Goal: Answer question/provide support: Share knowledge or assist other users

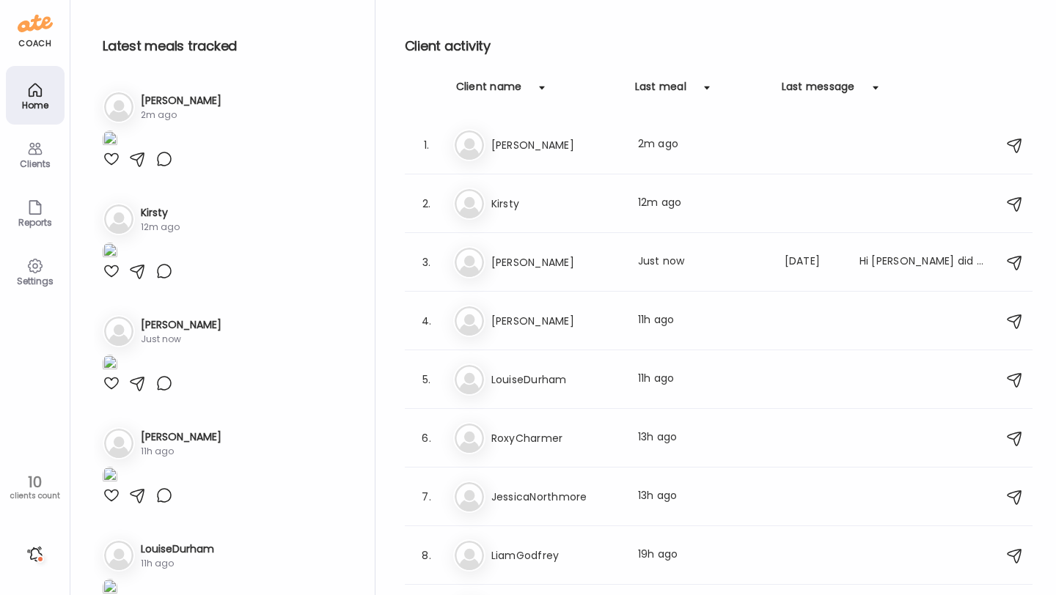
scroll to position [100, 0]
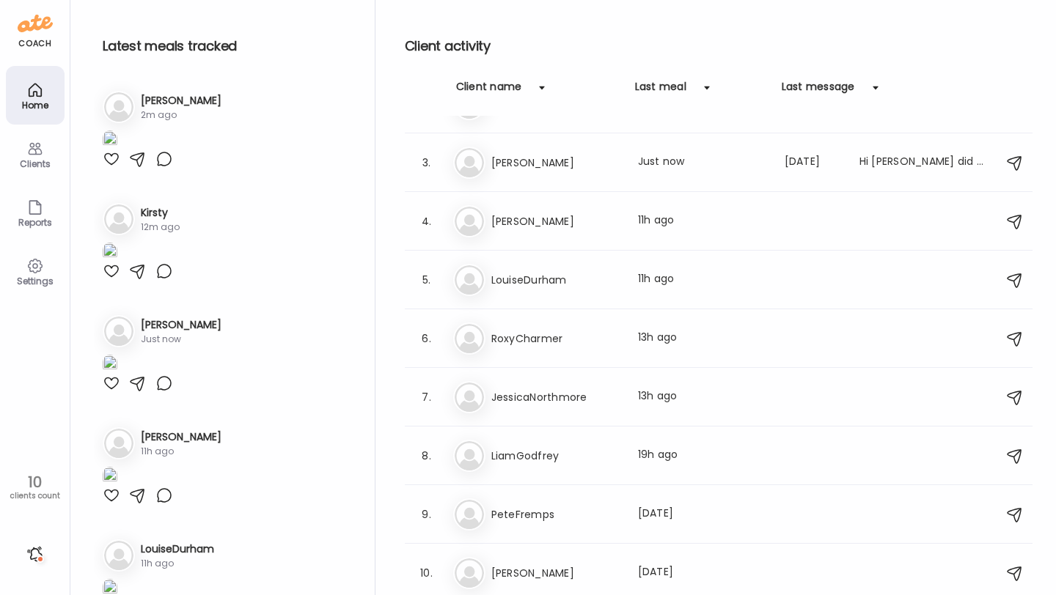
click at [152, 72] on div "Latest meals tracked 1. Ka [PERSON_NAME] 2m ago 2. Ki Kirsty 12m ago 3. To [PER…" at bounding box center [235, 301] width 282 height 603
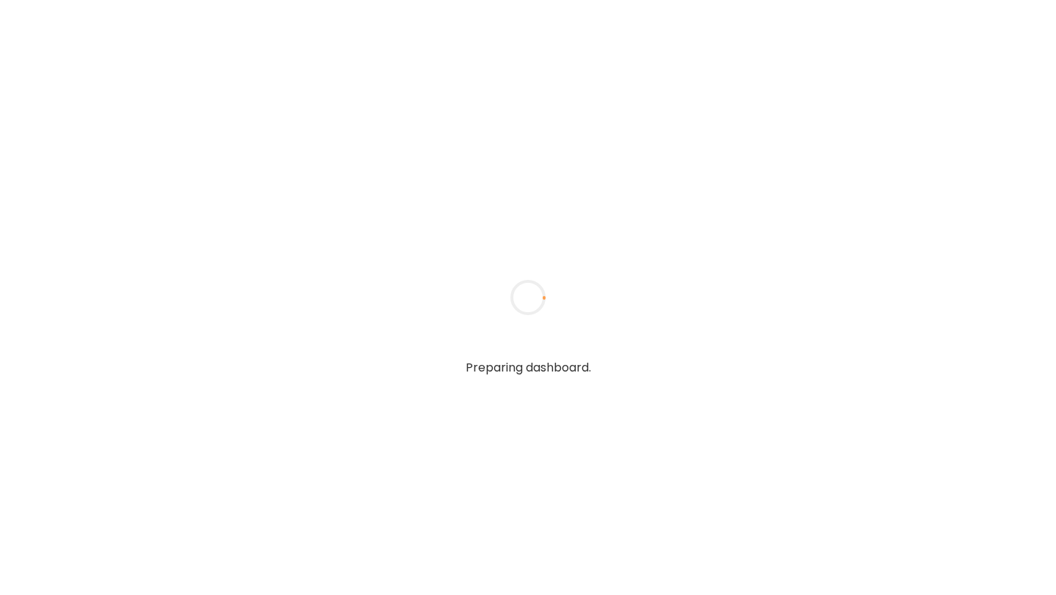
type input "**********"
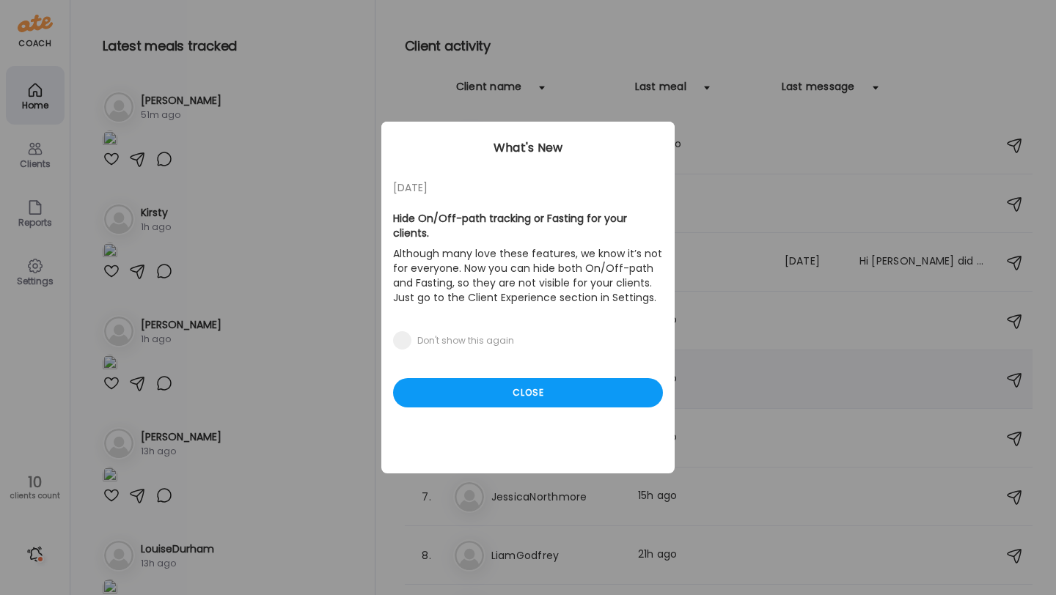
click at [552, 390] on div "Close" at bounding box center [528, 392] width 270 height 29
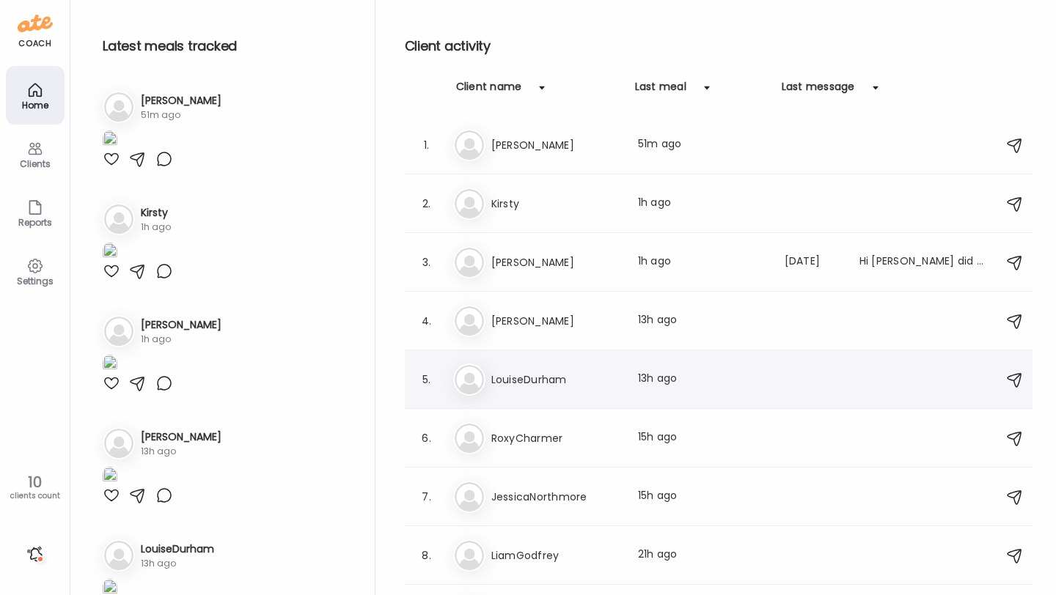
scroll to position [100, 0]
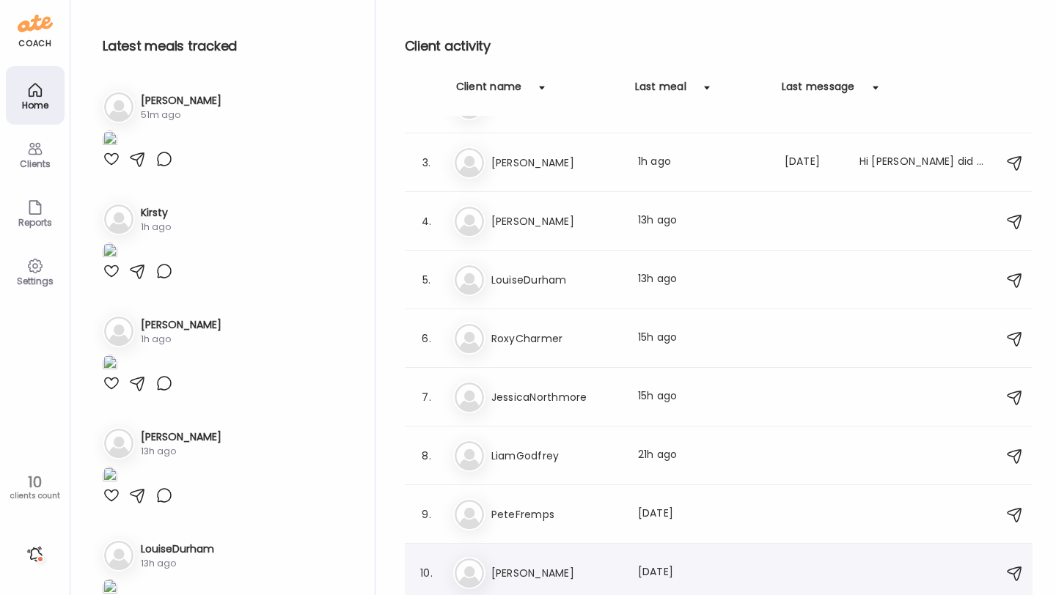
click at [564, 563] on div "Lo Louise Last meal: 2d ago" at bounding box center [720, 573] width 535 height 32
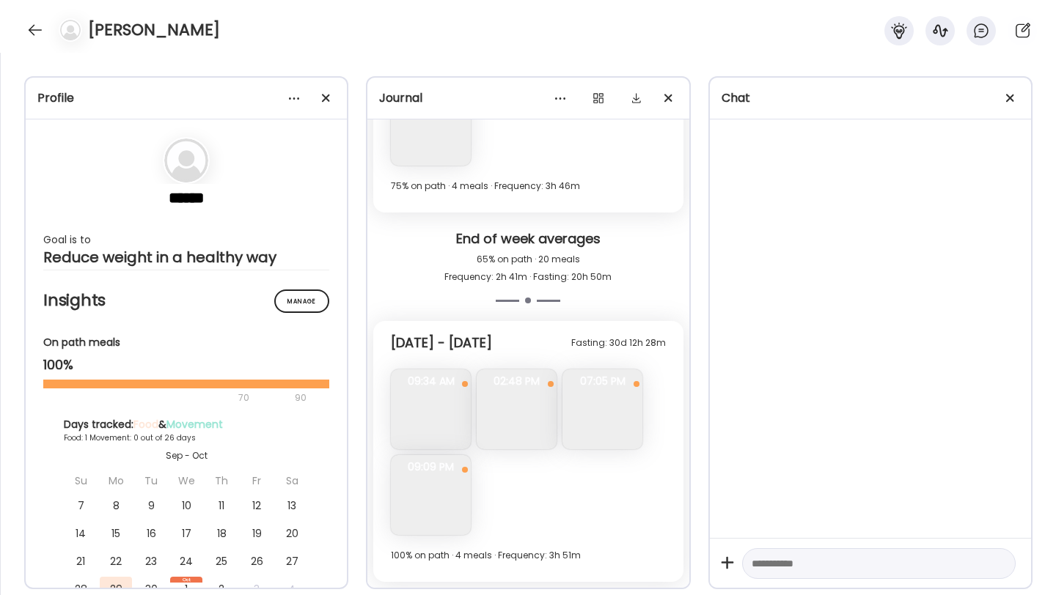
scroll to position [2579, 0]
click at [34, 34] on div at bounding box center [34, 29] width 23 height 23
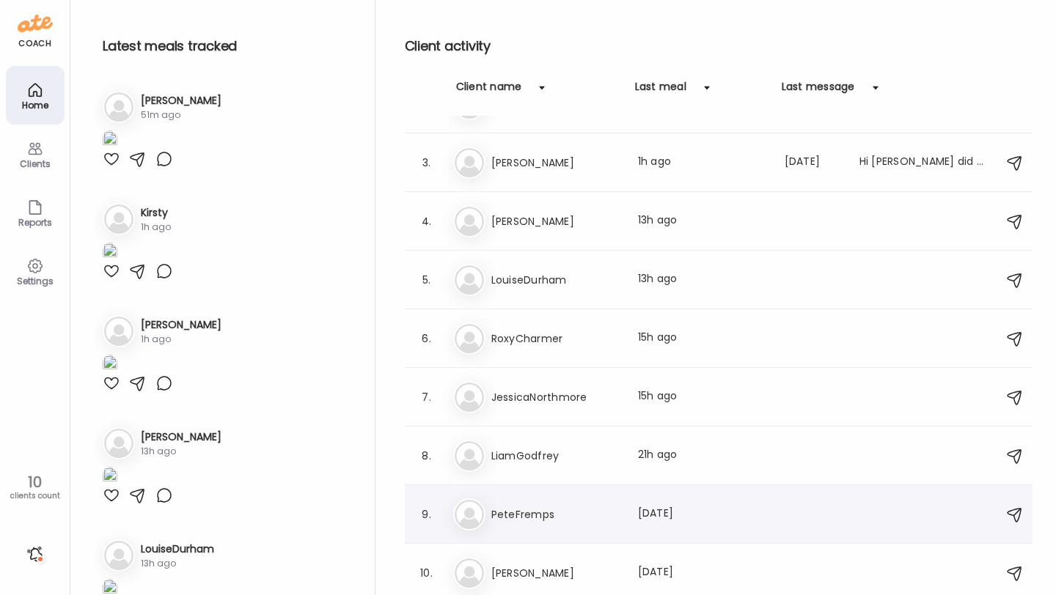
click at [497, 519] on h3 "PeteFremps" at bounding box center [555, 515] width 129 height 18
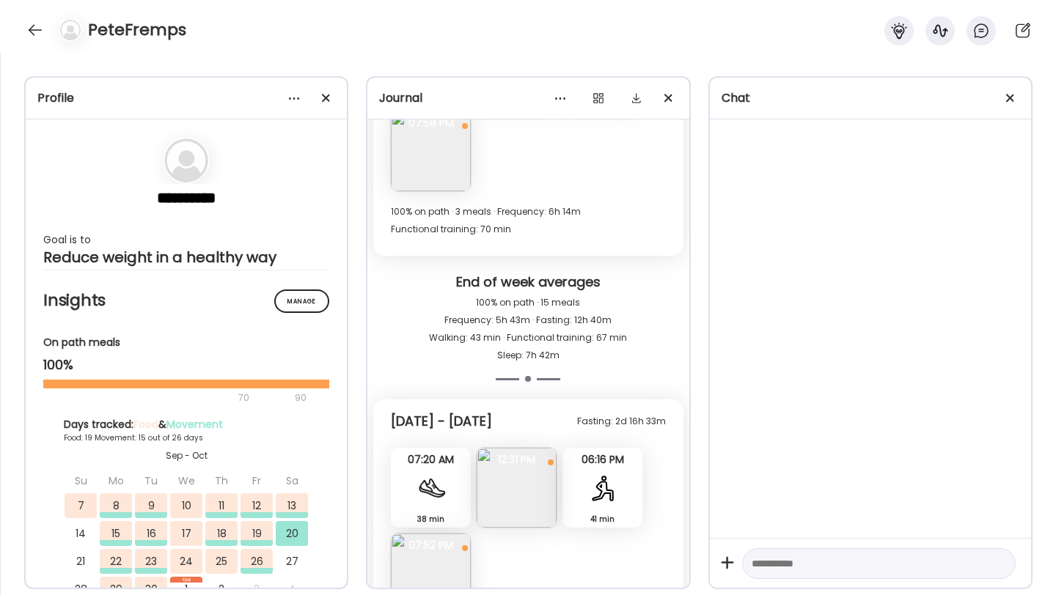
scroll to position [7347, 0]
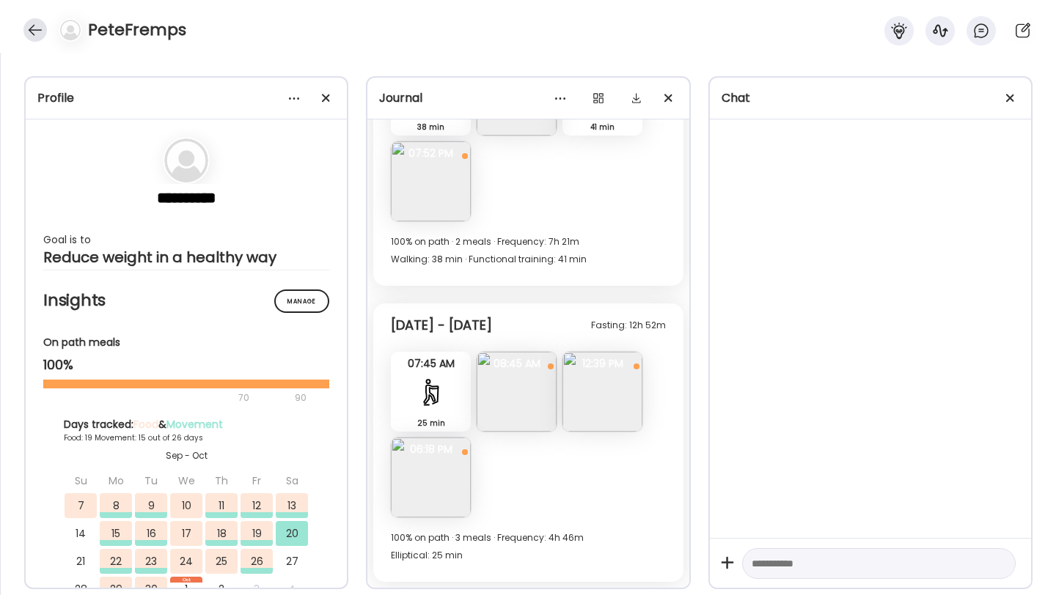
click at [40, 29] on div at bounding box center [34, 29] width 23 height 23
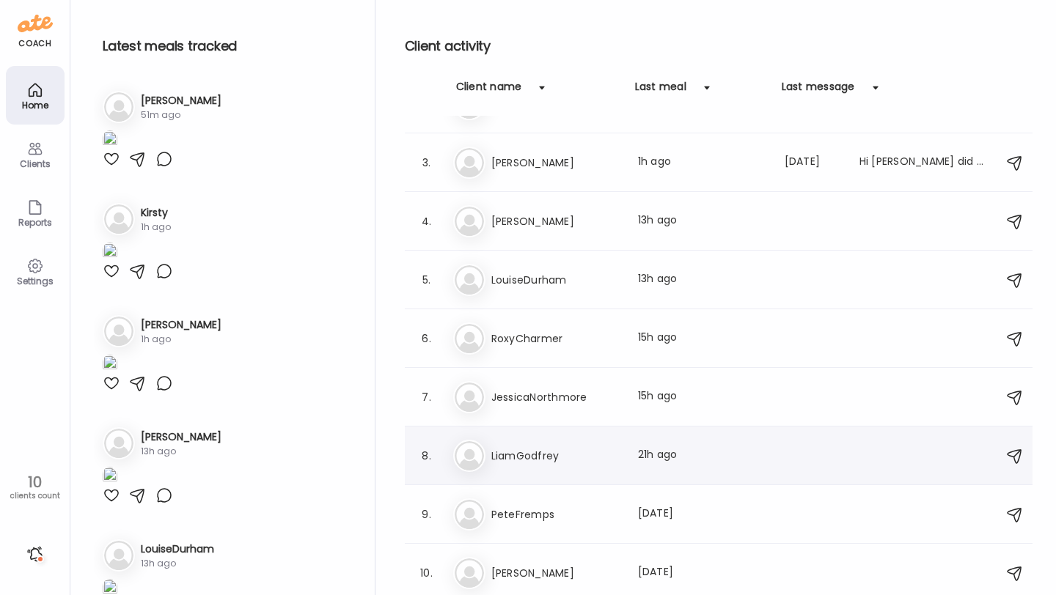
click at [522, 454] on h3 "LiamGodfrey" at bounding box center [555, 456] width 129 height 18
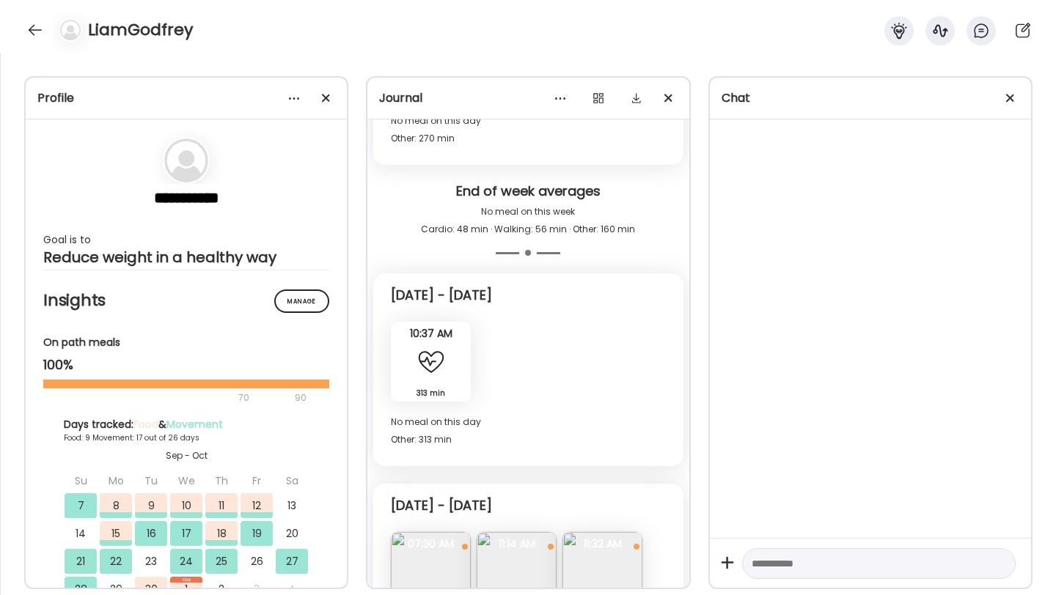
scroll to position [5918, 0]
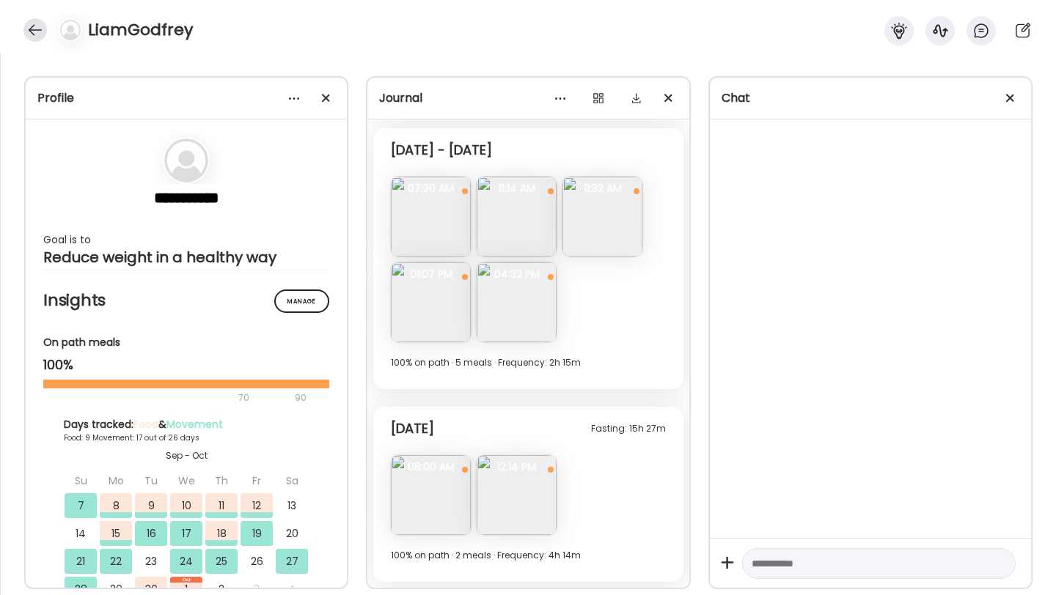
click at [30, 29] on div at bounding box center [34, 29] width 23 height 23
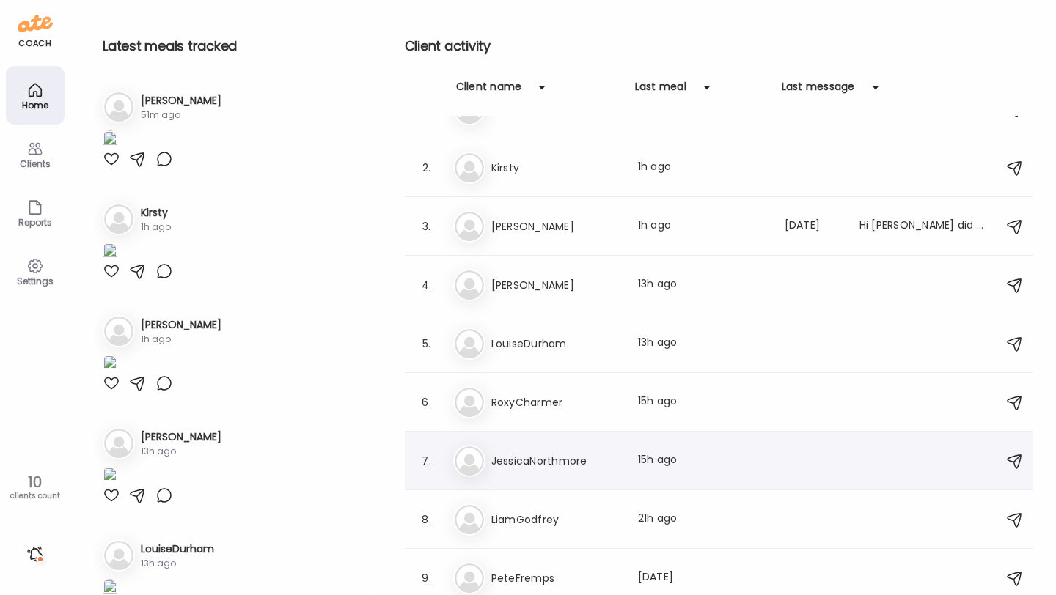
scroll to position [0, 0]
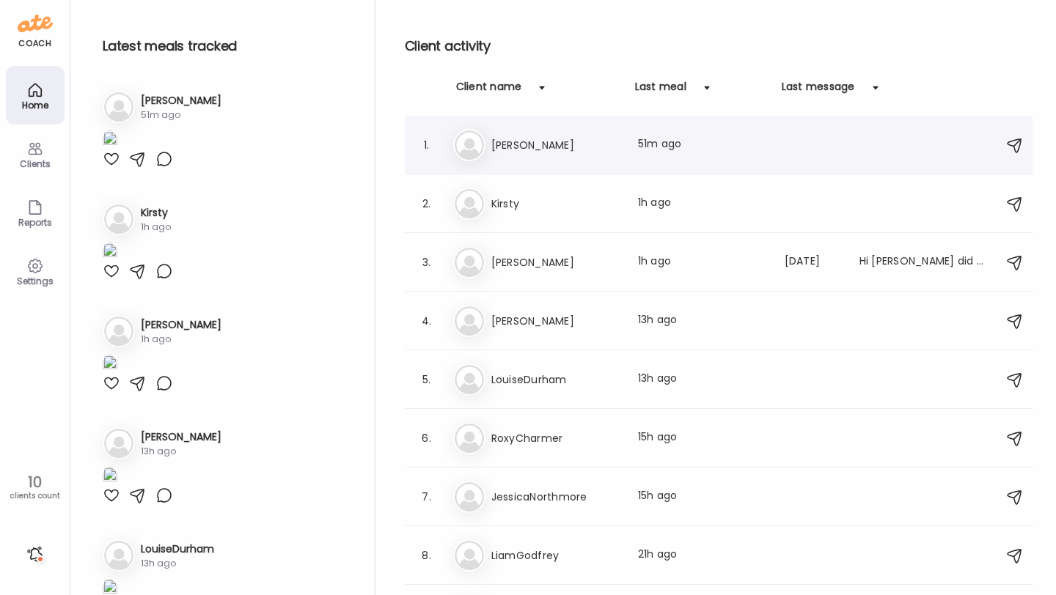
click at [524, 157] on div "Ka KatieBlundell Last meal: 51m ago" at bounding box center [720, 145] width 535 height 32
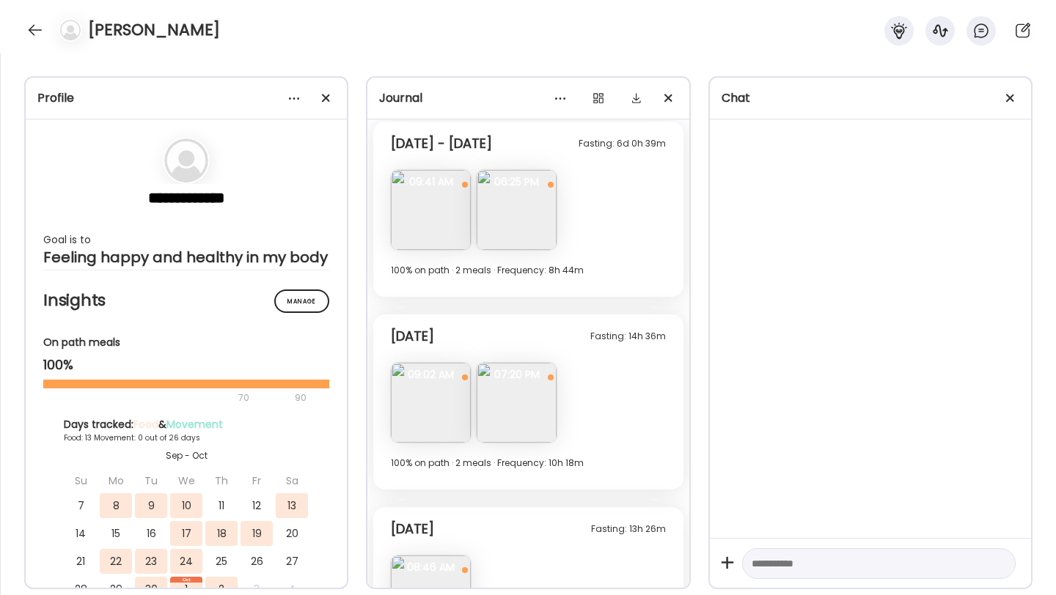
scroll to position [2535, 0]
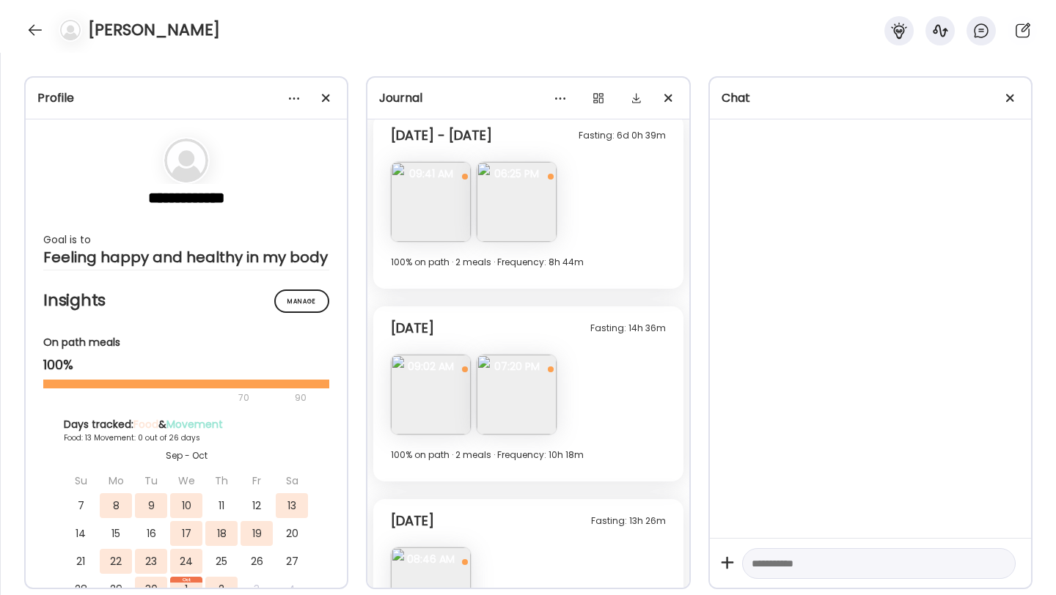
click at [427, 202] on img at bounding box center [431, 202] width 80 height 80
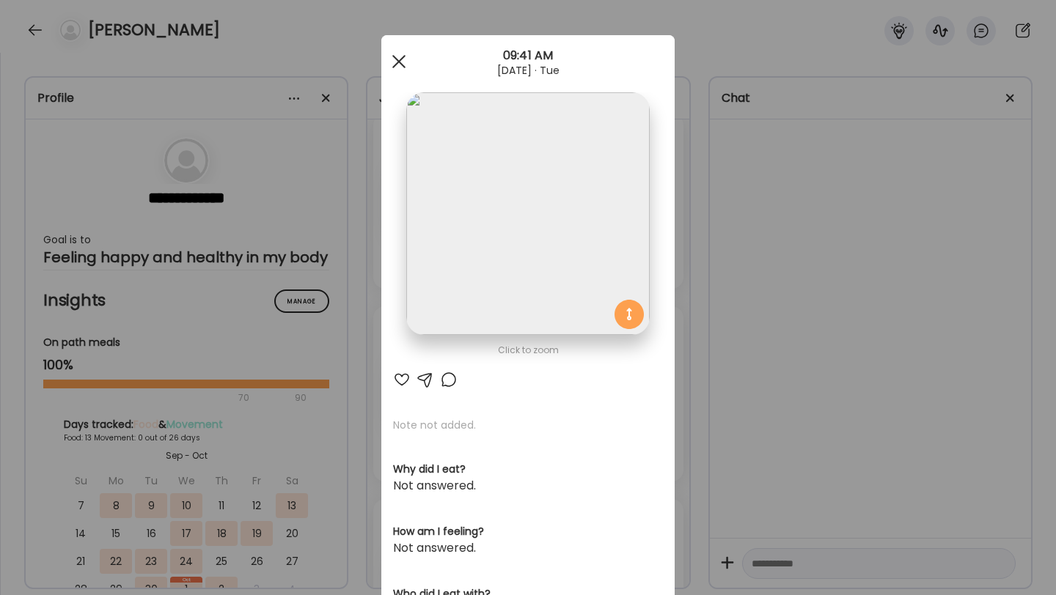
click at [403, 59] on div at bounding box center [398, 61] width 29 height 29
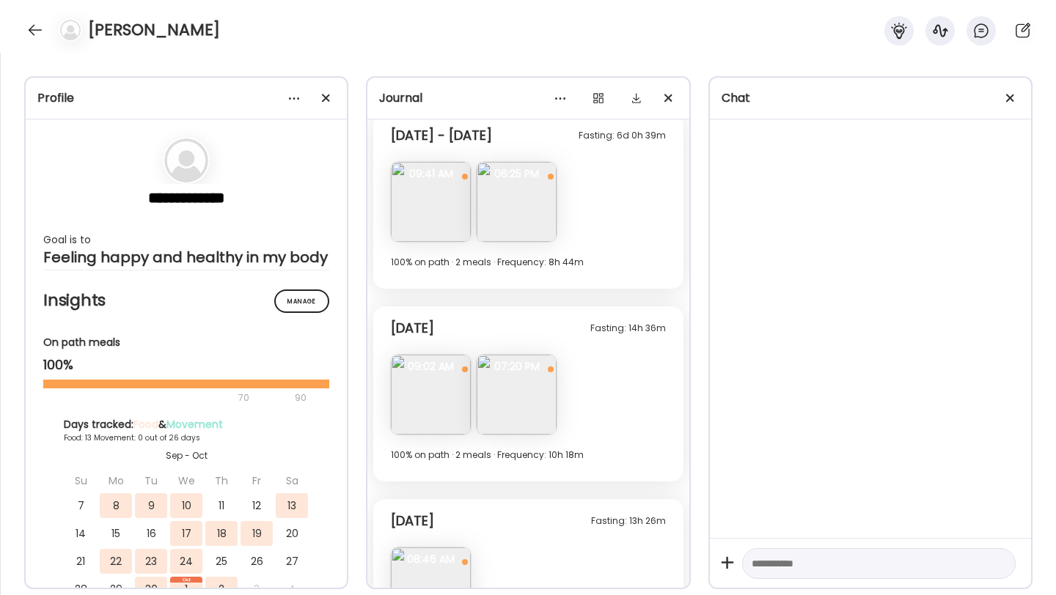
click at [505, 201] on img at bounding box center [517, 202] width 80 height 80
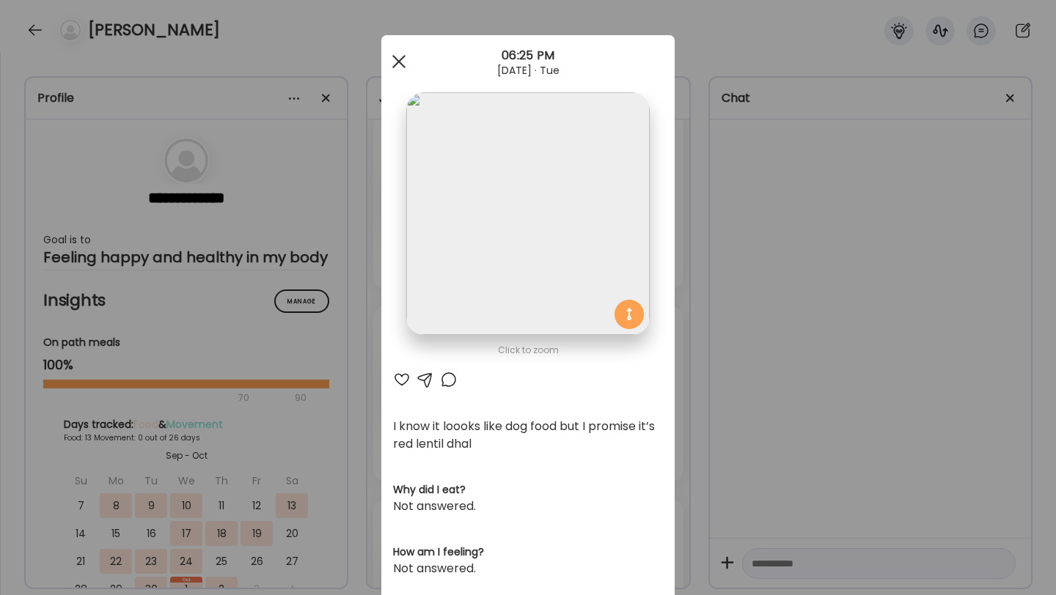
click at [399, 67] on div at bounding box center [398, 61] width 29 height 29
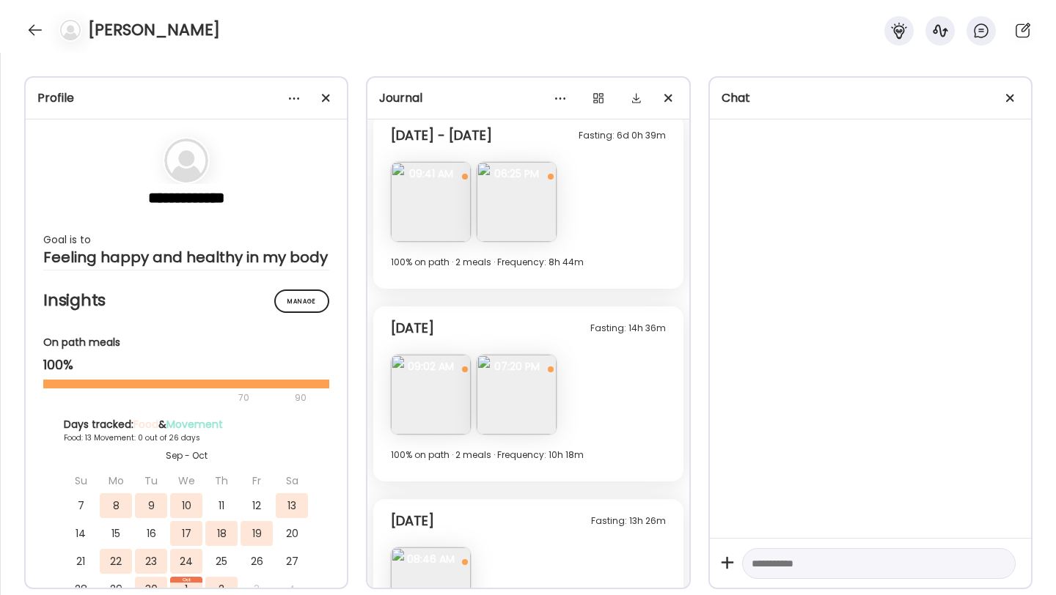
click at [518, 370] on span "07:20 PM" at bounding box center [517, 366] width 80 height 13
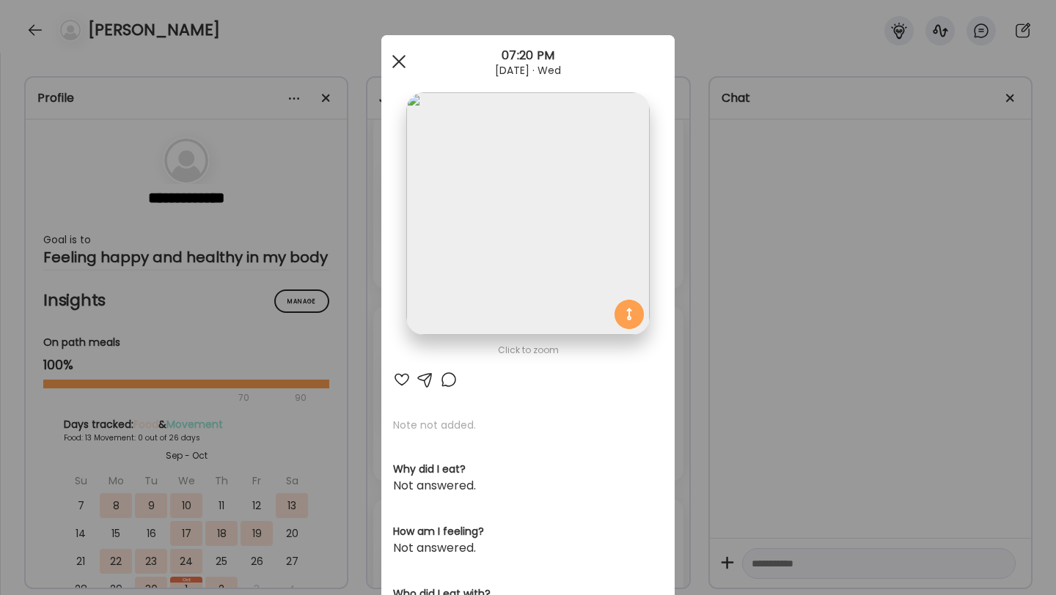
click at [402, 70] on div at bounding box center [398, 61] width 29 height 29
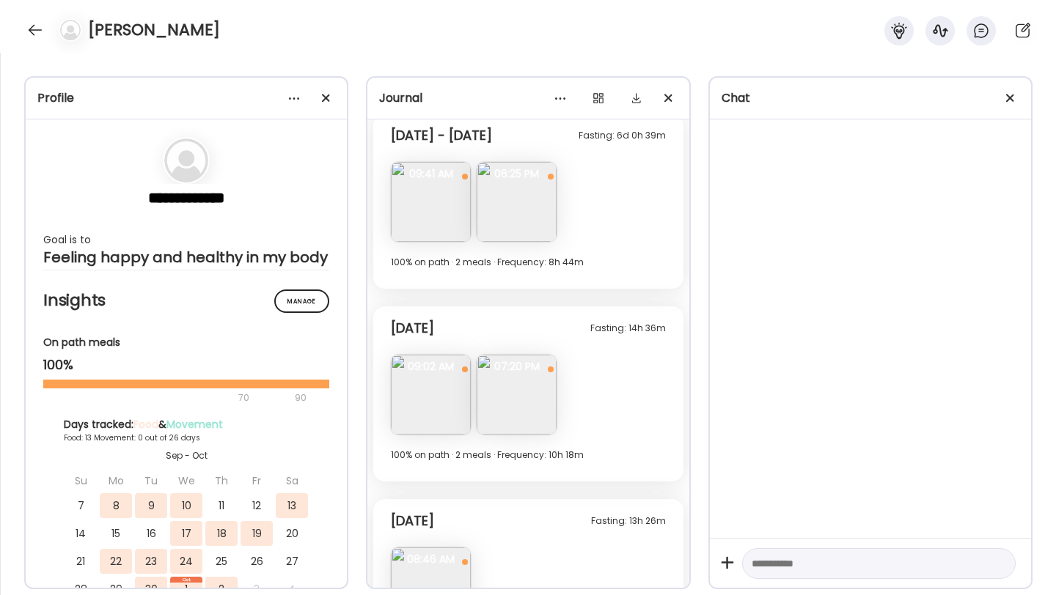
click at [442, 401] on img at bounding box center [431, 395] width 80 height 80
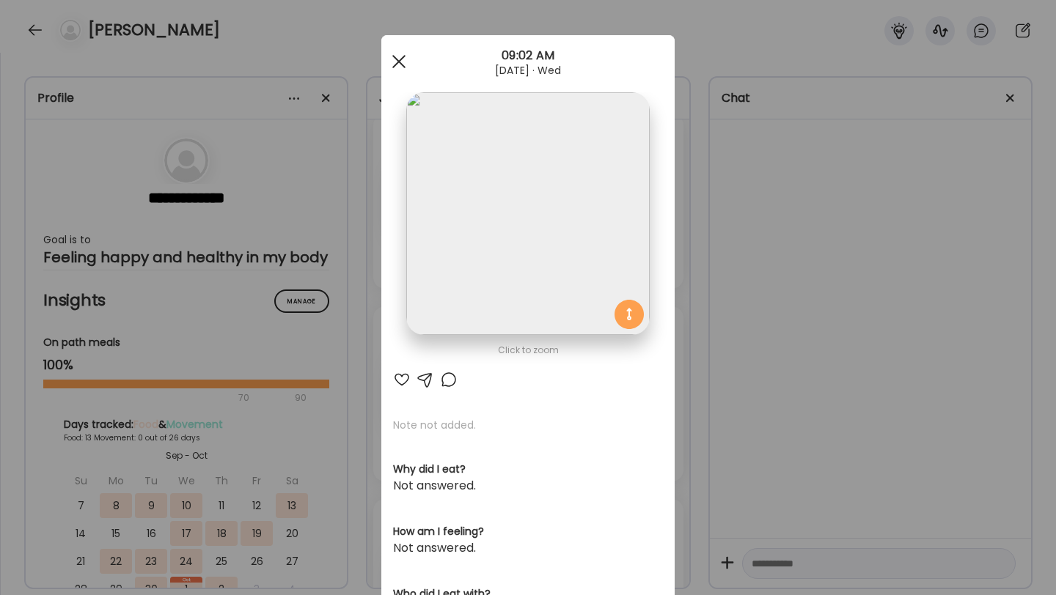
click at [400, 62] on span at bounding box center [398, 61] width 13 height 13
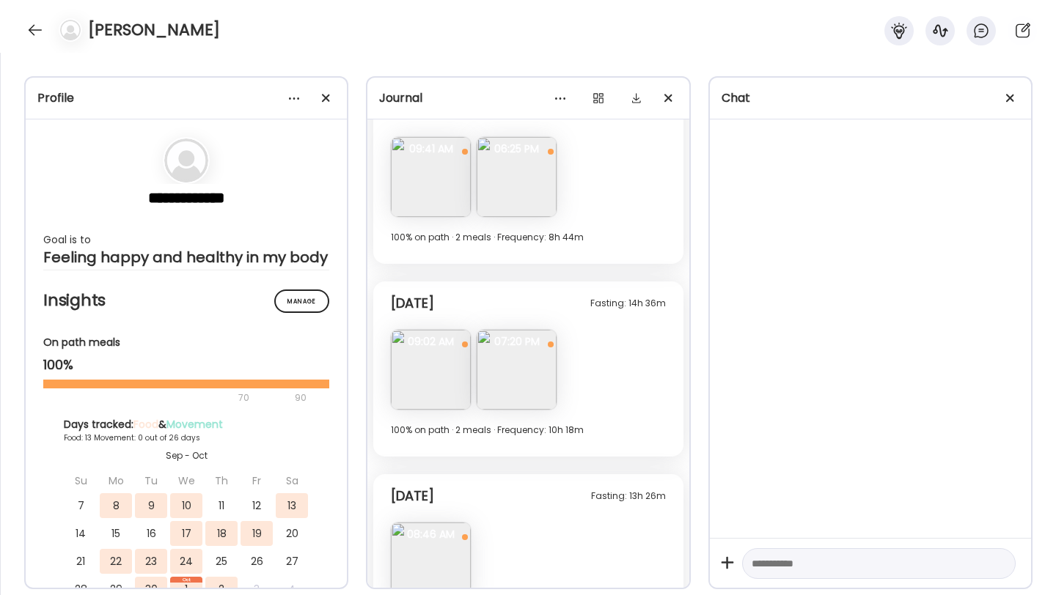
scroll to position [2557, 0]
click at [23, 26] on div "[PERSON_NAME]" at bounding box center [528, 26] width 1056 height 53
click at [29, 27] on div at bounding box center [34, 29] width 23 height 23
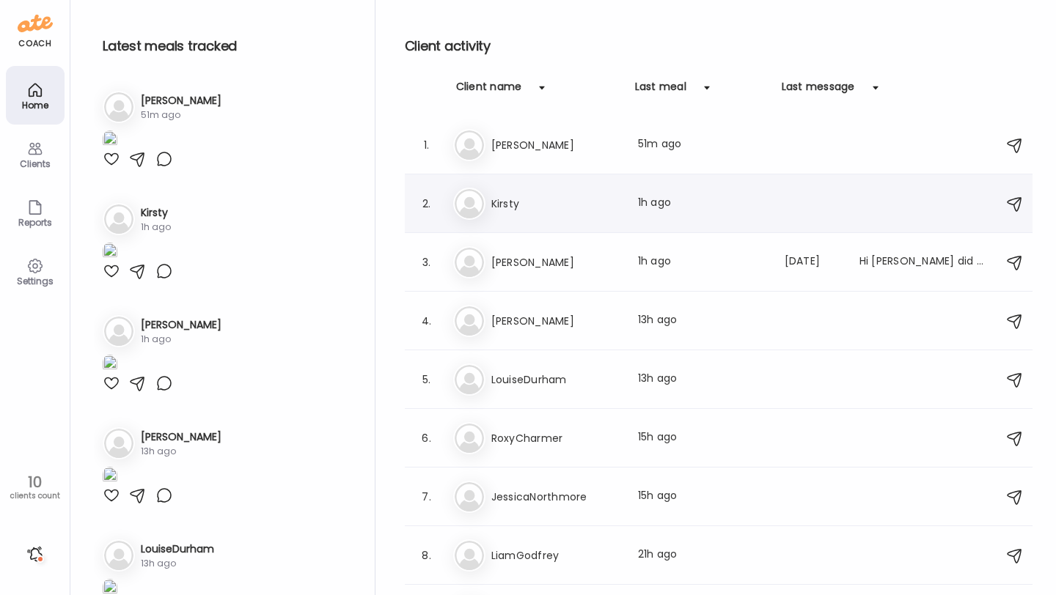
click at [521, 208] on h3 "Kirsty" at bounding box center [555, 204] width 129 height 18
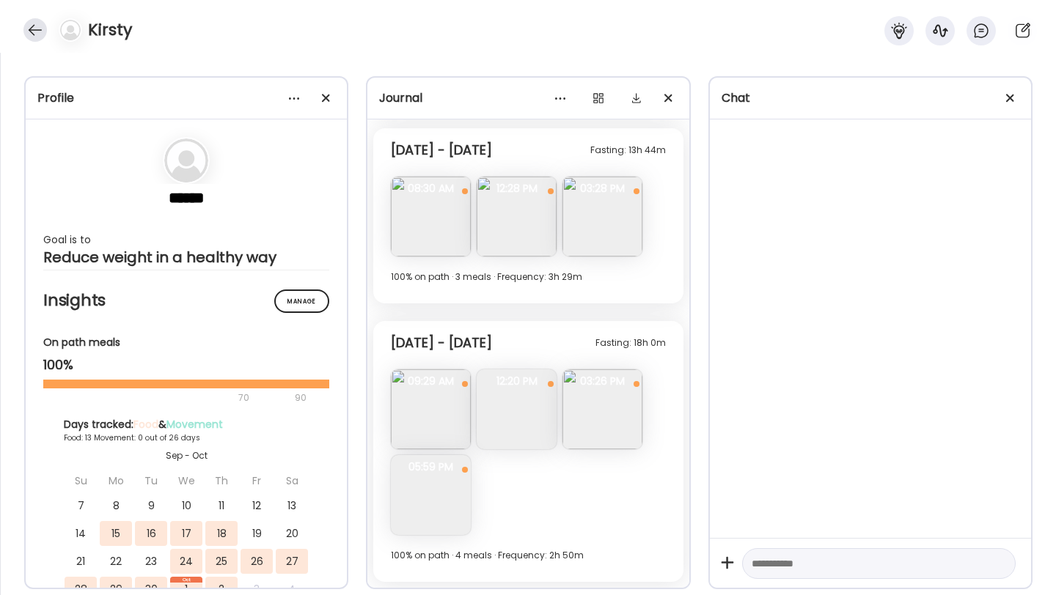
scroll to position [2536, 0]
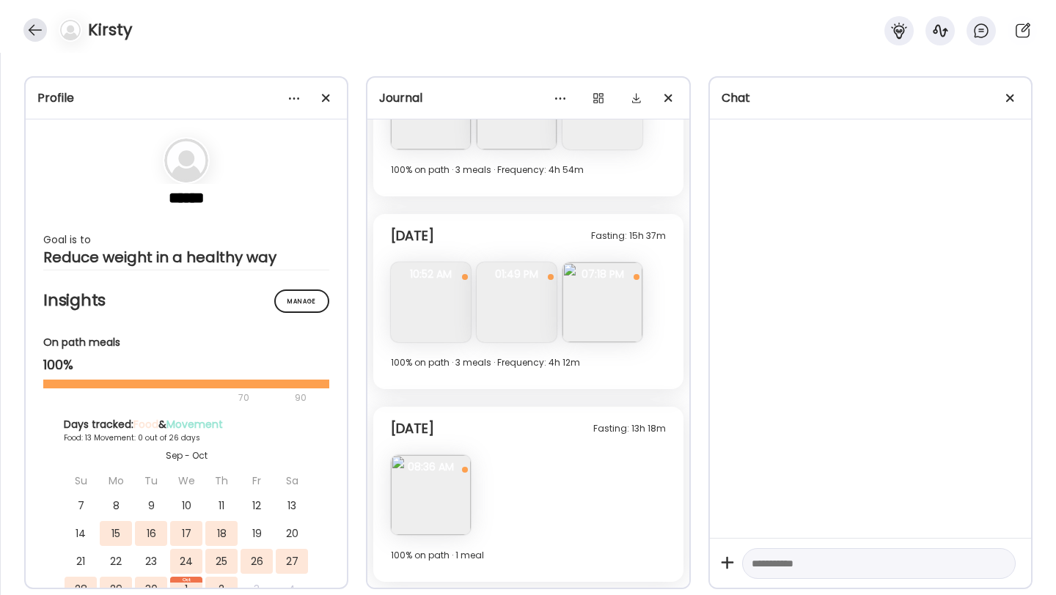
click at [27, 21] on div at bounding box center [34, 29] width 23 height 23
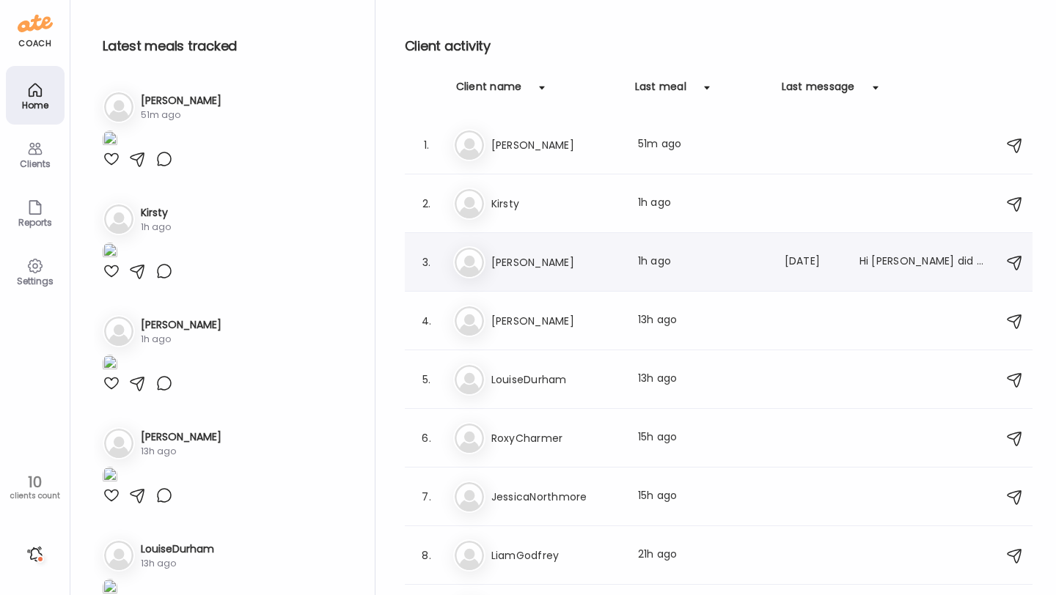
click at [507, 247] on div "To Tony Last meal: 1h ago Last message: 146d ago Hi ryan did you get the photos…" at bounding box center [720, 262] width 535 height 32
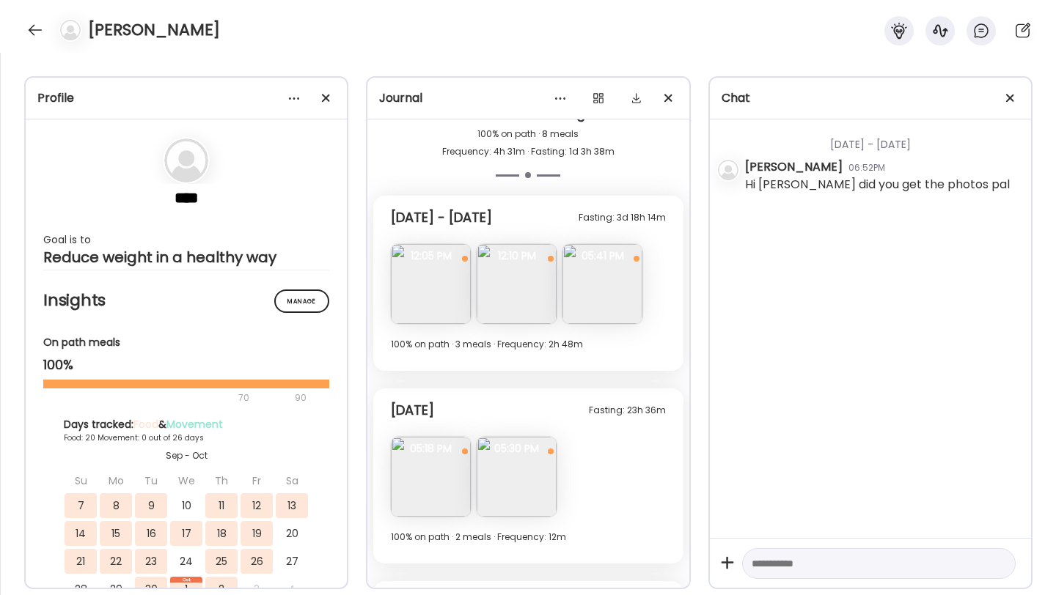
scroll to position [4775, 0]
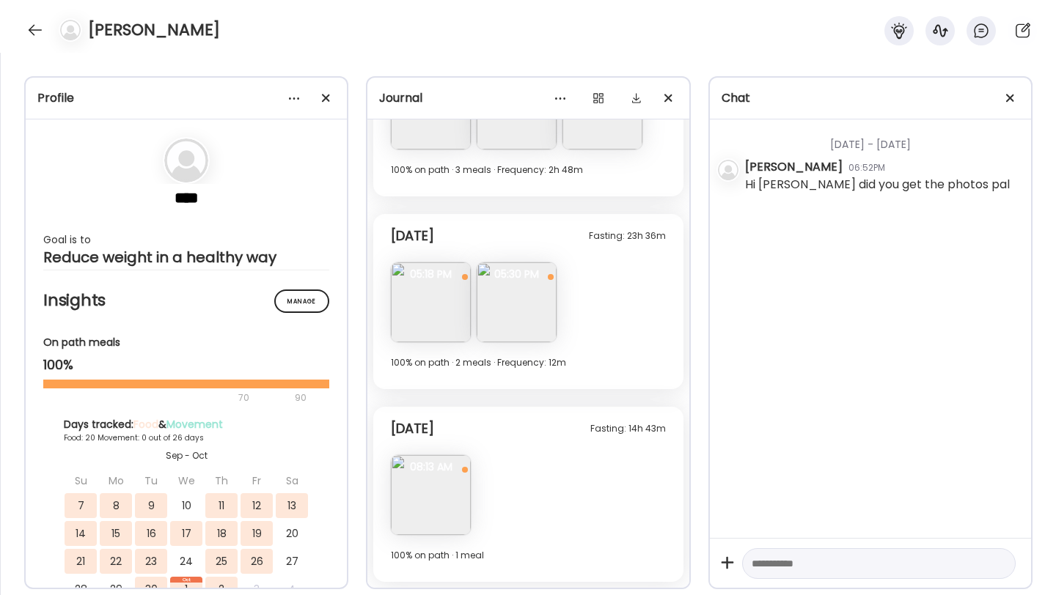
click at [416, 507] on img at bounding box center [431, 495] width 80 height 80
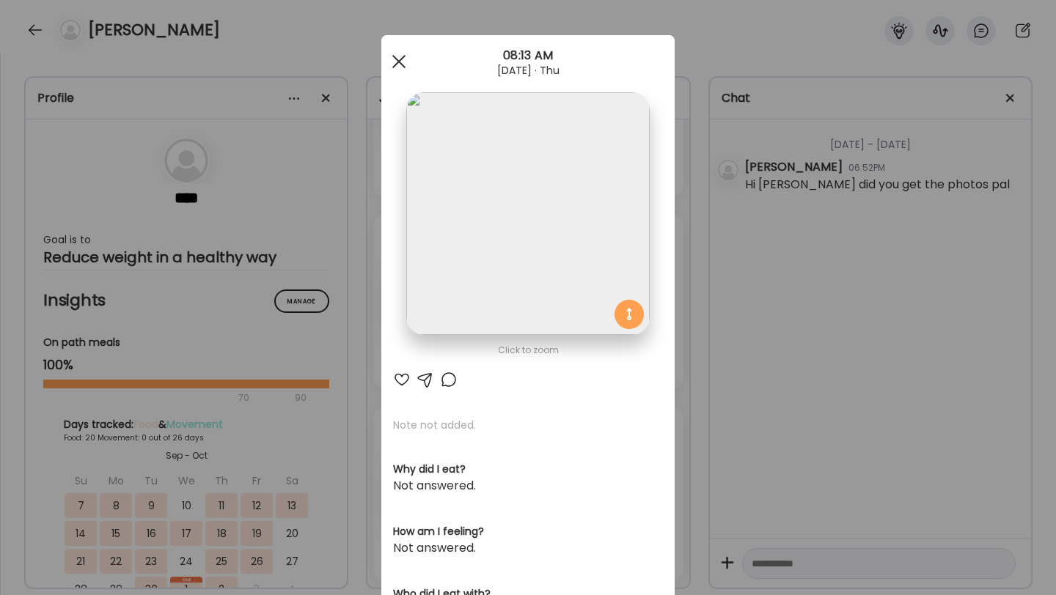
click at [401, 64] on span at bounding box center [398, 61] width 13 height 13
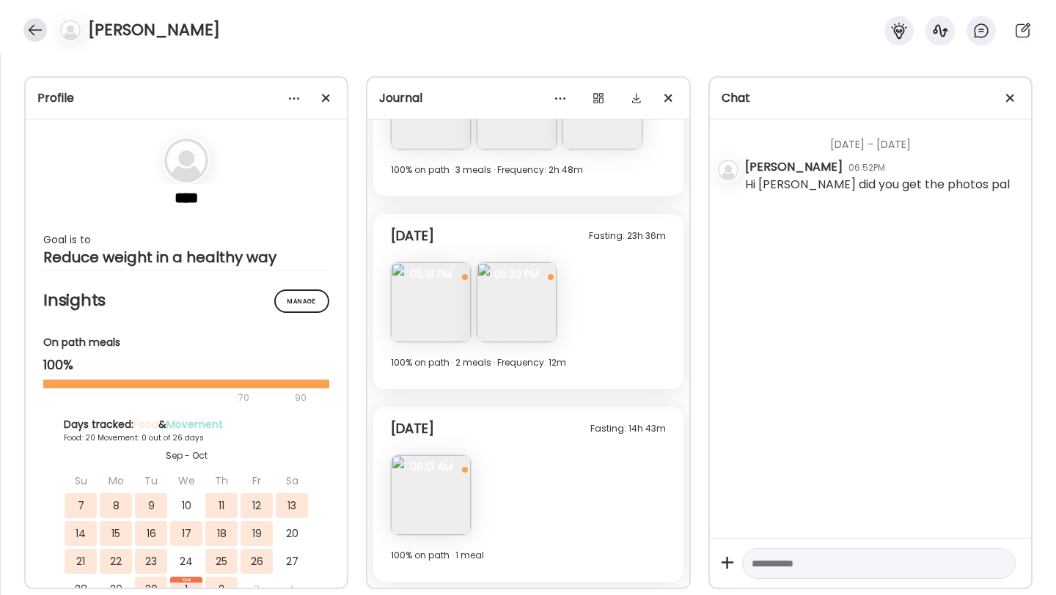
click at [35, 28] on div at bounding box center [34, 29] width 23 height 23
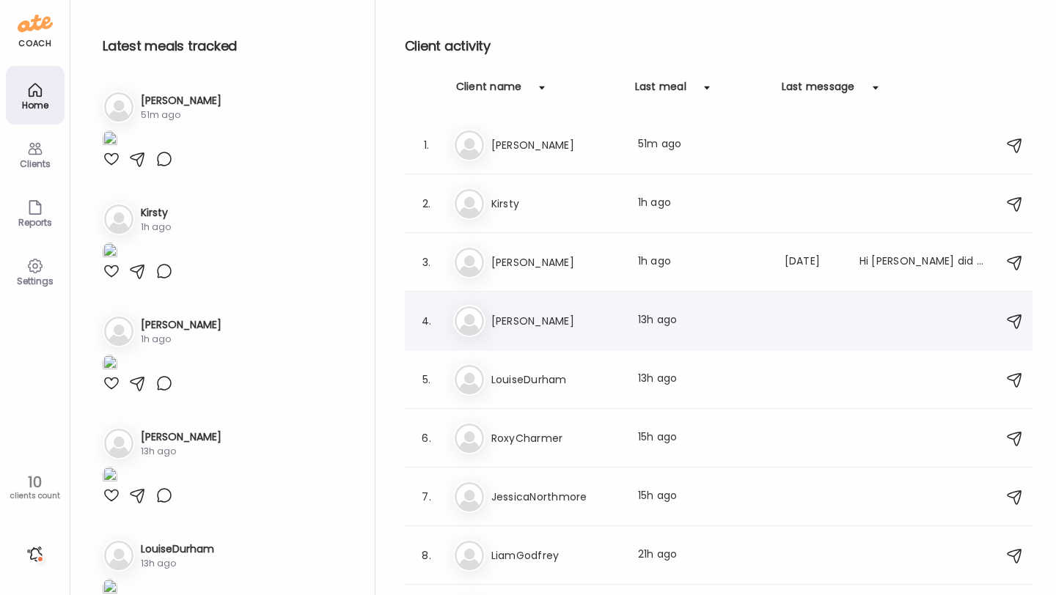
click at [541, 325] on h3 "[PERSON_NAME]" at bounding box center [555, 321] width 129 height 18
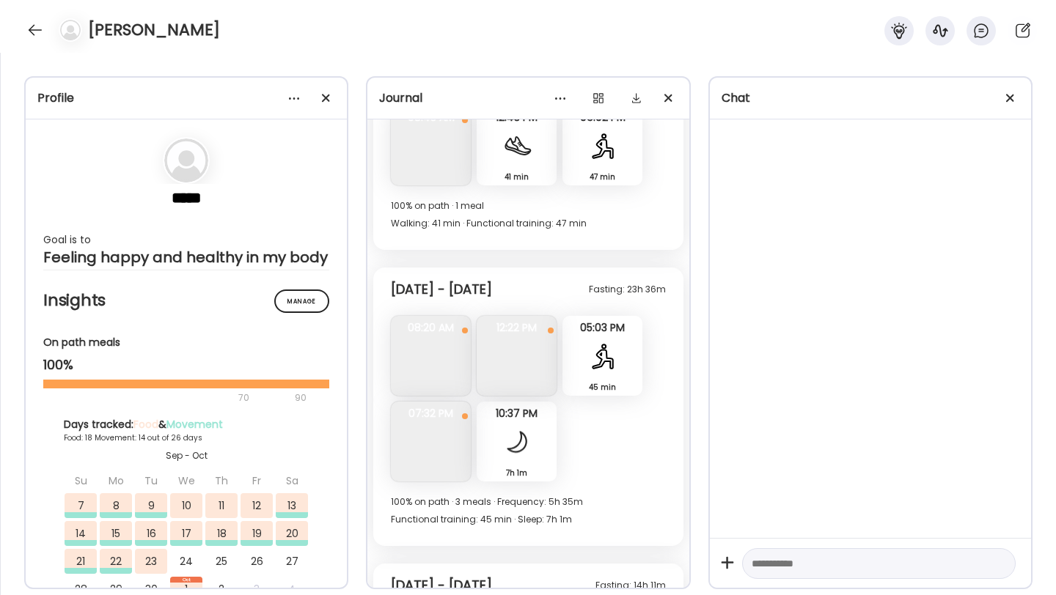
scroll to position [8591, 0]
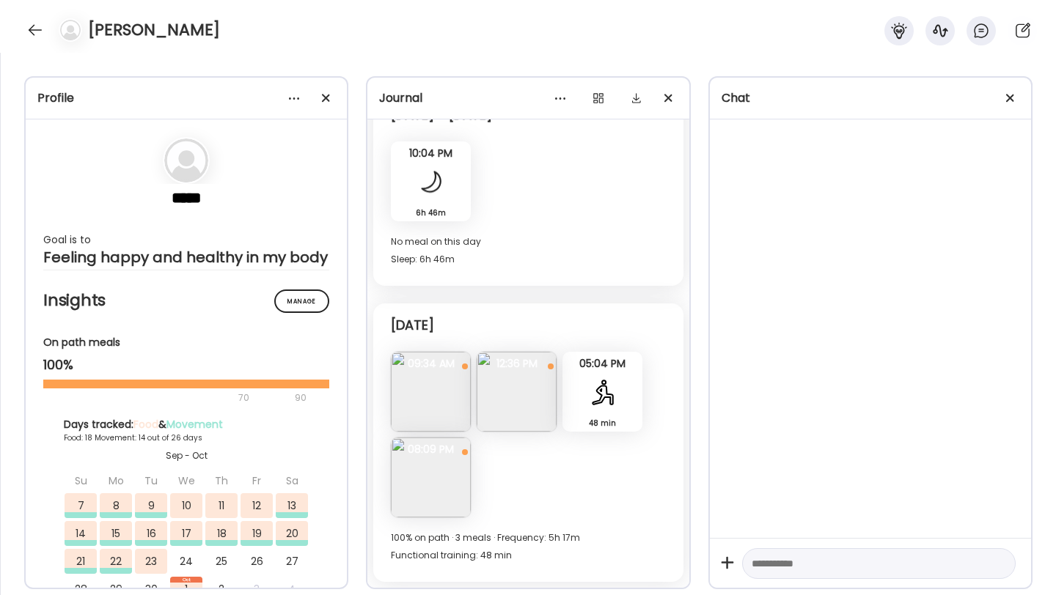
click at [449, 389] on img at bounding box center [431, 392] width 80 height 80
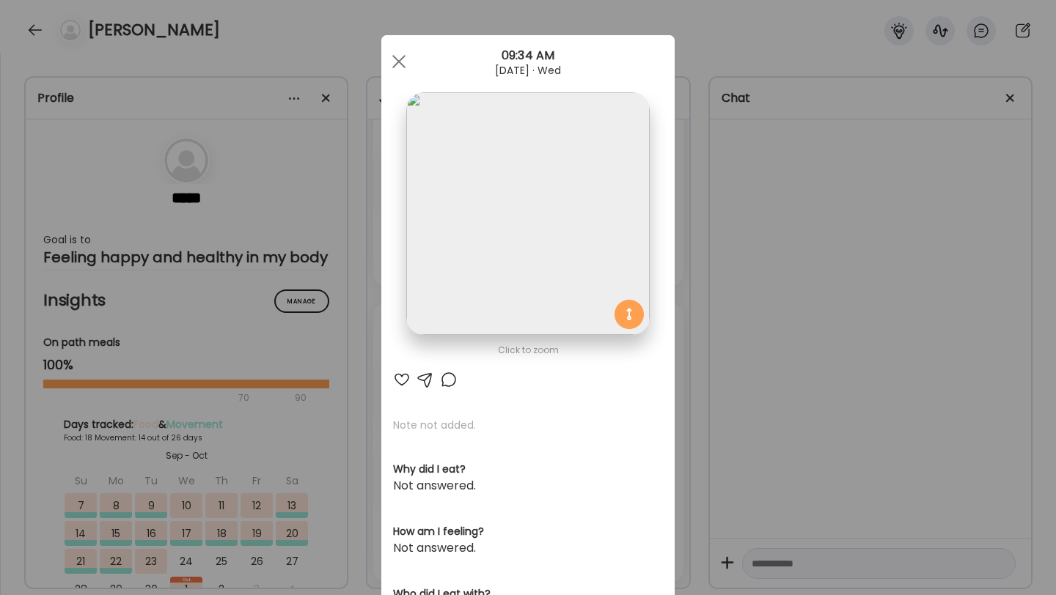
click at [407, 376] on div at bounding box center [402, 380] width 18 height 18
click at [405, 70] on div at bounding box center [398, 61] width 29 height 29
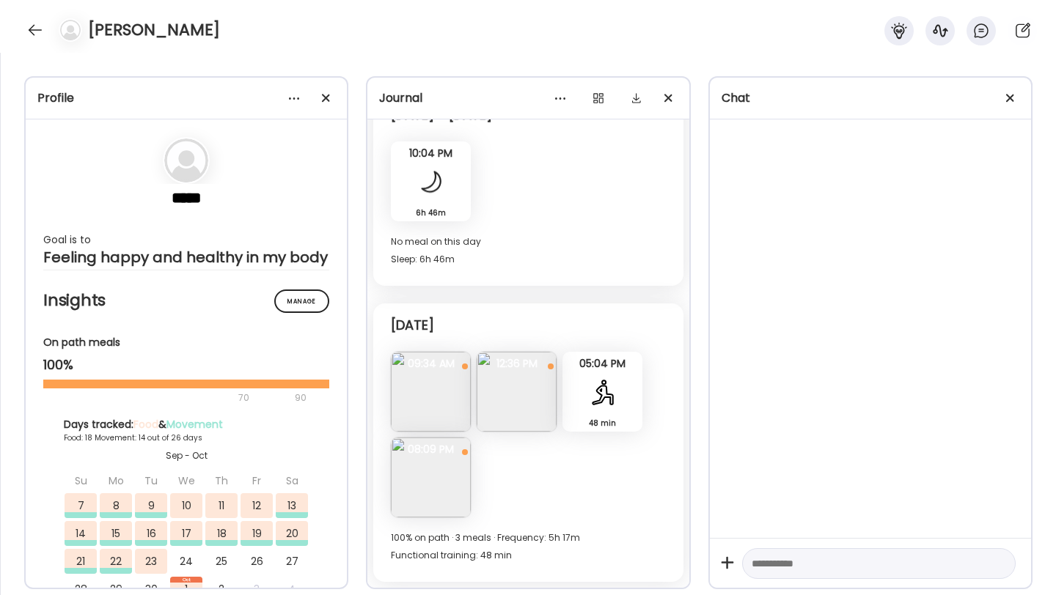
click at [531, 386] on img at bounding box center [517, 392] width 80 height 80
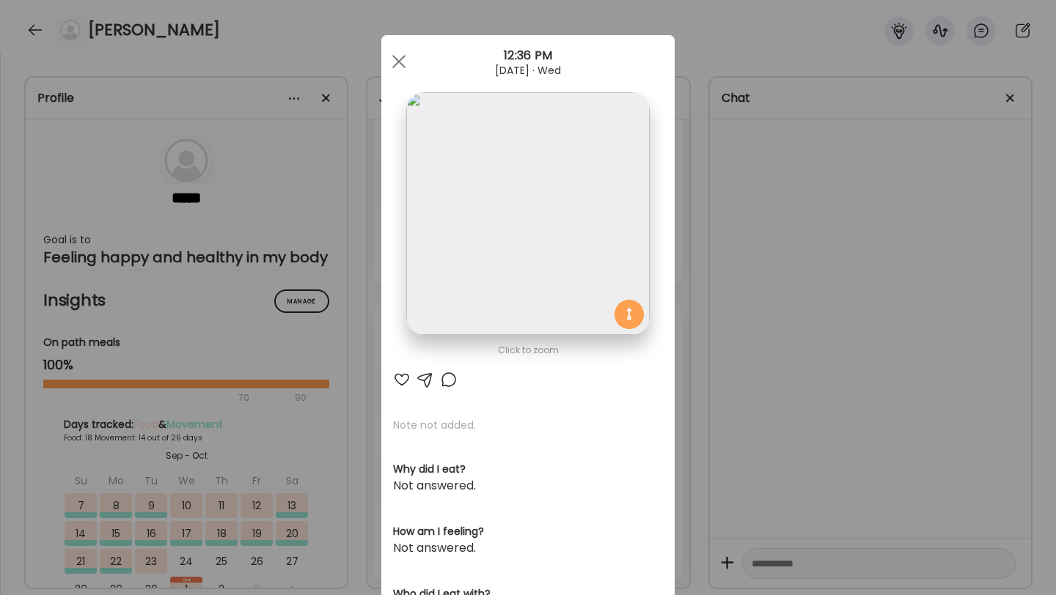
click at [401, 375] on div at bounding box center [402, 380] width 18 height 18
click at [401, 65] on span at bounding box center [398, 61] width 13 height 13
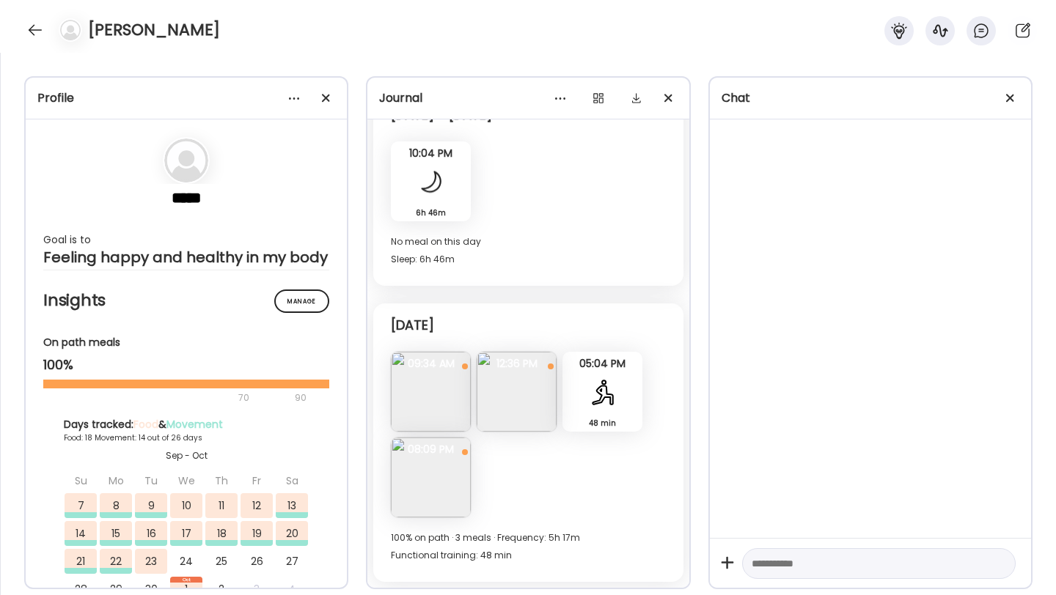
click at [427, 456] on img at bounding box center [431, 478] width 80 height 80
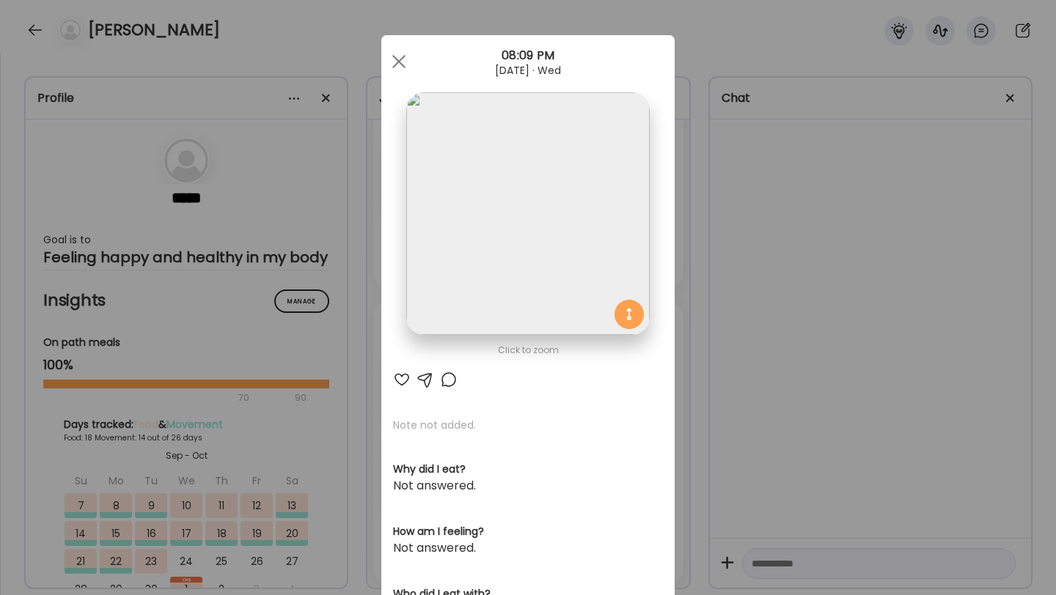
click at [402, 392] on div "Click to zoom AteMate AI Note not added. Why did I eat? Not answered. How am I …" at bounding box center [527, 466] width 293 height 863
click at [402, 388] on div at bounding box center [402, 380] width 18 height 18
click at [401, 75] on div at bounding box center [398, 61] width 29 height 29
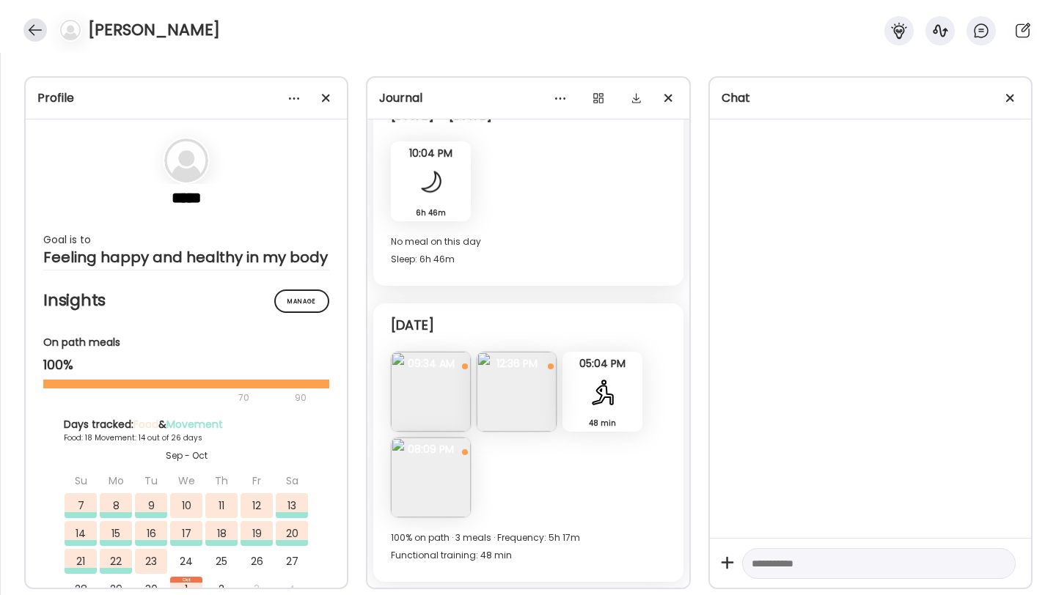
click at [38, 32] on div at bounding box center [34, 29] width 23 height 23
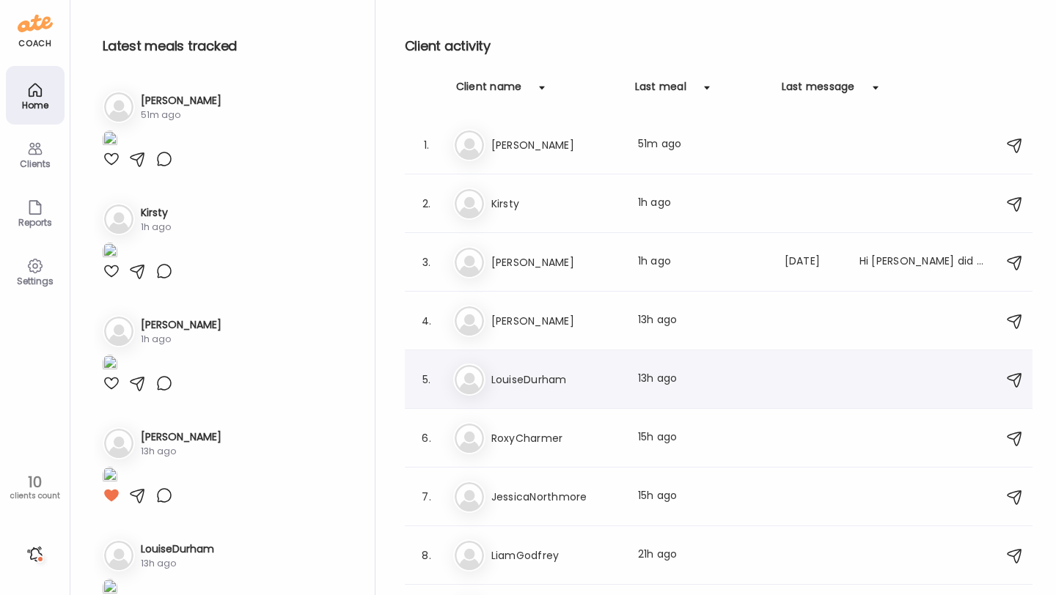
click at [551, 385] on h3 "LouiseDurham" at bounding box center [555, 380] width 129 height 18
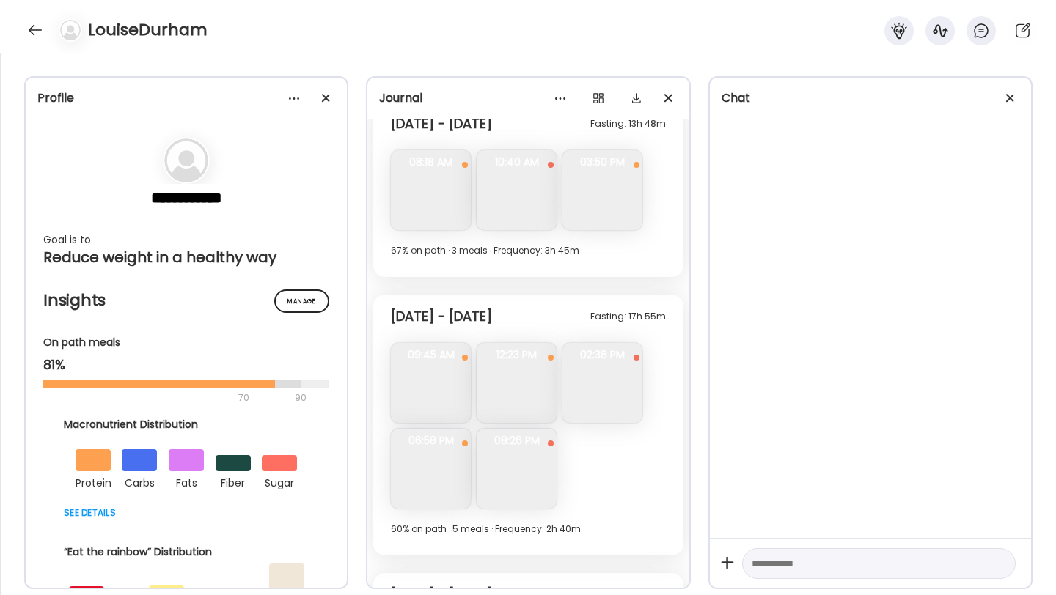
scroll to position [4085, 0]
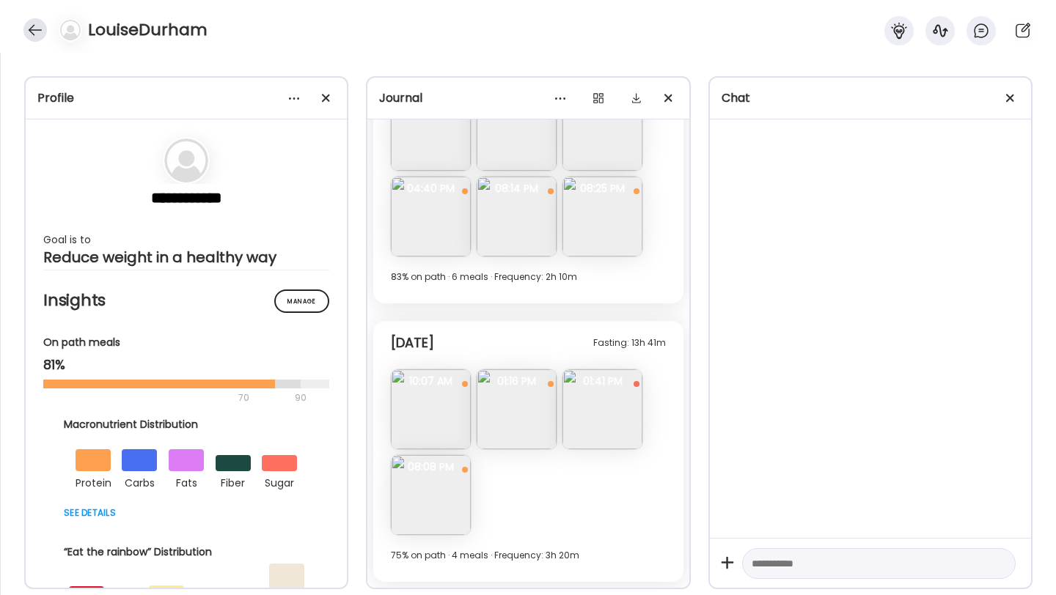
click at [30, 25] on div at bounding box center [34, 29] width 23 height 23
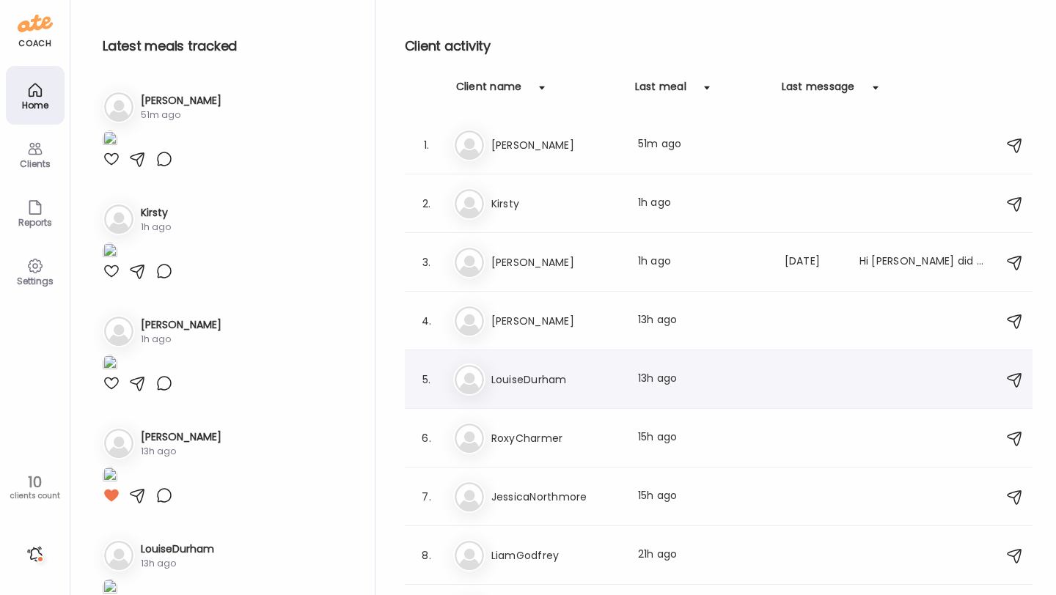
scroll to position [100, 0]
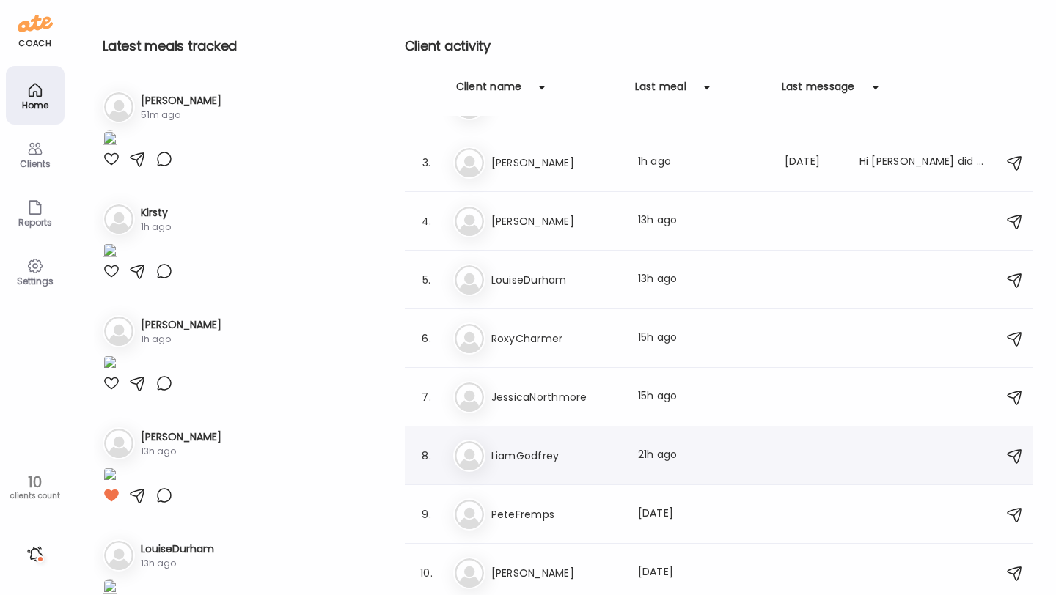
click at [563, 445] on div "Li LiamGodfrey Last meal: 21h ago" at bounding box center [720, 456] width 535 height 32
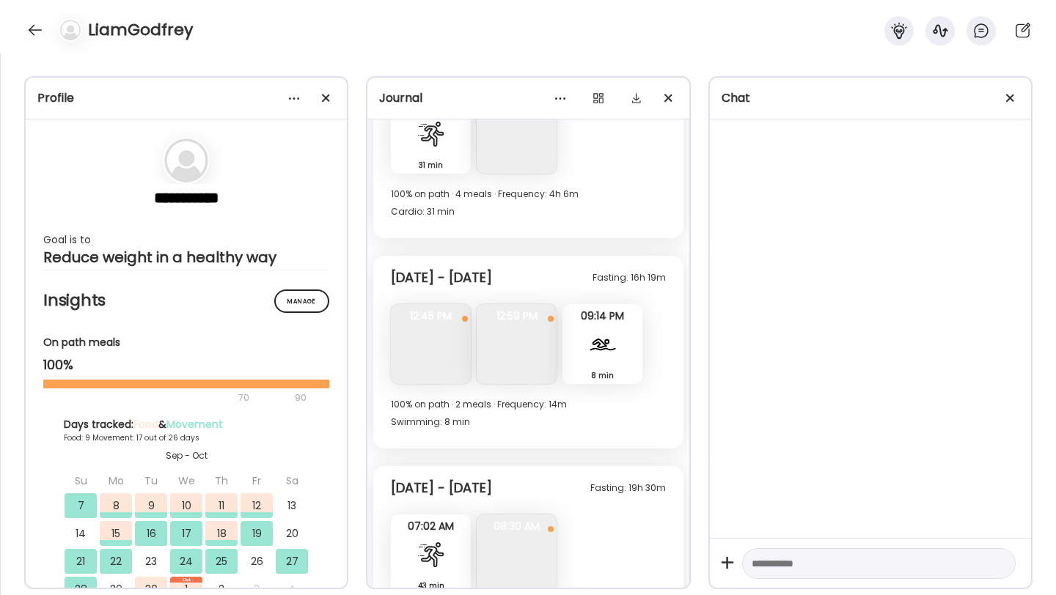
scroll to position [5918, 0]
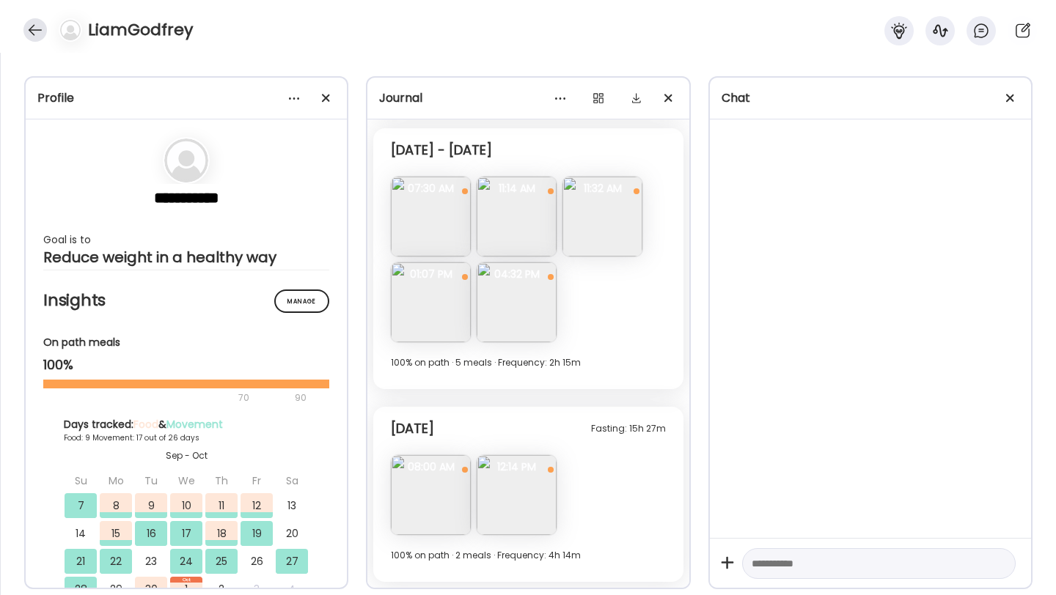
click at [32, 32] on div at bounding box center [34, 29] width 23 height 23
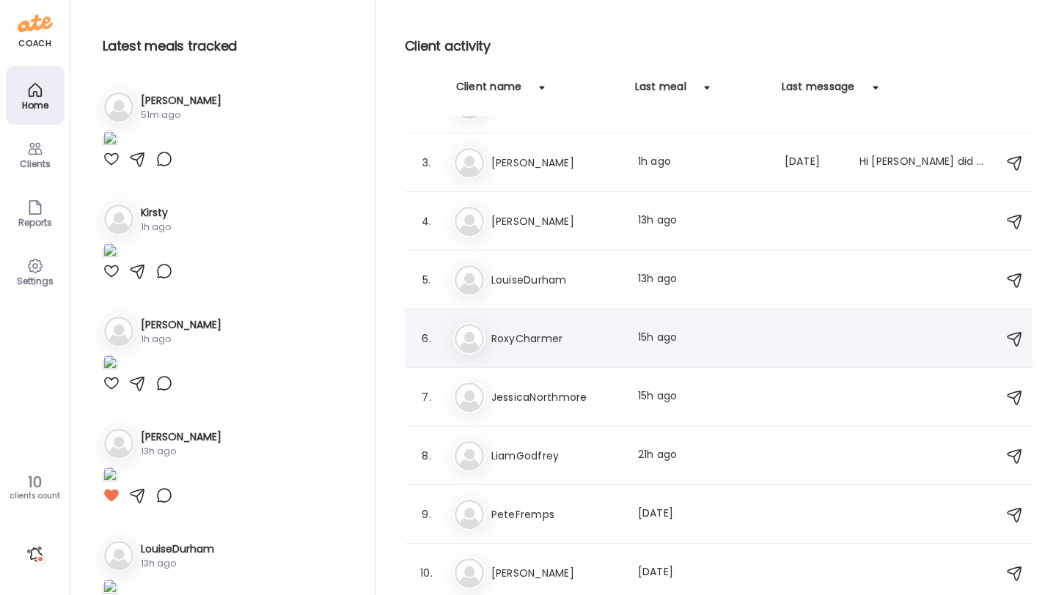
click at [557, 342] on h3 "RoxyCharmer" at bounding box center [555, 339] width 129 height 18
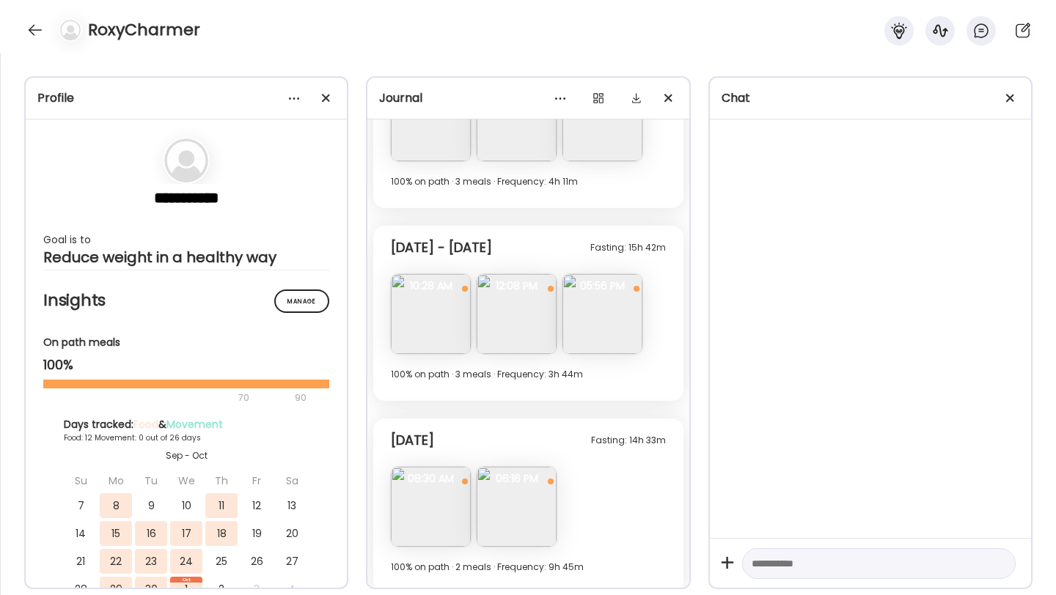
scroll to position [2255, 0]
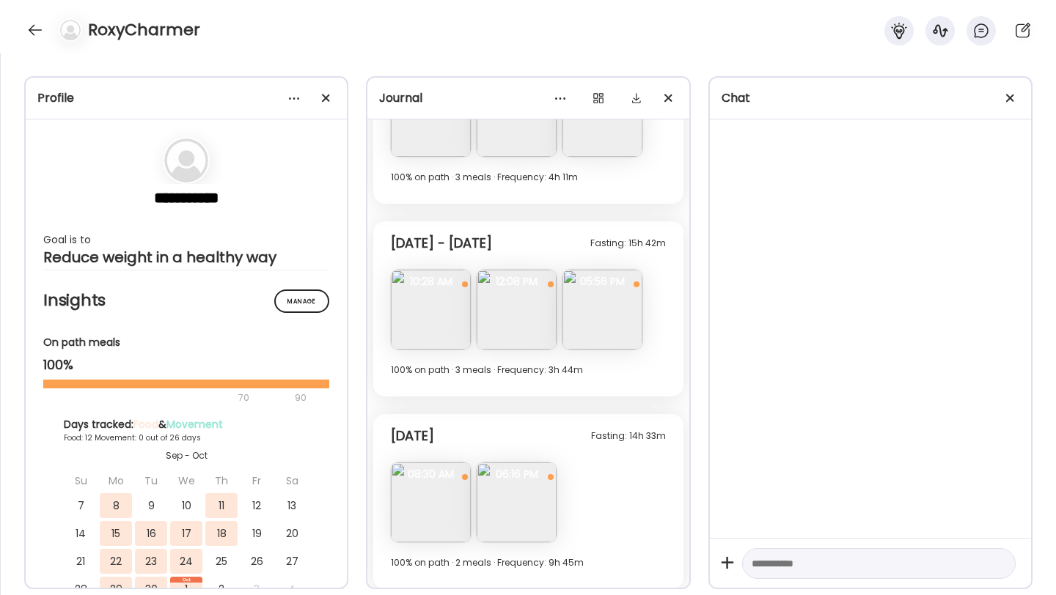
click at [27, 17] on div "RoxyCharmer" at bounding box center [528, 26] width 1056 height 53
click at [27, 22] on div at bounding box center [34, 29] width 23 height 23
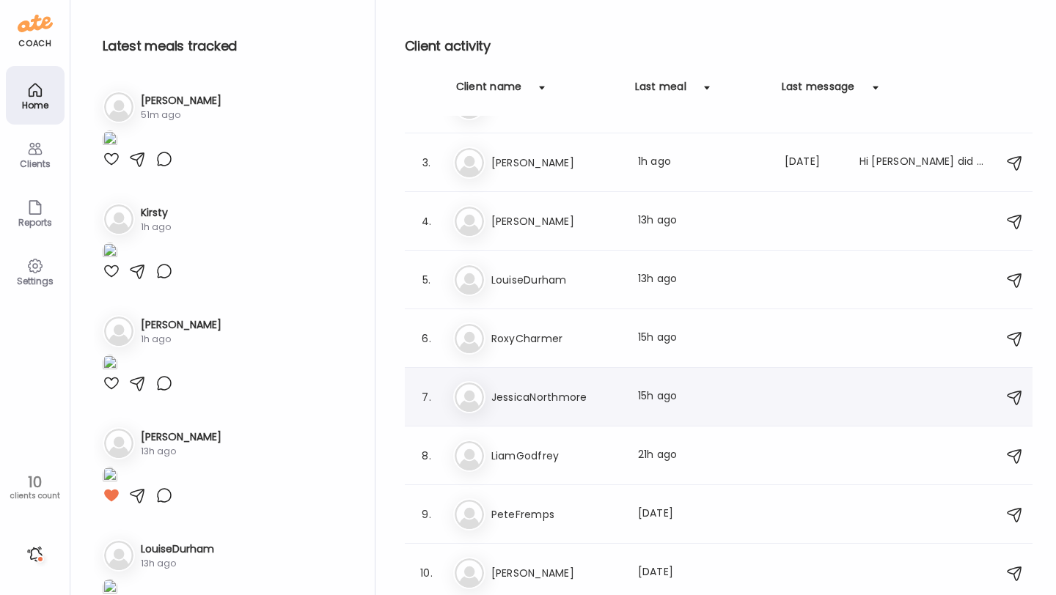
click at [560, 392] on h3 "JessicaNorthmore" at bounding box center [555, 398] width 129 height 18
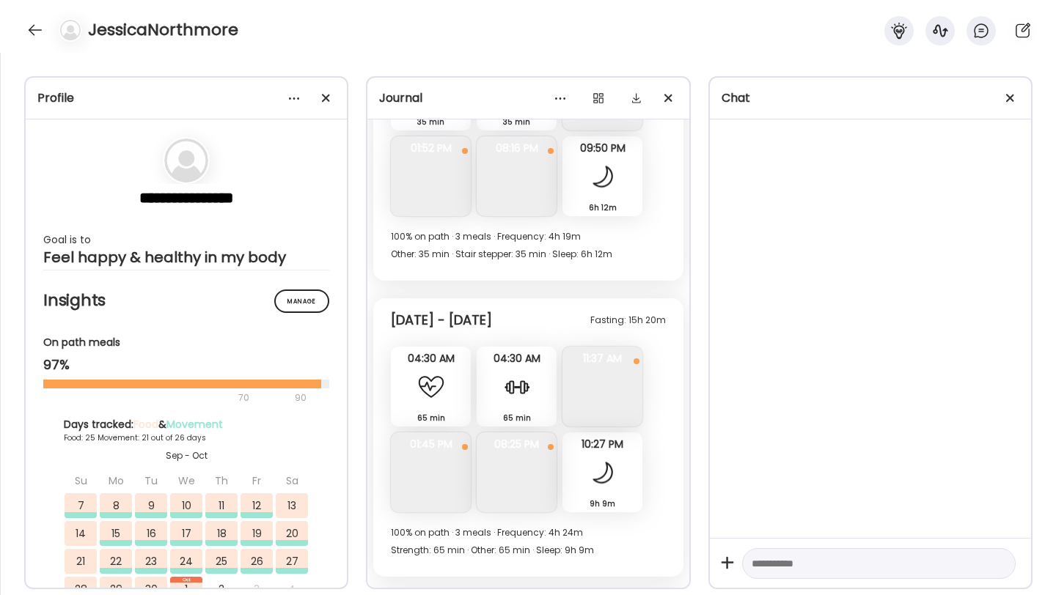
scroll to position [10135, 0]
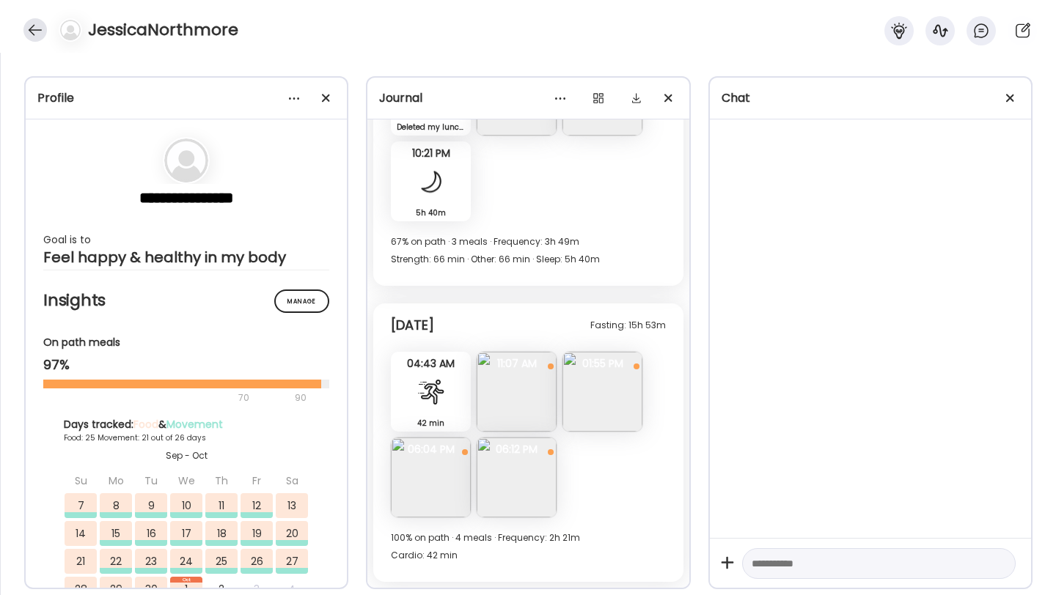
click at [38, 31] on div at bounding box center [34, 29] width 23 height 23
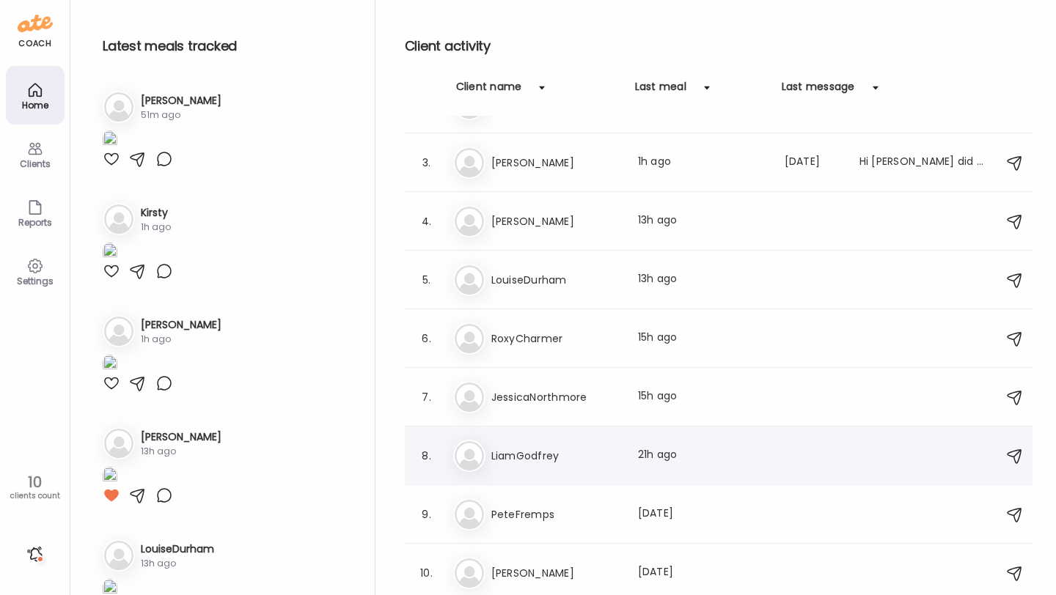
click at [555, 456] on h3 "LiamGodfrey" at bounding box center [555, 456] width 129 height 18
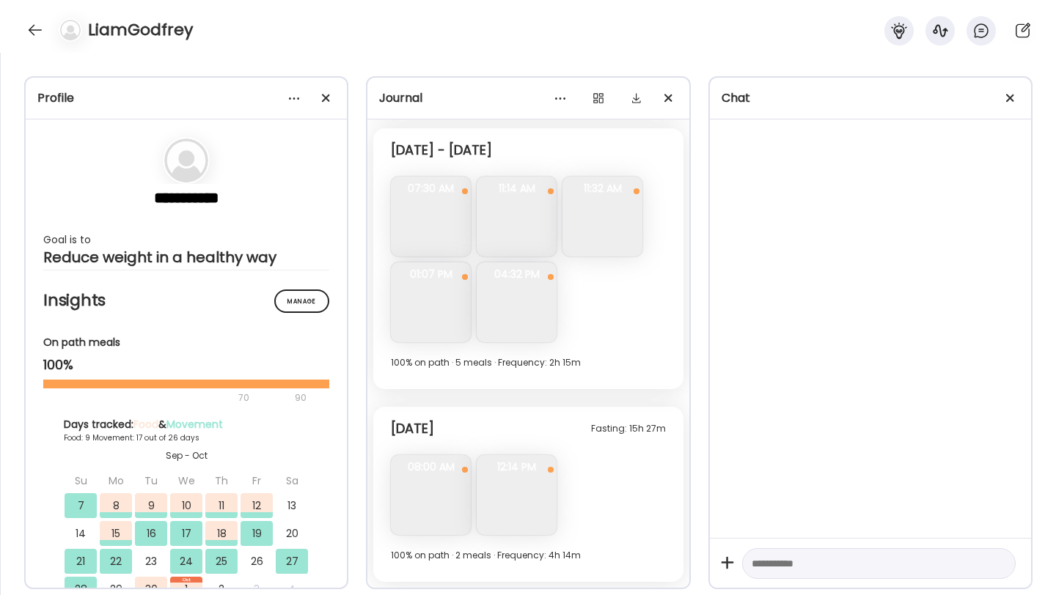
scroll to position [2661, 0]
click at [43, 29] on div at bounding box center [34, 29] width 23 height 23
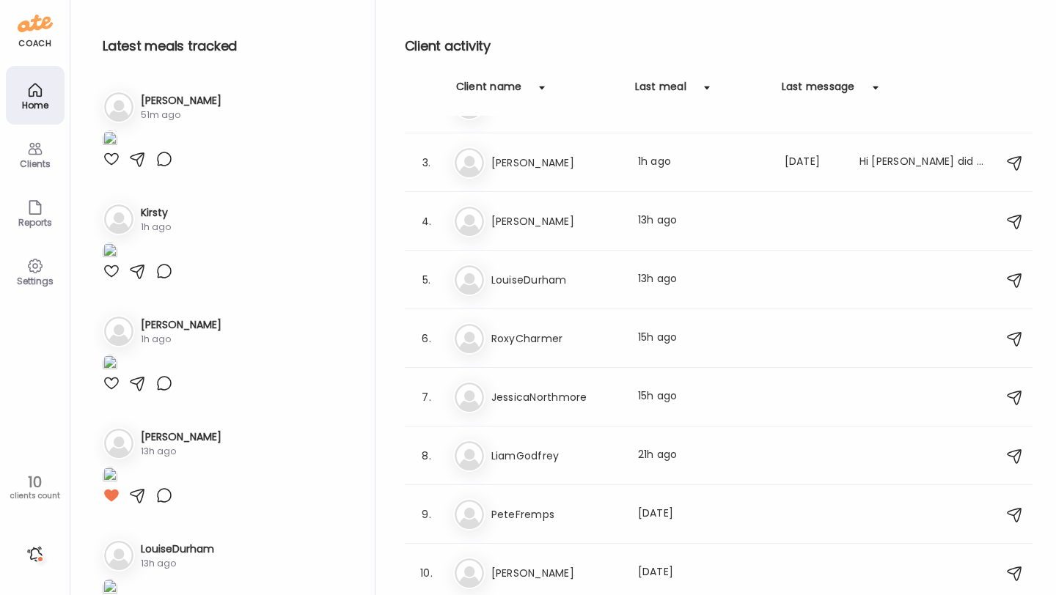
click at [32, 0] on div "coach Home Clients Coaches Teams Reports Settings 10 clients count Teams Let’s …" at bounding box center [528, 0] width 1056 height 0
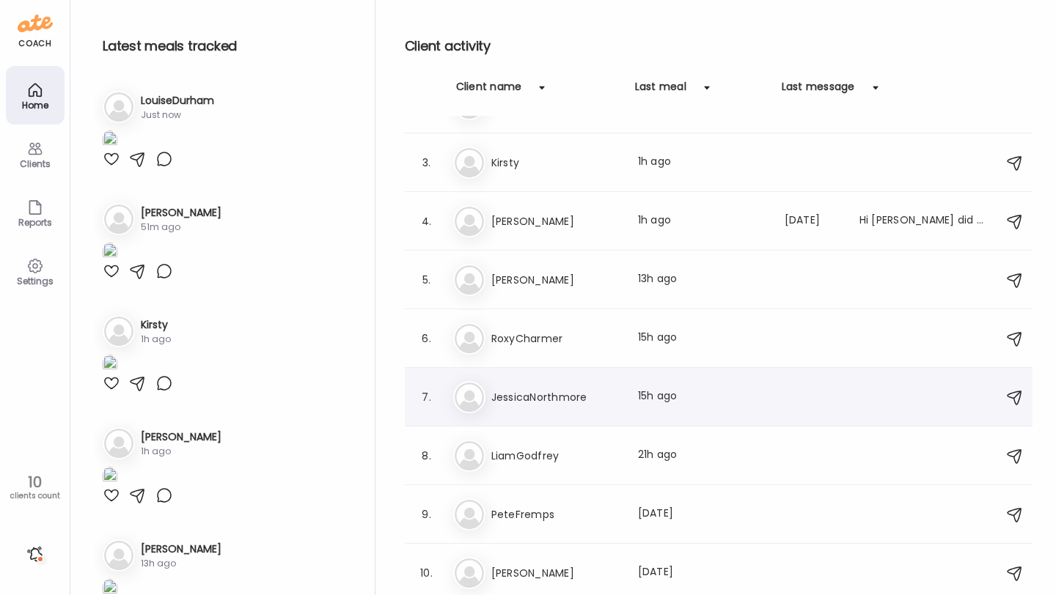
scroll to position [0, 0]
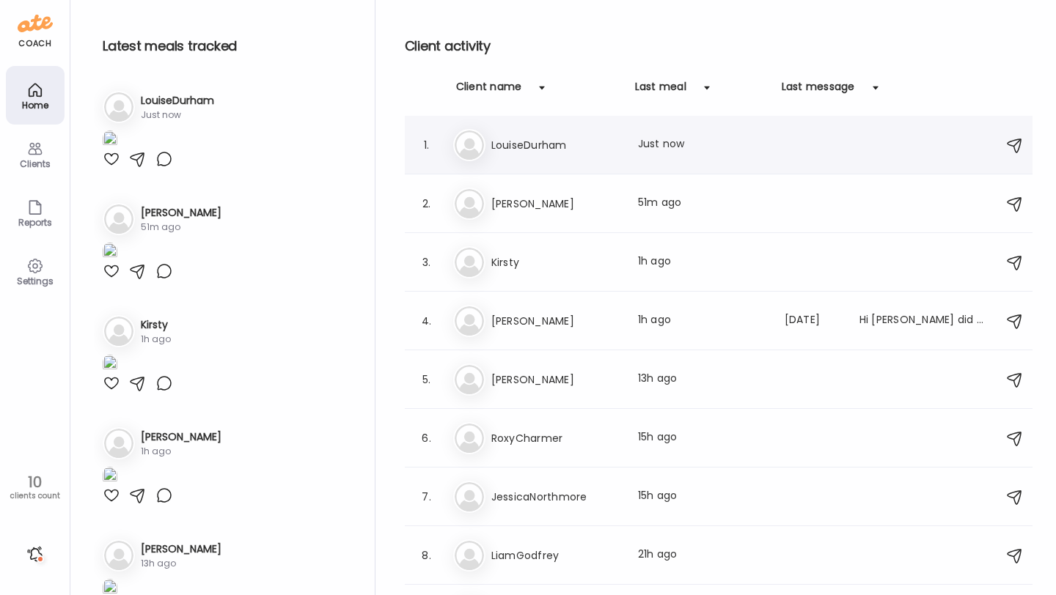
click at [557, 146] on h3 "LouiseDurham" at bounding box center [555, 145] width 129 height 18
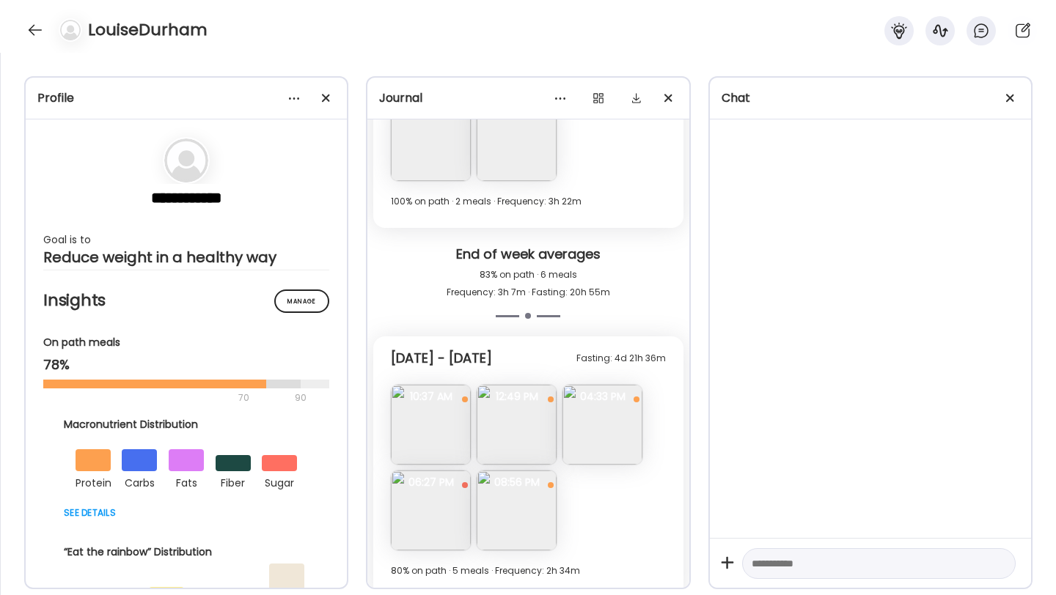
scroll to position [3612, 0]
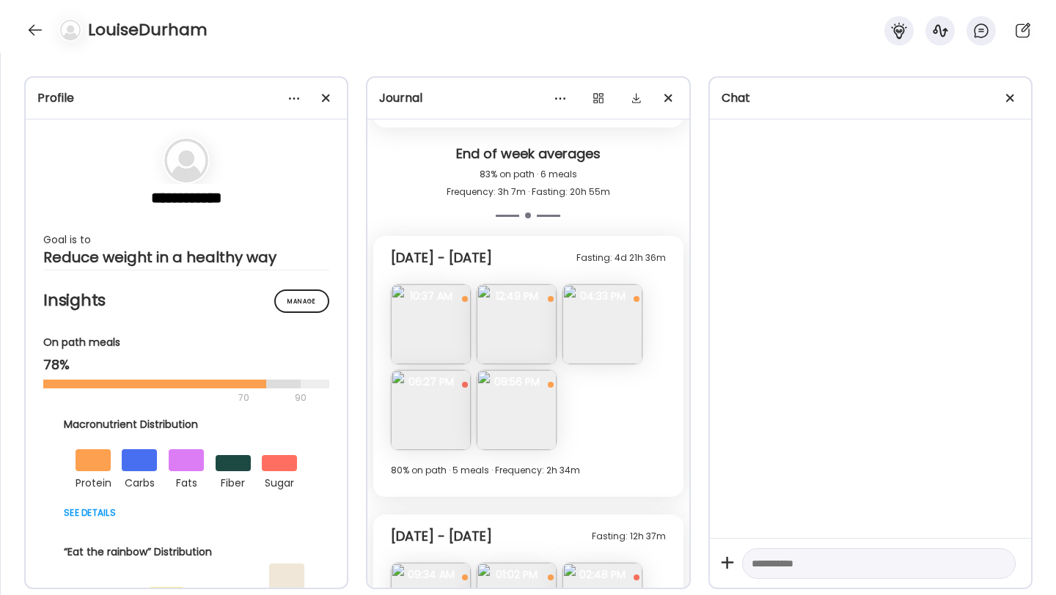
click at [447, 309] on img at bounding box center [431, 324] width 80 height 80
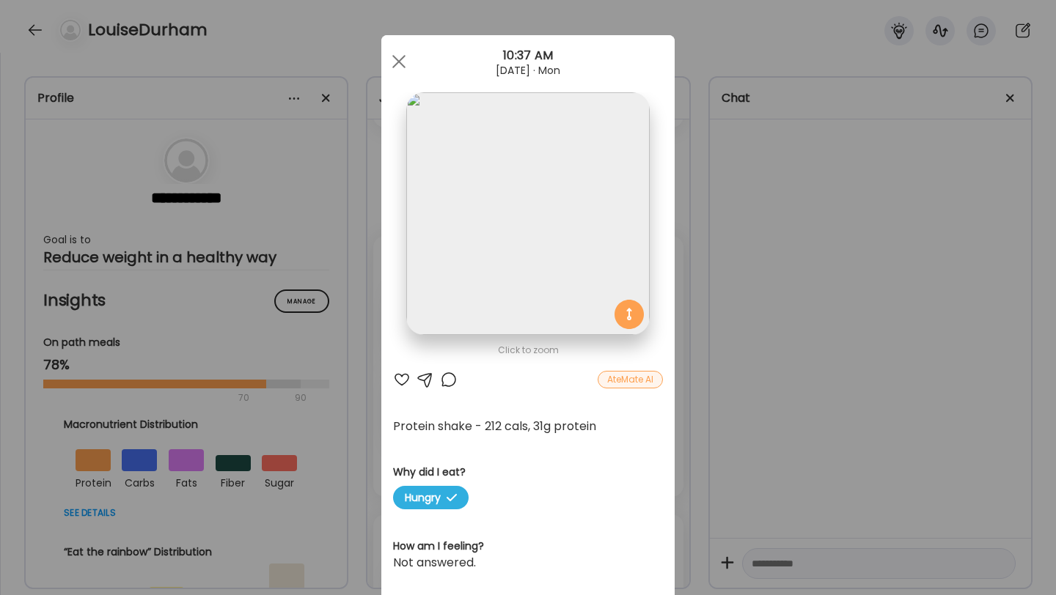
click at [401, 378] on div at bounding box center [402, 380] width 18 height 18
click at [403, 55] on div at bounding box center [398, 61] width 29 height 29
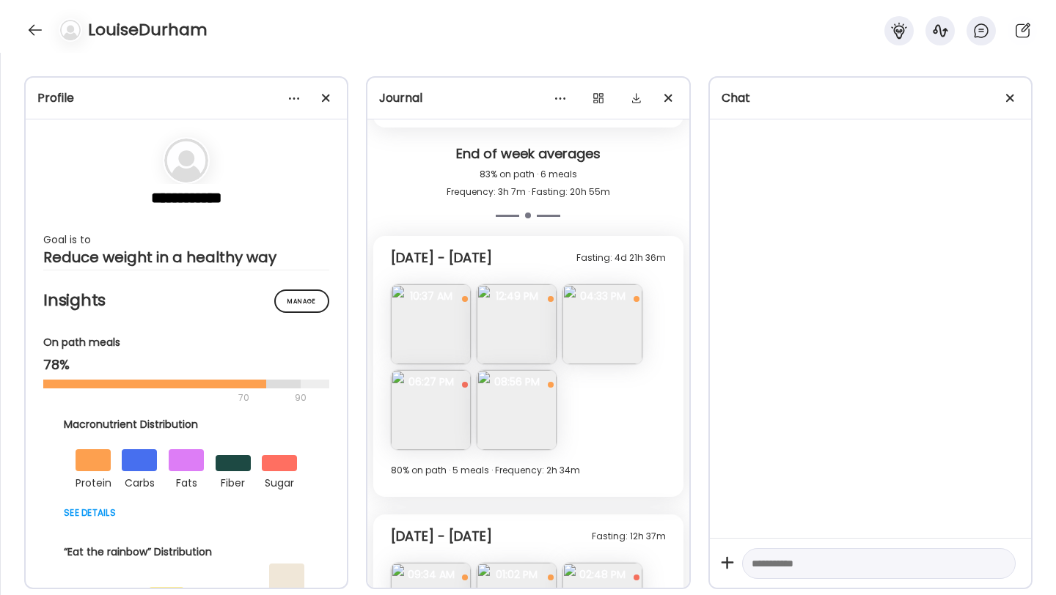
click at [508, 317] on img at bounding box center [517, 324] width 80 height 80
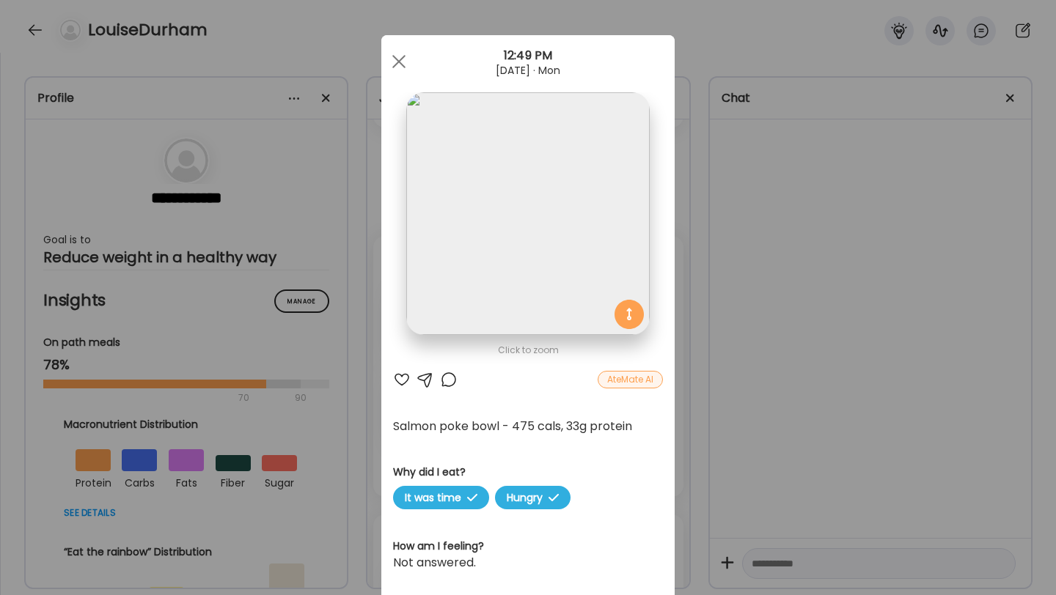
click at [398, 381] on div at bounding box center [402, 380] width 18 height 18
click at [449, 381] on div at bounding box center [449, 380] width 18 height 18
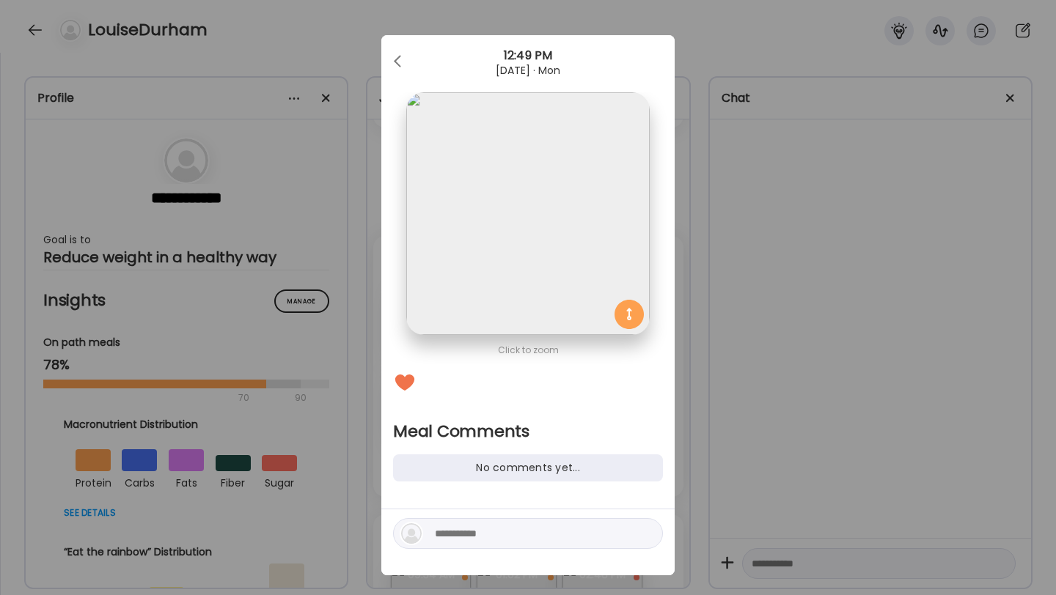
click at [493, 548] on div at bounding box center [528, 533] width 270 height 31
click at [491, 539] on textarea at bounding box center [534, 534] width 198 height 18
type textarea "*"
click at [399, 73] on div at bounding box center [398, 61] width 29 height 29
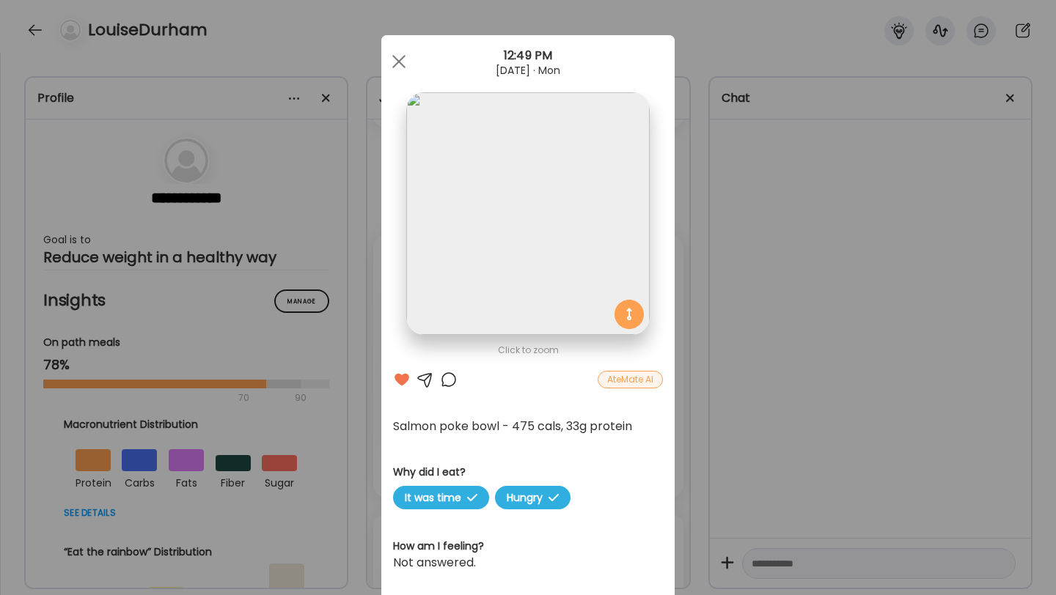
click at [452, 383] on div at bounding box center [449, 380] width 18 height 18
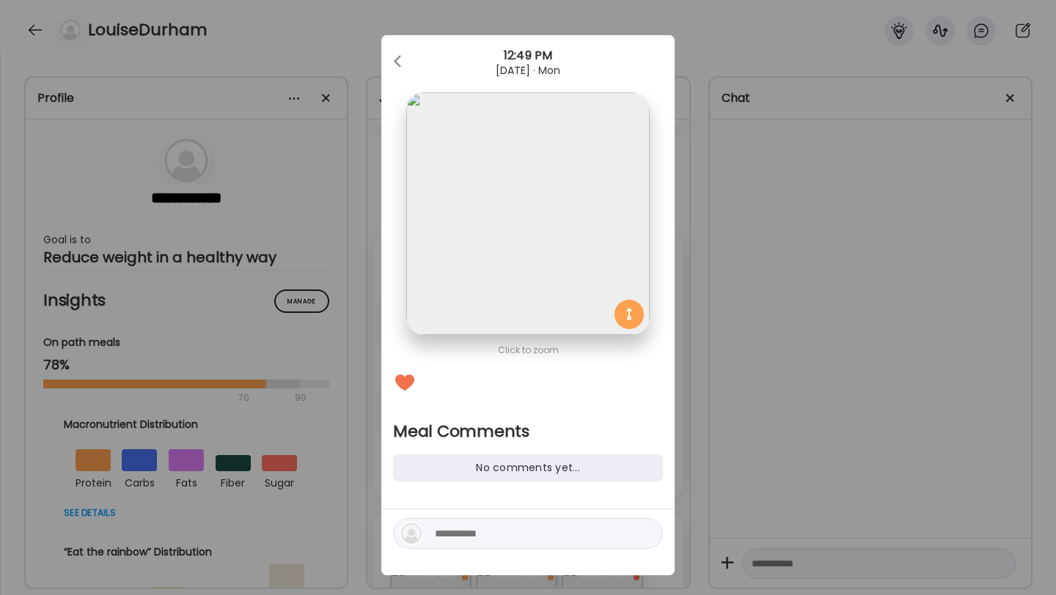
click at [465, 528] on textarea at bounding box center [534, 534] width 198 height 18
type textarea "*"
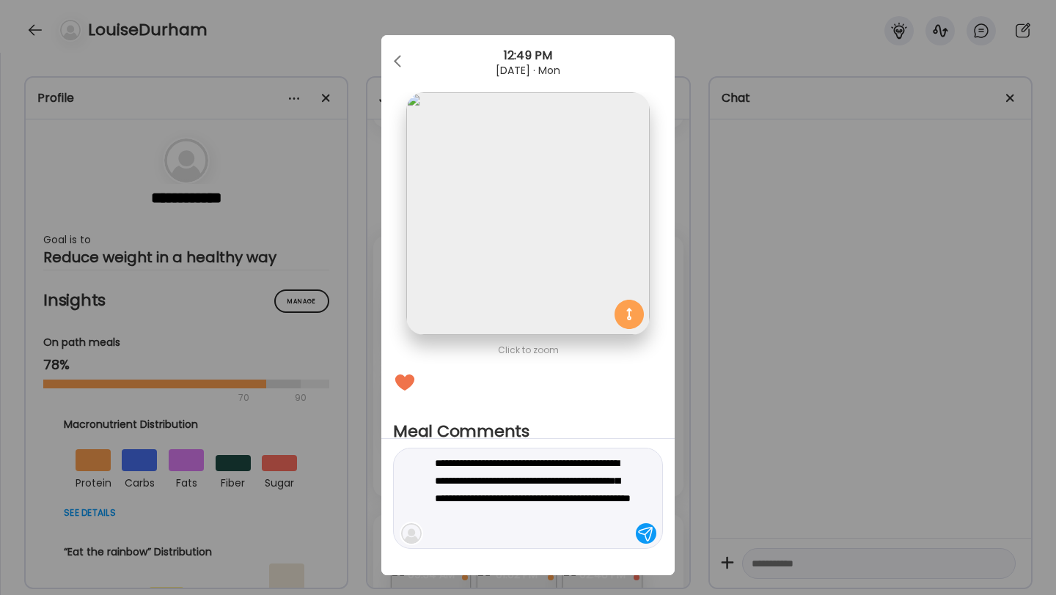
drag, startPoint x: 508, startPoint y: 535, endPoint x: 397, endPoint y: 418, distance: 161.3
click at [397, 417] on div "**********" at bounding box center [527, 305] width 293 height 540
type textarea "**********"
click at [641, 529] on div at bounding box center [646, 534] width 21 height 21
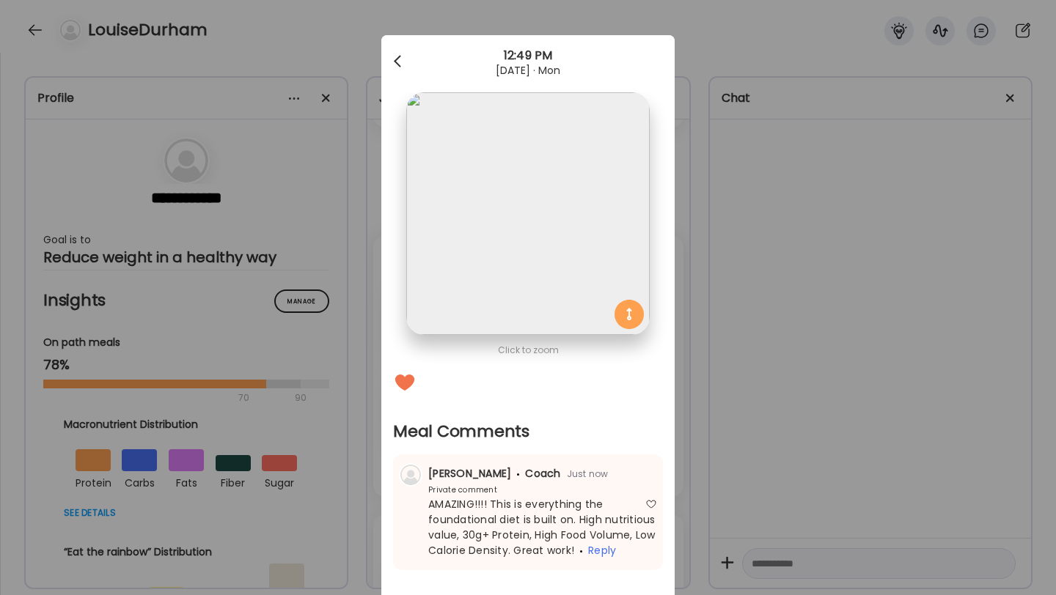
click at [407, 55] on div at bounding box center [398, 61] width 29 height 29
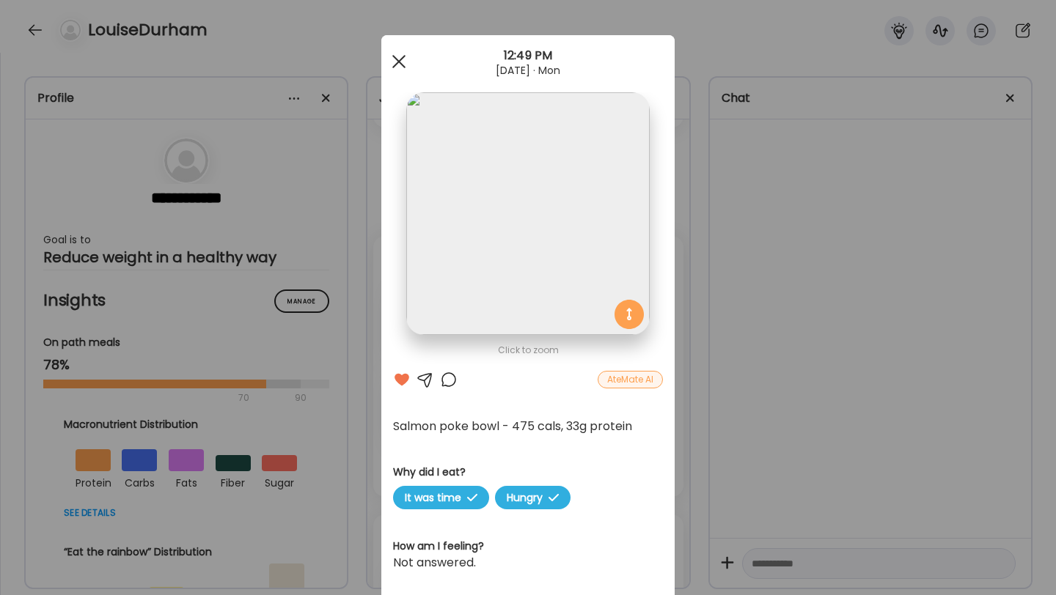
click at [400, 67] on div at bounding box center [398, 61] width 29 height 29
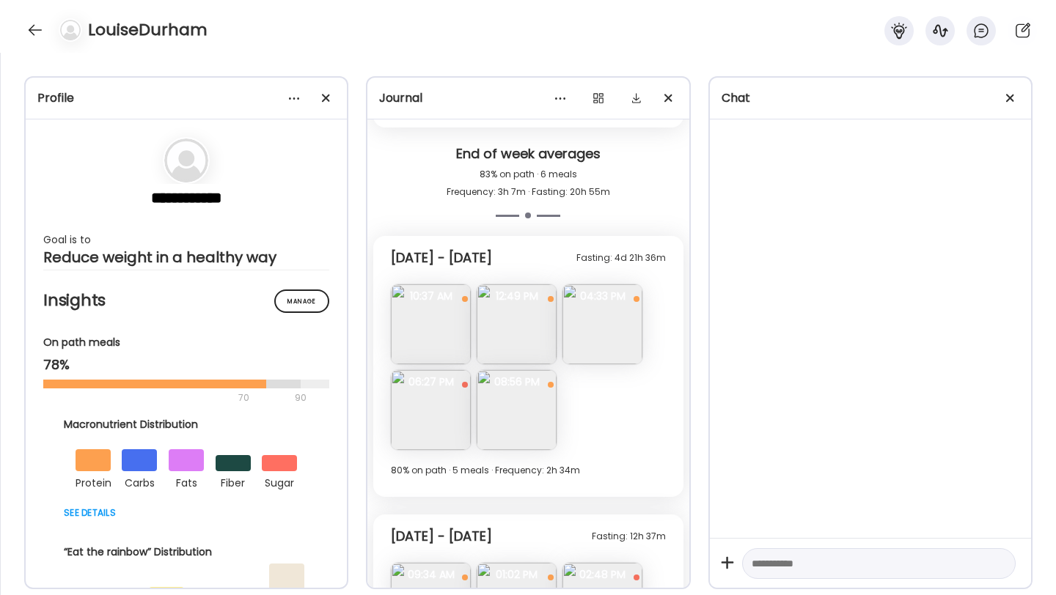
click at [607, 346] on img at bounding box center [602, 324] width 80 height 80
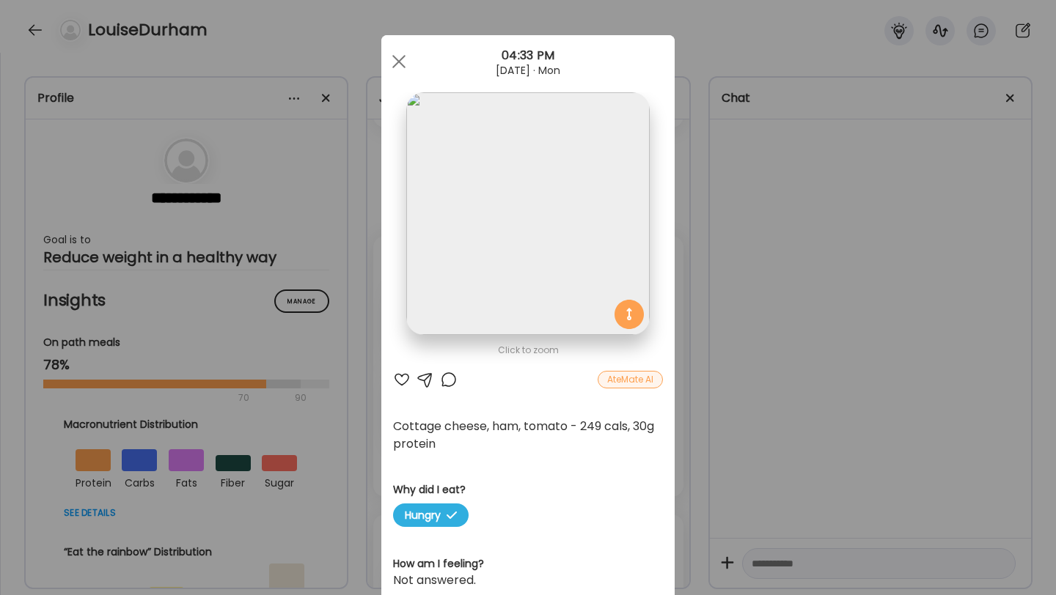
click at [399, 379] on div at bounding box center [402, 380] width 18 height 18
click at [447, 384] on div at bounding box center [449, 380] width 18 height 18
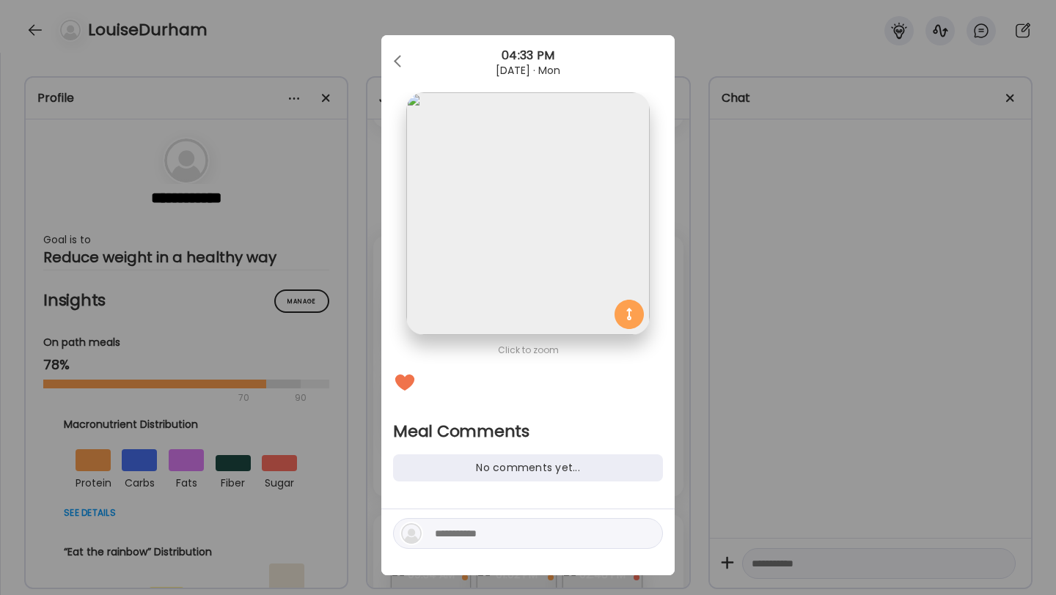
click at [482, 528] on textarea at bounding box center [534, 534] width 198 height 18
type textarea "**********"
click at [647, 534] on div at bounding box center [646, 534] width 21 height 21
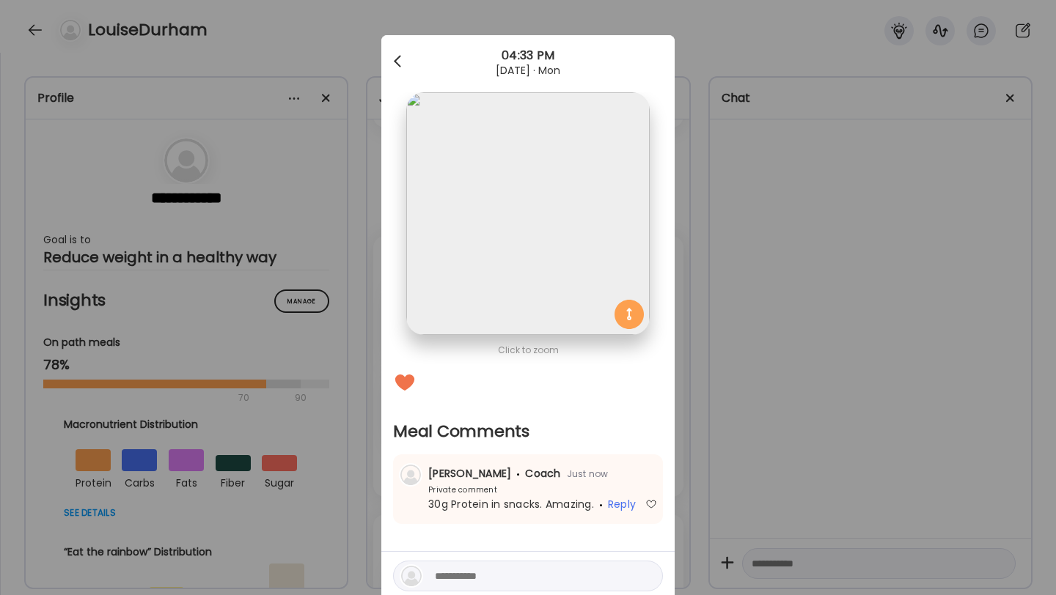
click at [401, 67] on div at bounding box center [398, 61] width 29 height 29
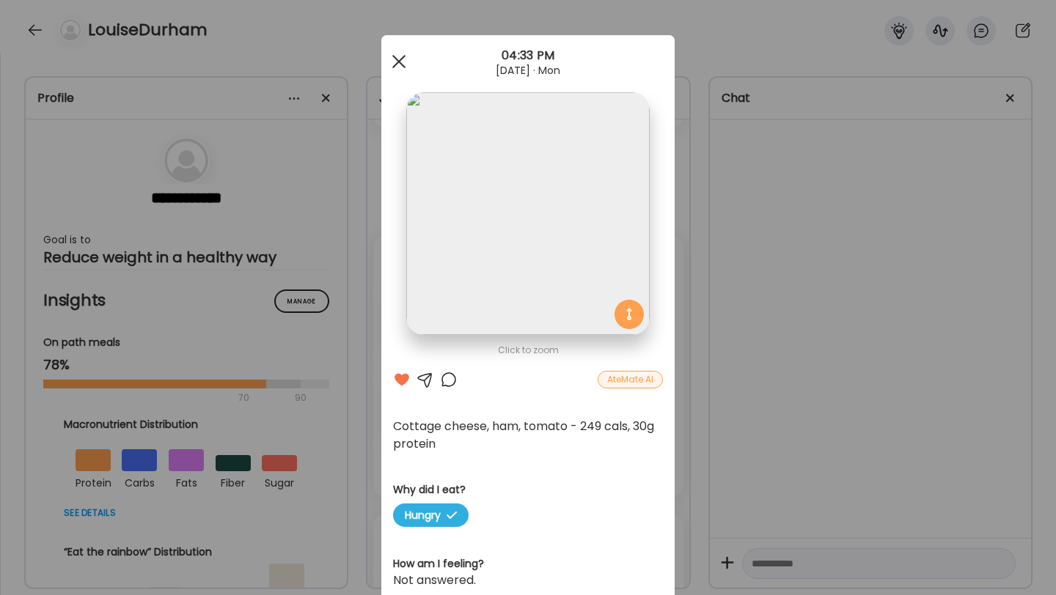
click at [405, 54] on div at bounding box center [398, 61] width 29 height 29
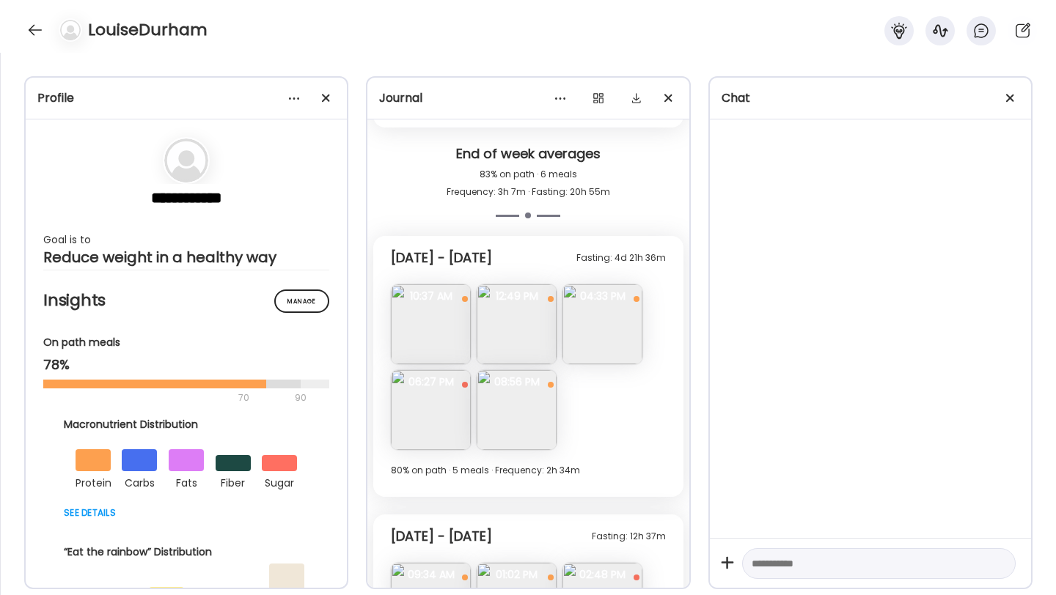
click at [449, 394] on img at bounding box center [431, 410] width 80 height 80
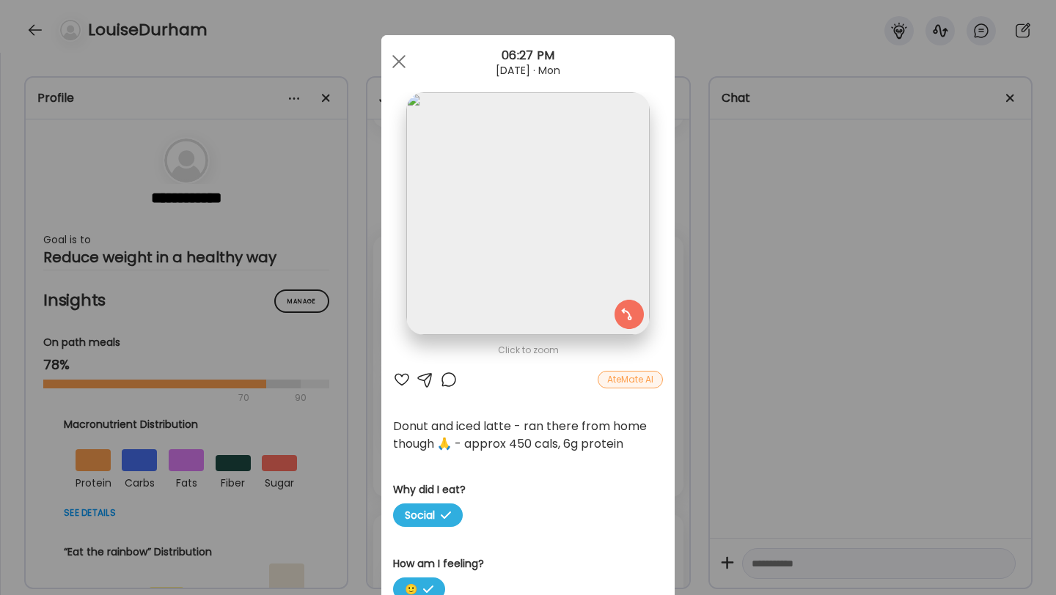
click at [401, 373] on div at bounding box center [402, 380] width 18 height 18
click at [392, 64] on div at bounding box center [398, 61] width 29 height 29
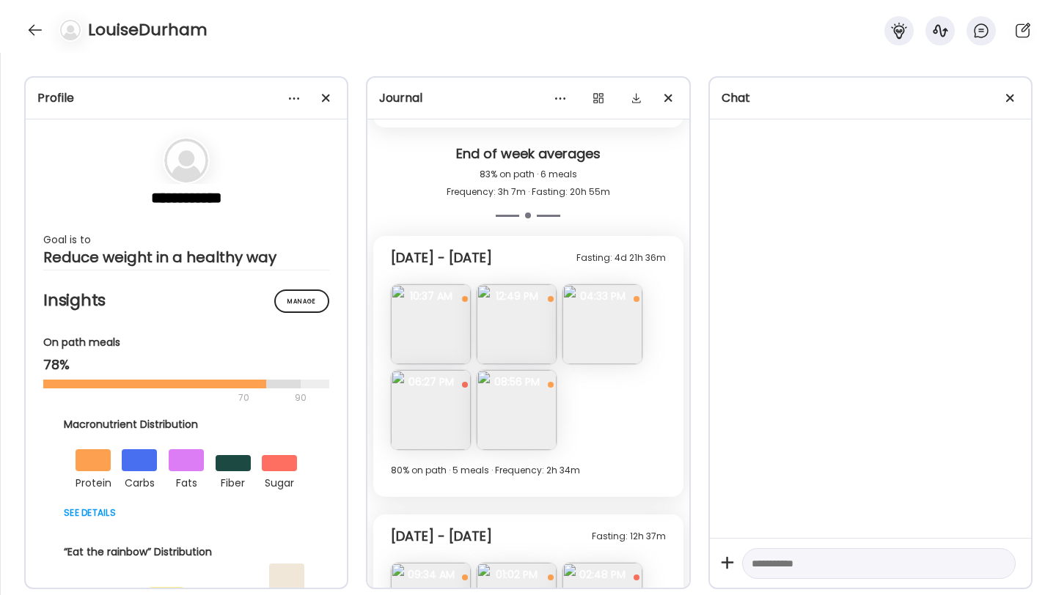
click at [497, 428] on img at bounding box center [517, 410] width 80 height 80
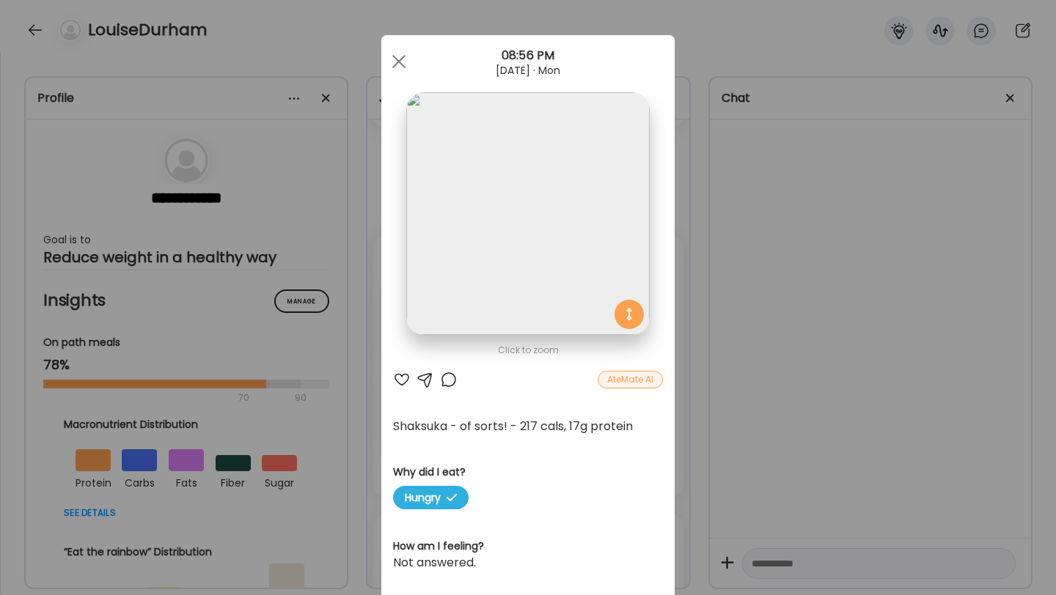
click at [397, 377] on div at bounding box center [402, 380] width 18 height 18
click at [397, 65] on div at bounding box center [398, 61] width 29 height 29
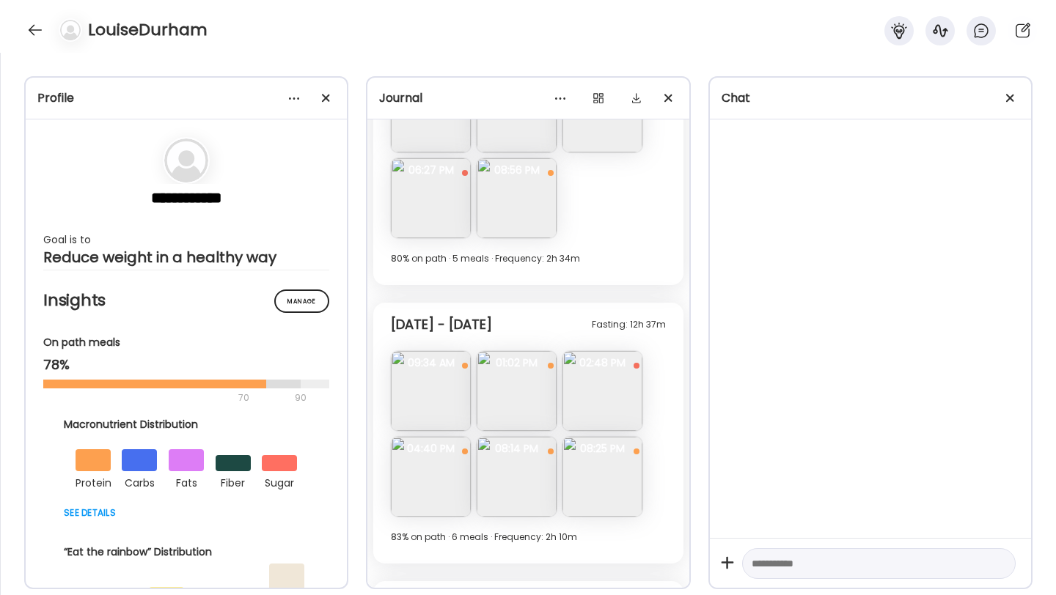
scroll to position [3838, 0]
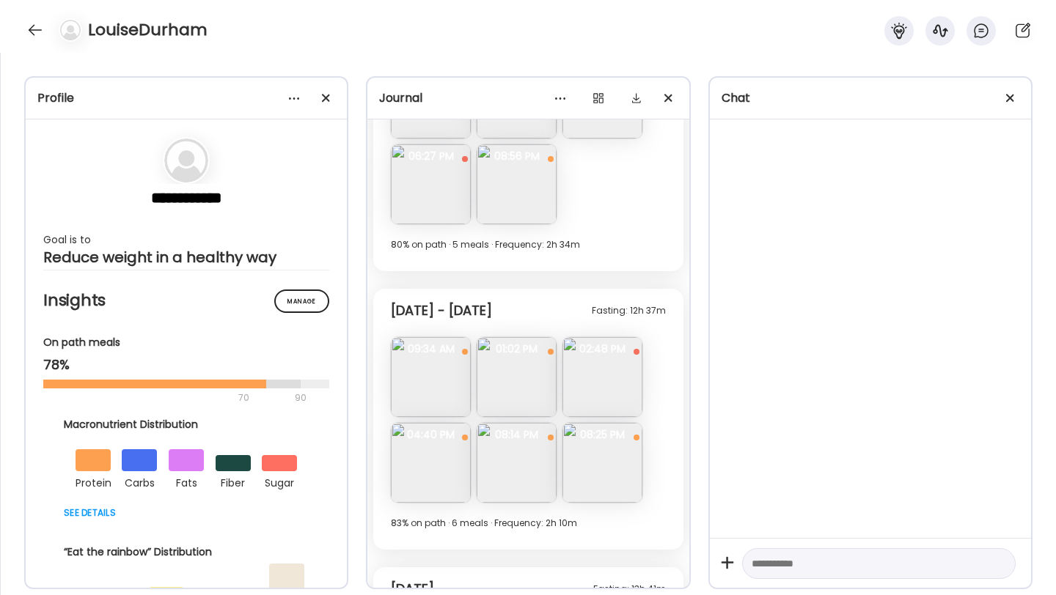
click at [518, 196] on img at bounding box center [517, 184] width 80 height 80
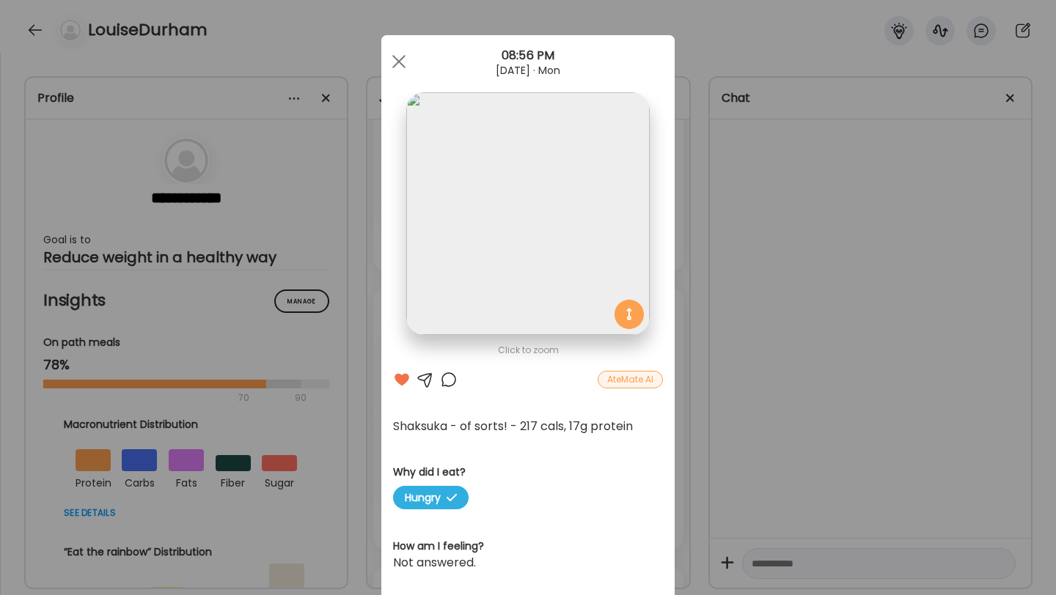
click at [447, 382] on div at bounding box center [449, 380] width 18 height 18
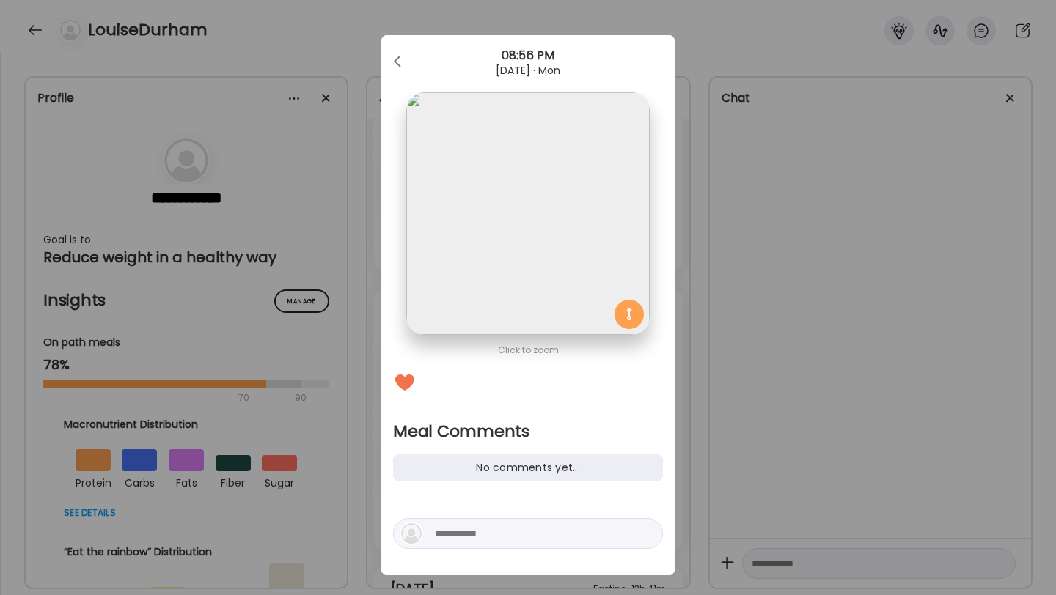
click at [477, 530] on textarea at bounding box center [534, 534] width 198 height 18
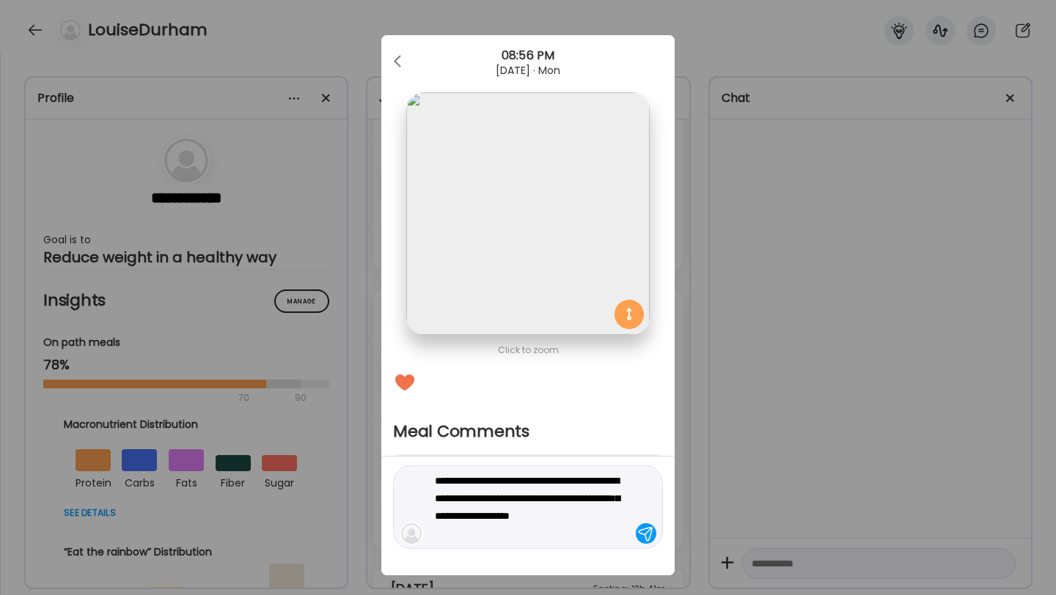
type textarea "**********"
click at [650, 531] on div at bounding box center [646, 534] width 21 height 21
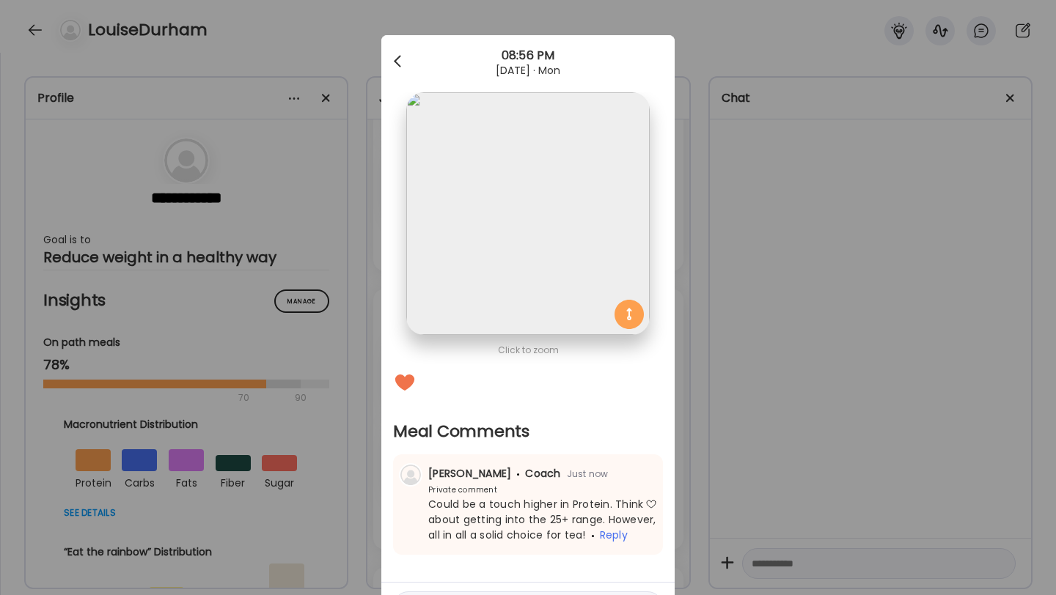
click at [403, 54] on div at bounding box center [398, 61] width 29 height 29
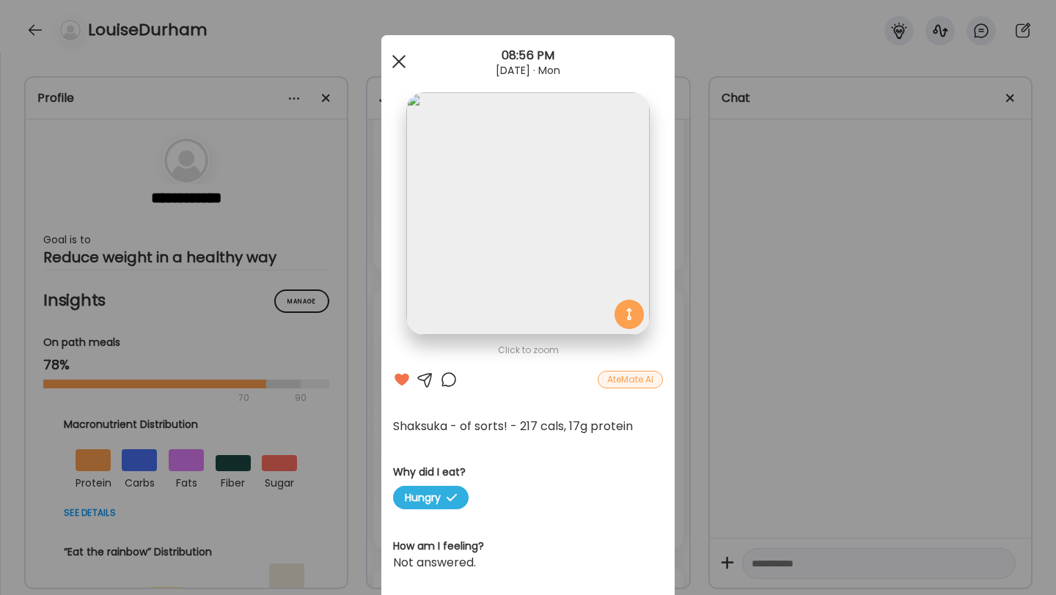
click at [404, 63] on div at bounding box center [398, 61] width 29 height 29
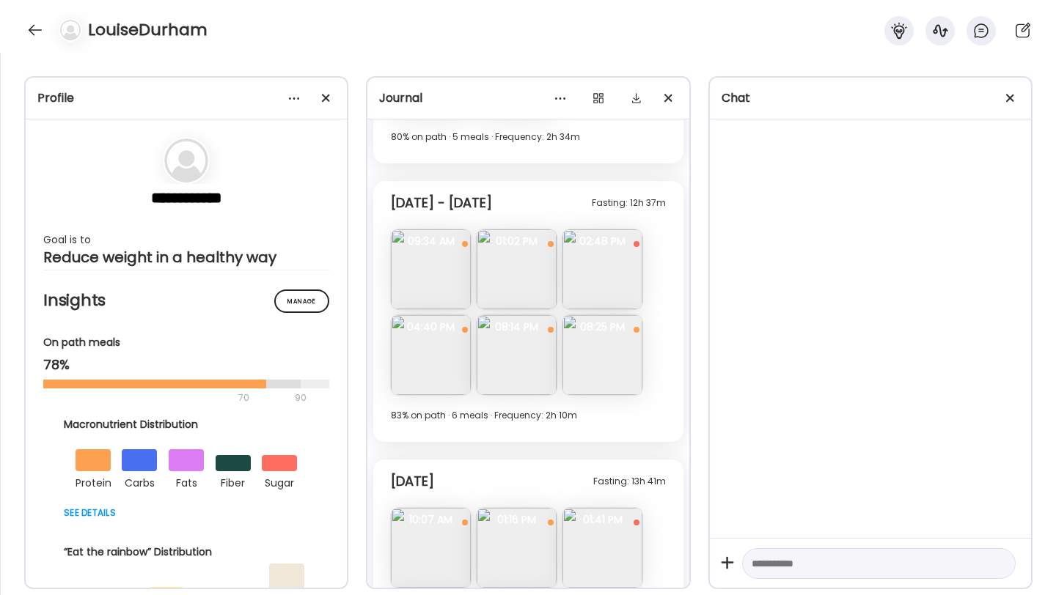
scroll to position [3950, 0]
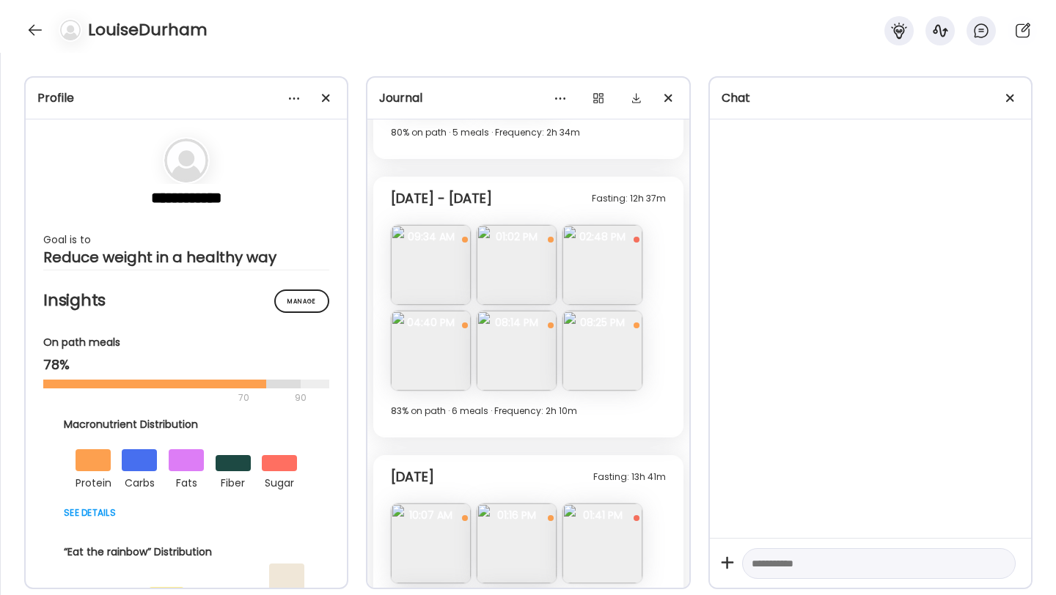
click at [434, 263] on img at bounding box center [431, 265] width 80 height 80
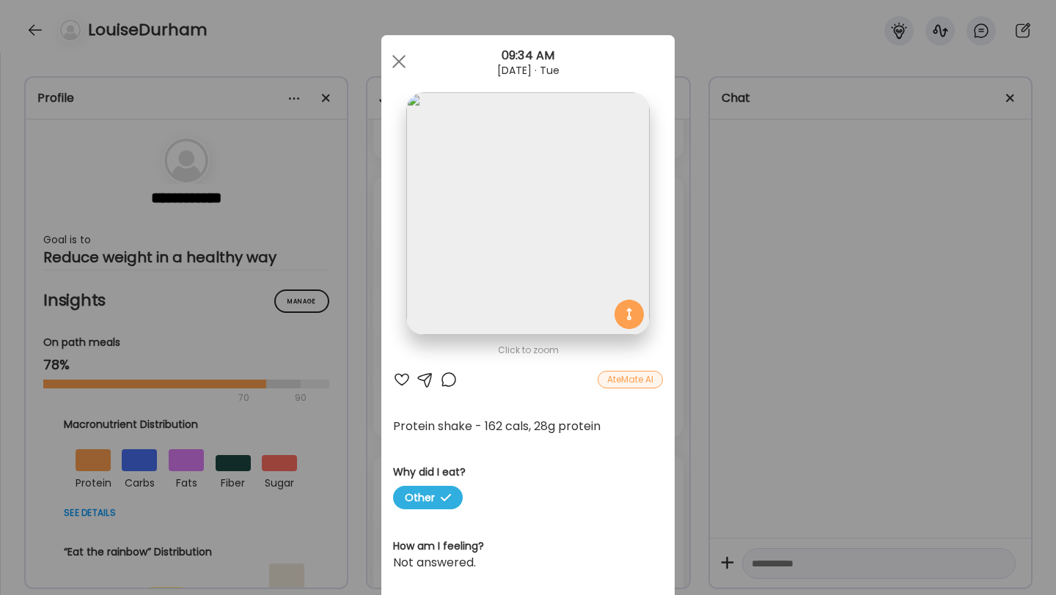
click at [398, 376] on div at bounding box center [402, 380] width 18 height 18
click at [402, 57] on span at bounding box center [398, 61] width 13 height 13
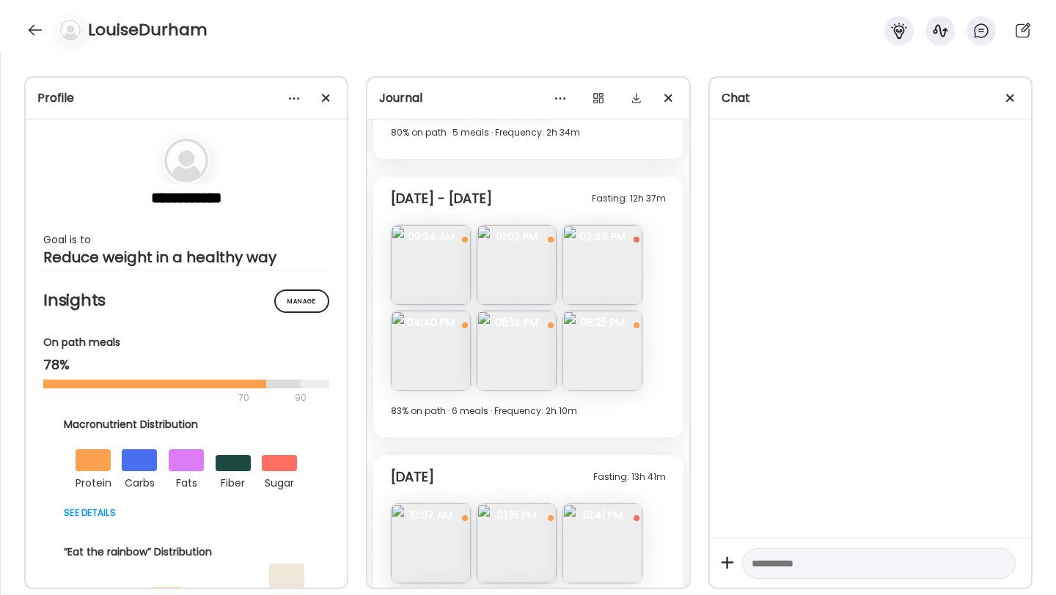
click at [516, 291] on img at bounding box center [517, 265] width 80 height 80
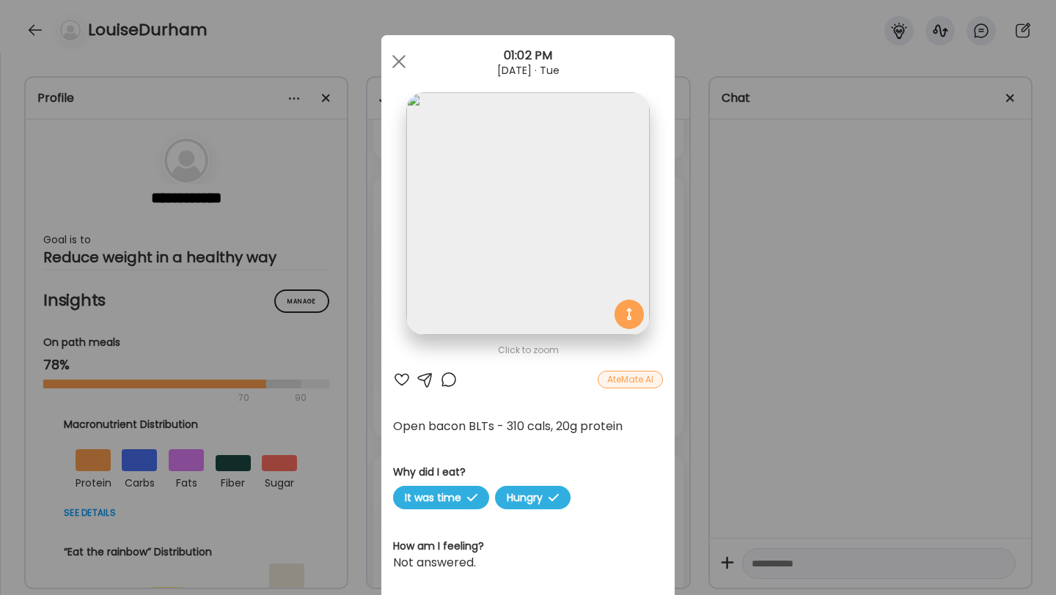
click at [395, 381] on div at bounding box center [402, 380] width 18 height 18
click at [405, 62] on div at bounding box center [398, 61] width 29 height 29
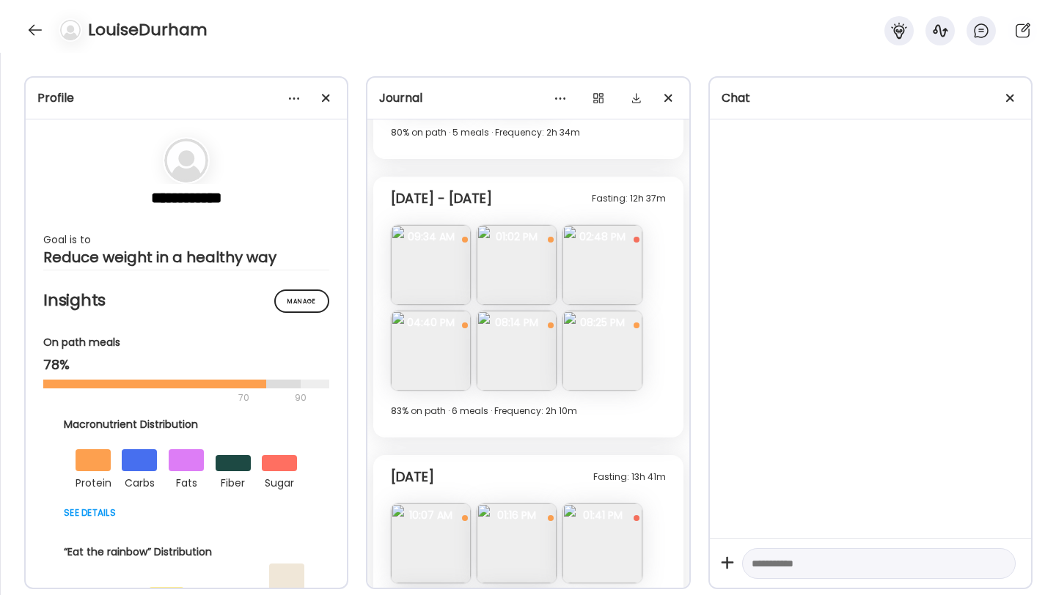
click at [524, 272] on img at bounding box center [517, 265] width 80 height 80
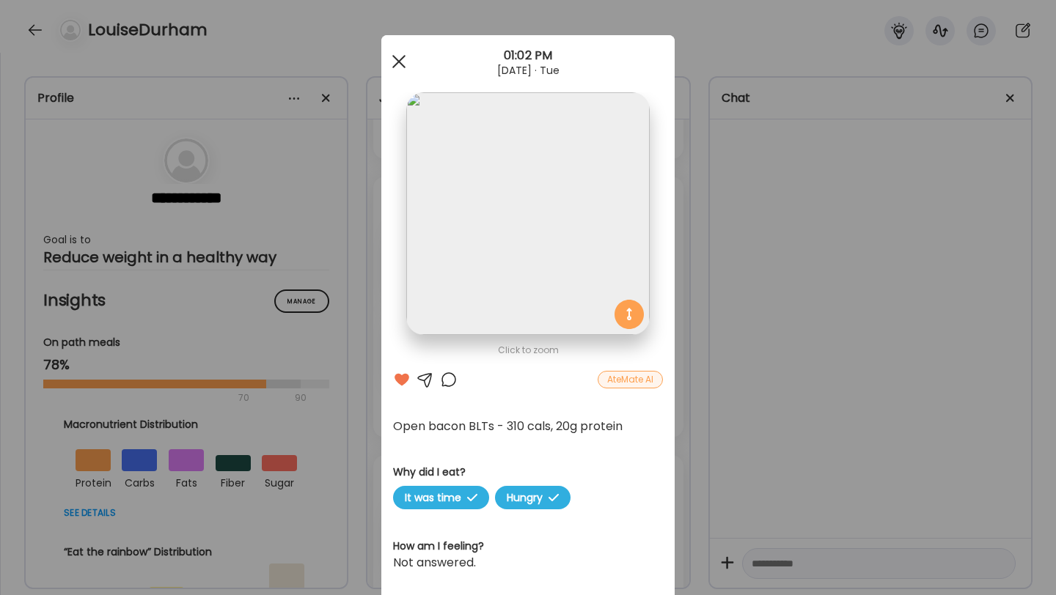
click at [405, 67] on div at bounding box center [398, 61] width 29 height 29
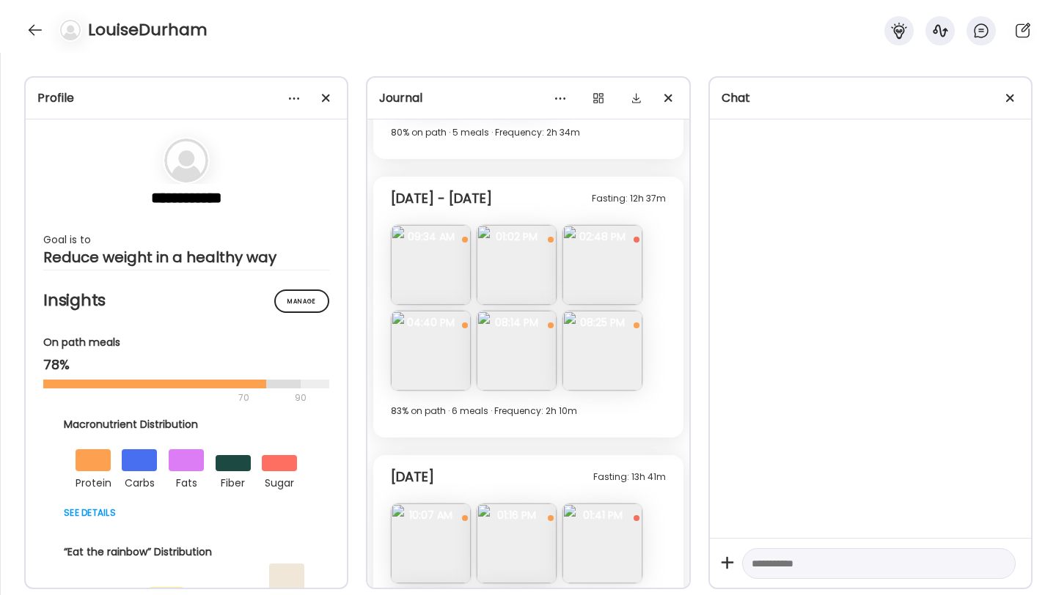
click at [598, 269] on img at bounding box center [602, 265] width 80 height 80
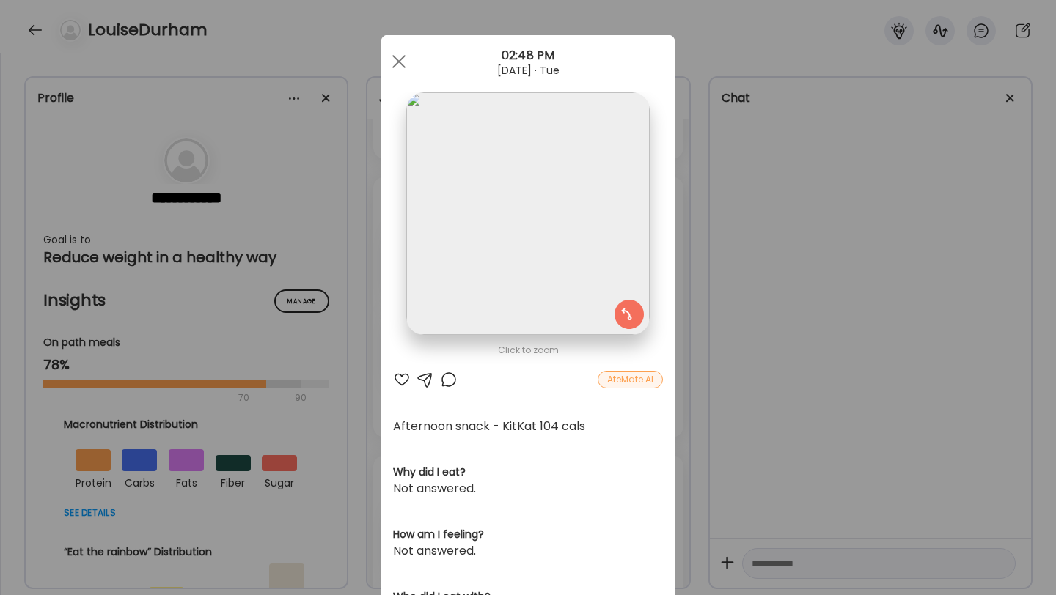
click at [399, 374] on div at bounding box center [402, 380] width 18 height 18
click at [395, 67] on div at bounding box center [398, 61] width 29 height 29
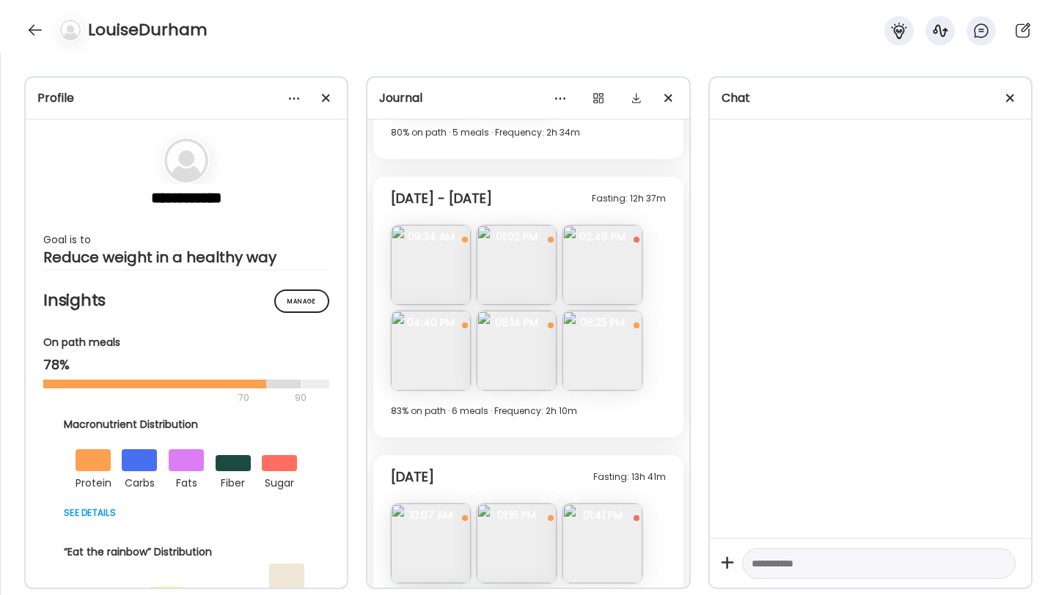
click at [414, 366] on img at bounding box center [431, 351] width 80 height 80
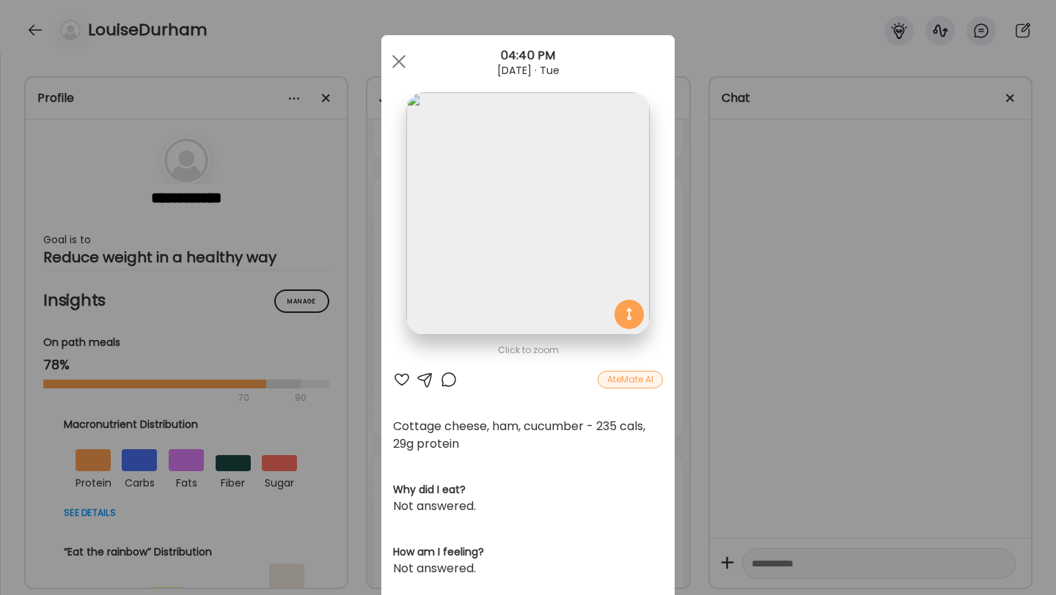
click at [401, 380] on div at bounding box center [402, 380] width 18 height 18
click at [397, 66] on div at bounding box center [398, 61] width 29 height 29
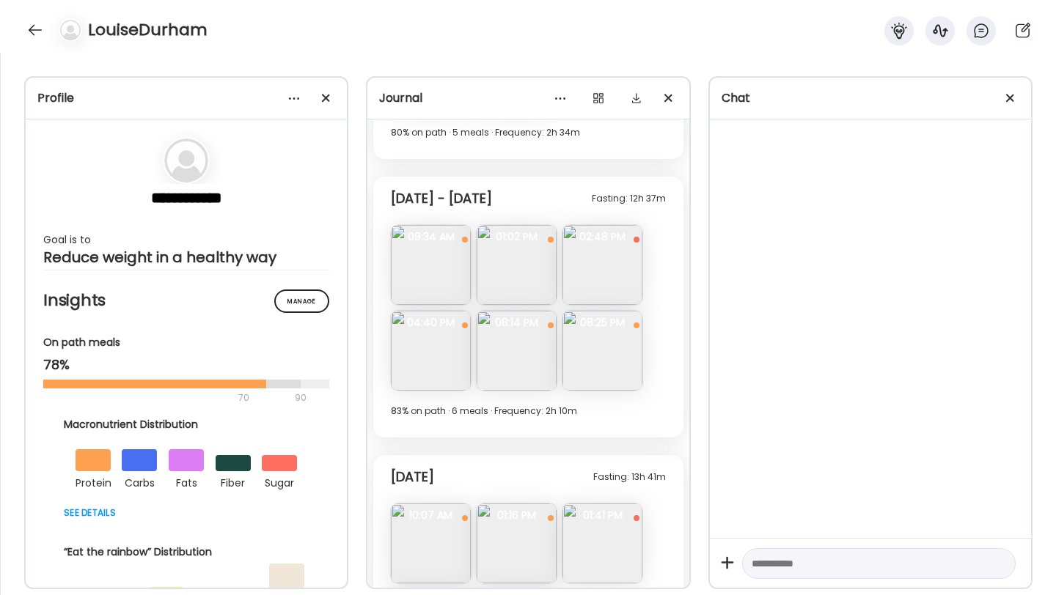
click at [596, 356] on img at bounding box center [602, 351] width 80 height 80
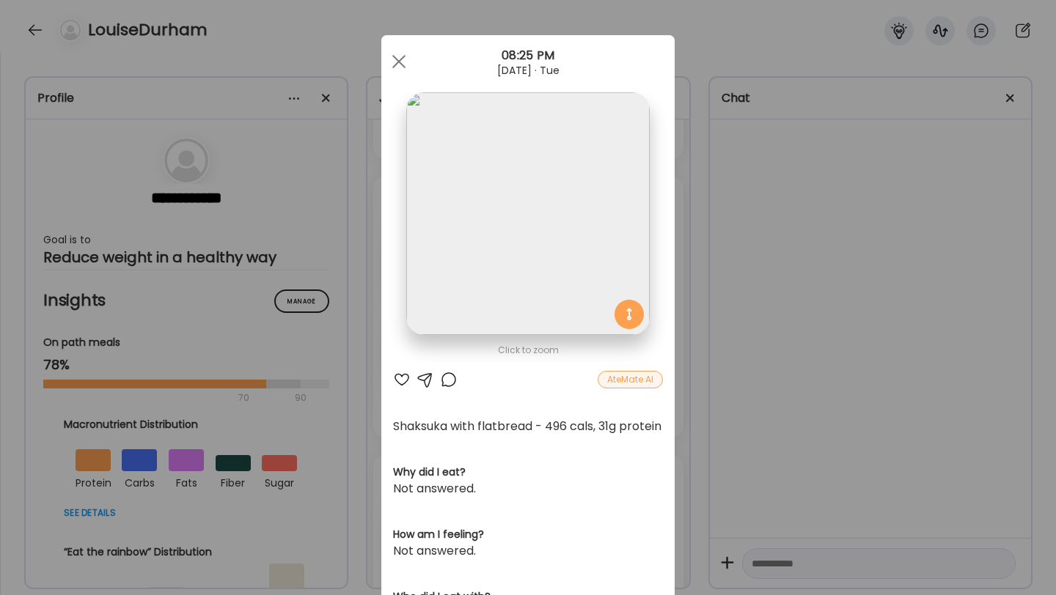
click at [400, 378] on div at bounding box center [402, 380] width 18 height 18
click at [446, 378] on div at bounding box center [449, 380] width 18 height 18
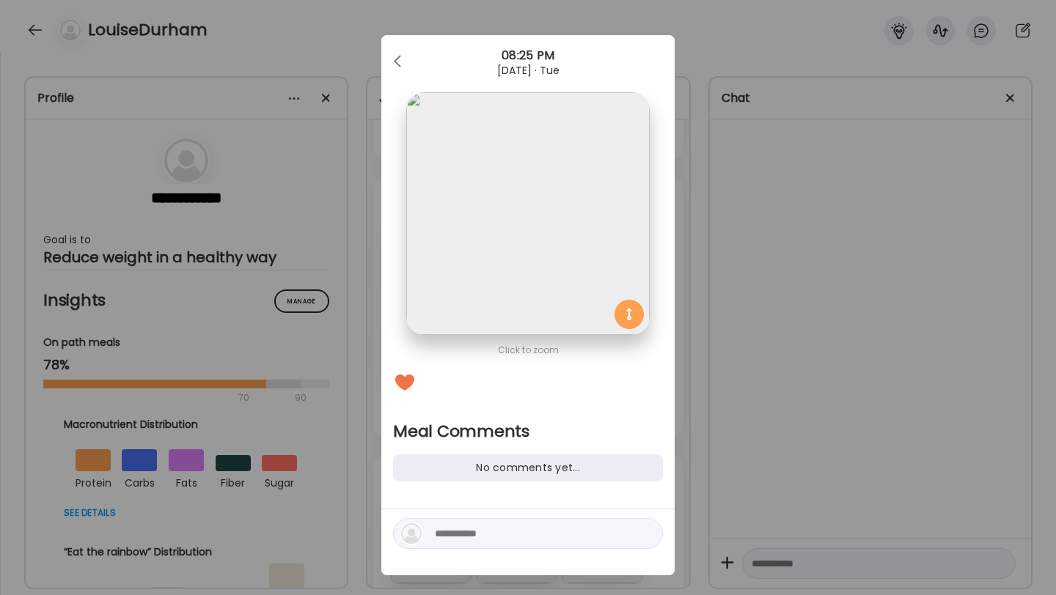
click at [482, 531] on textarea at bounding box center [534, 534] width 198 height 18
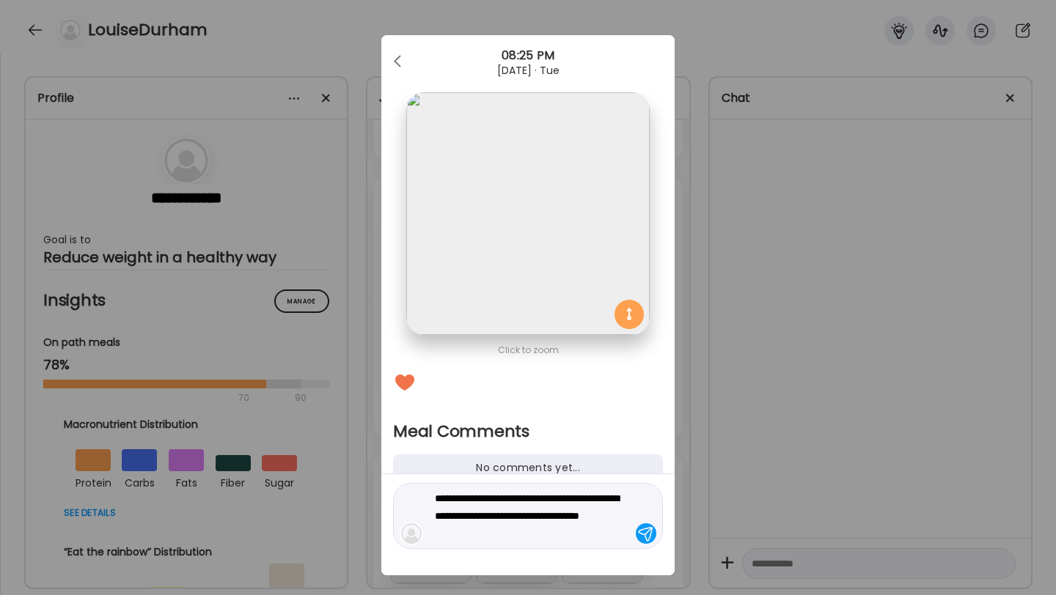
click at [597, 515] on textarea "**********" at bounding box center [534, 516] width 198 height 53
click at [436, 534] on textarea "**********" at bounding box center [534, 516] width 198 height 53
click at [538, 533] on textarea "**********" at bounding box center [534, 516] width 198 height 53
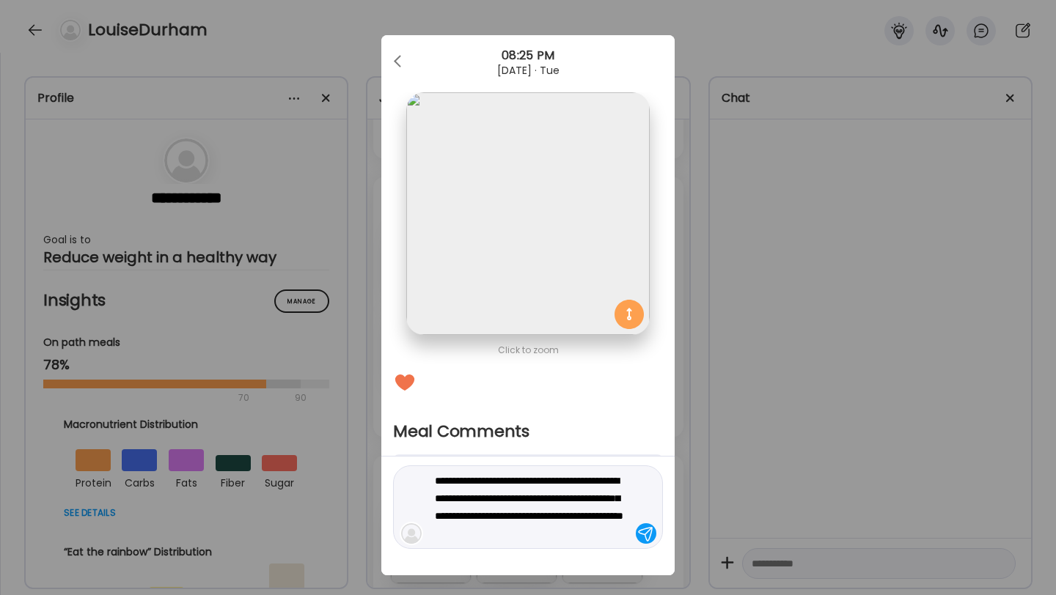
type textarea "**********"
click at [641, 529] on div at bounding box center [646, 534] width 21 height 21
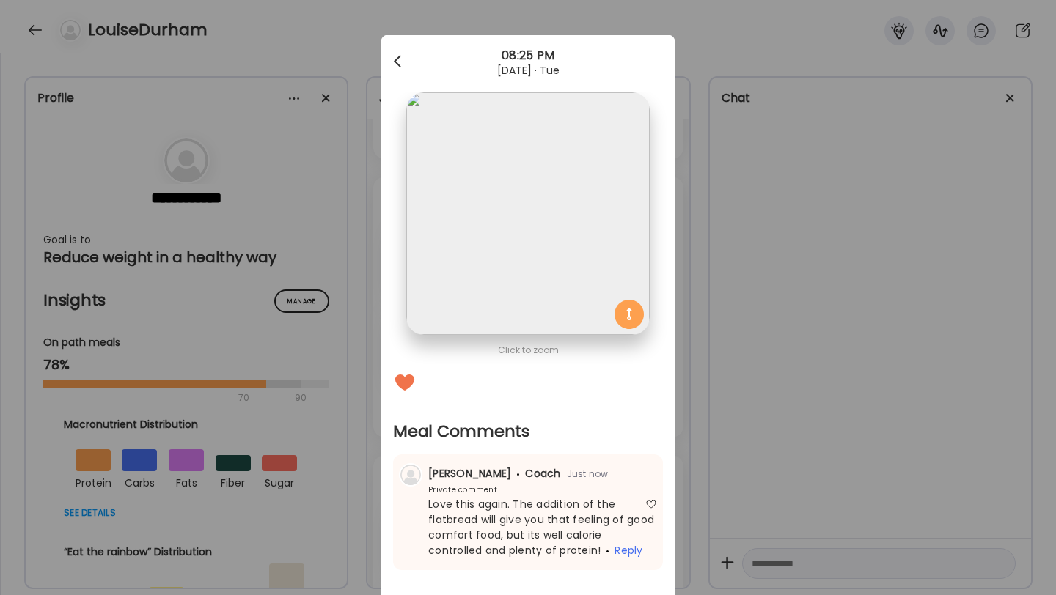
click at [398, 56] on span at bounding box center [397, 58] width 7 height 7
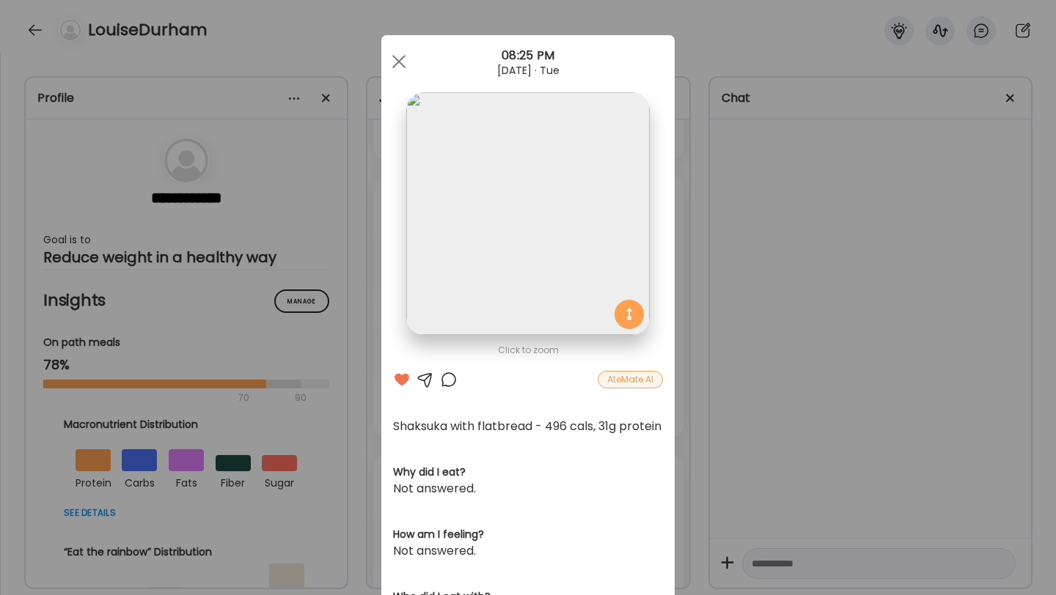
click at [398, 56] on div at bounding box center [398, 61] width 29 height 29
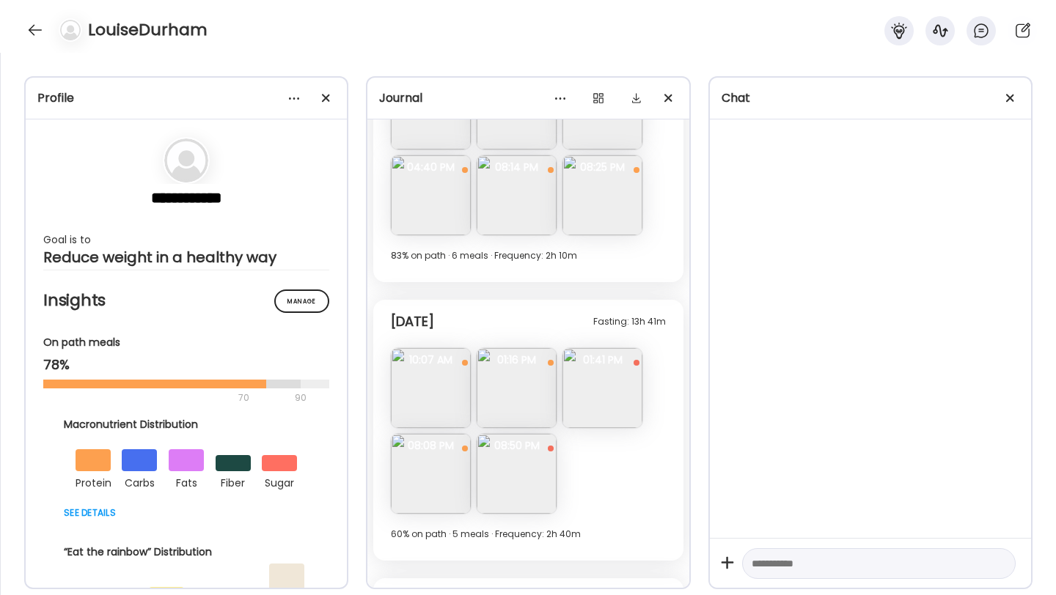
scroll to position [4130, 0]
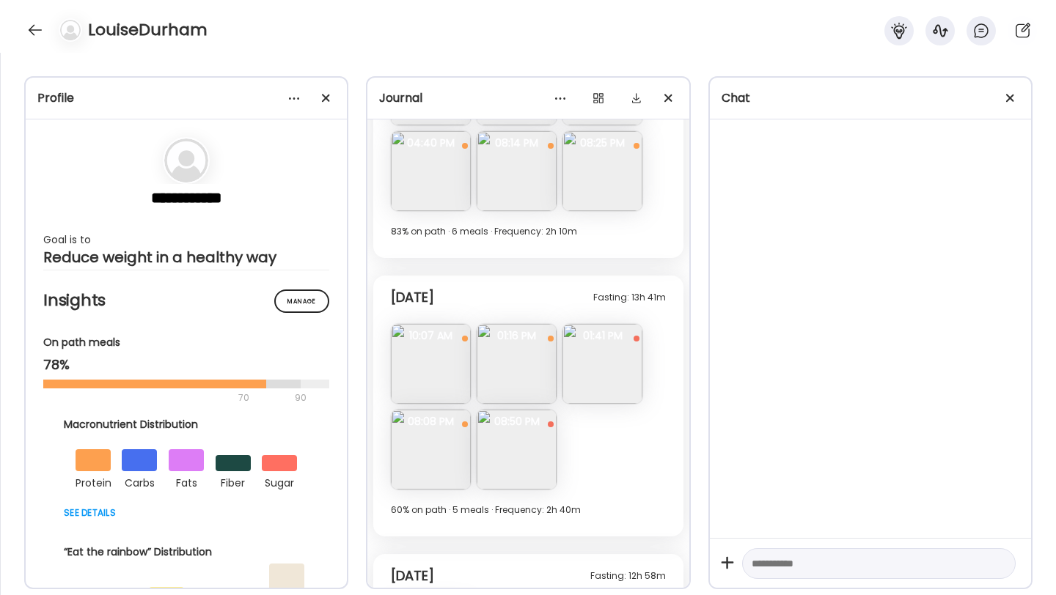
click at [429, 380] on img at bounding box center [431, 364] width 80 height 80
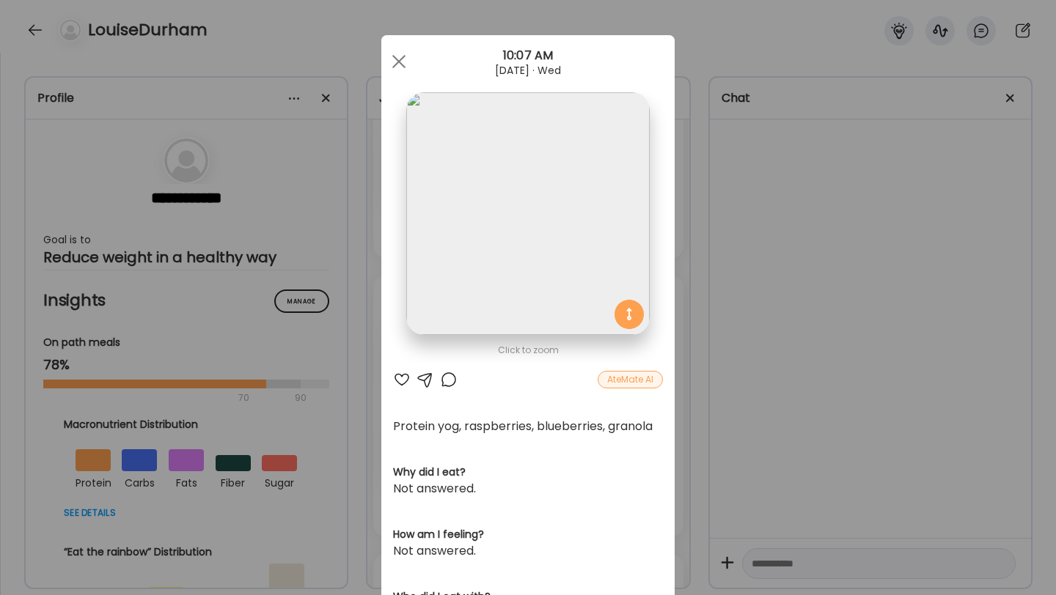
click at [403, 383] on div at bounding box center [402, 380] width 18 height 18
click at [400, 65] on span at bounding box center [398, 61] width 13 height 13
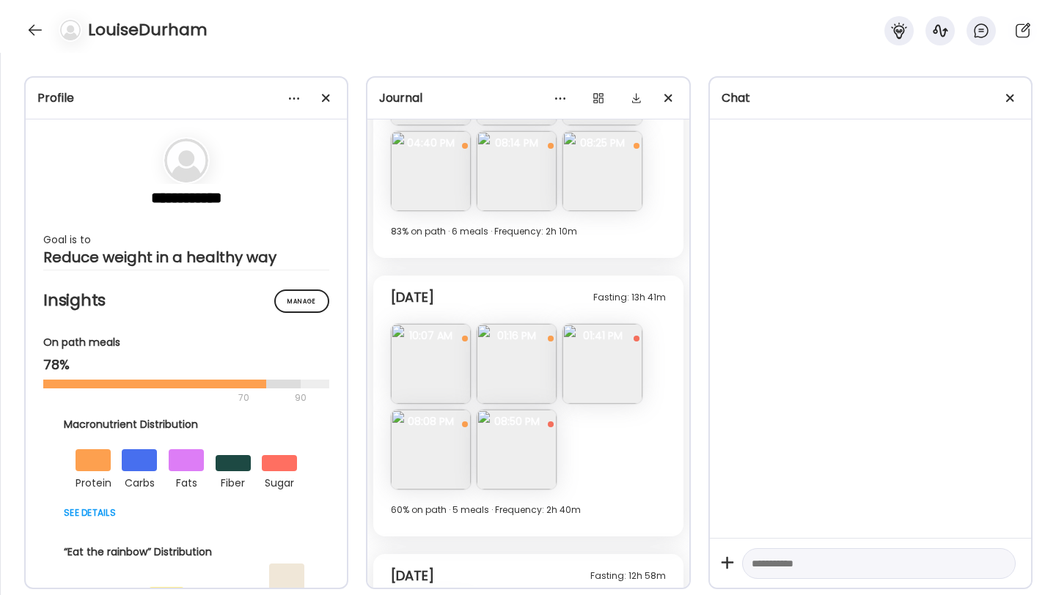
click at [493, 350] on img at bounding box center [517, 364] width 80 height 80
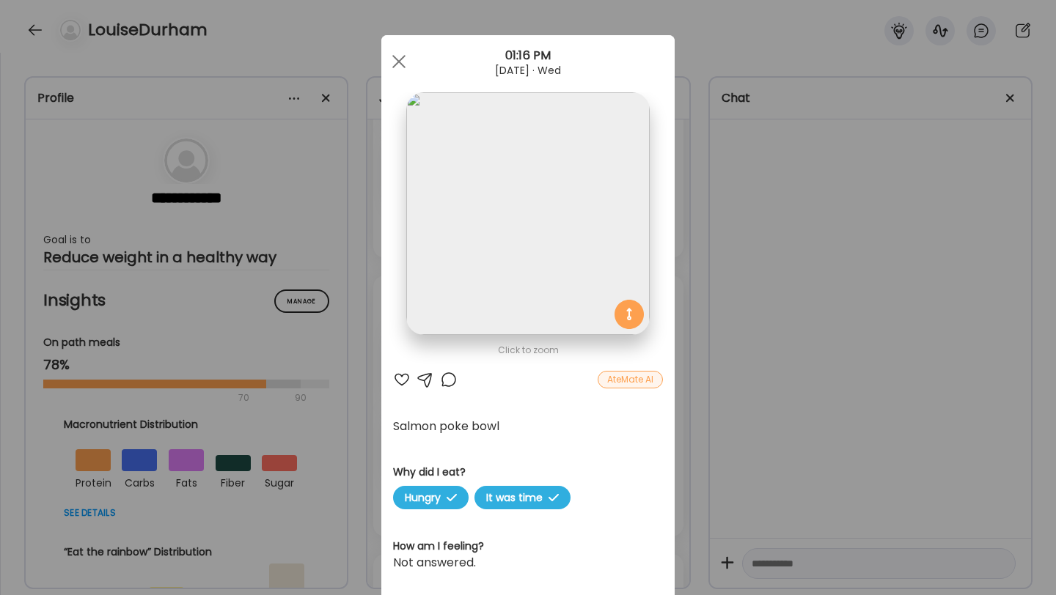
click at [400, 380] on div at bounding box center [402, 380] width 18 height 18
click at [401, 66] on div at bounding box center [398, 61] width 29 height 29
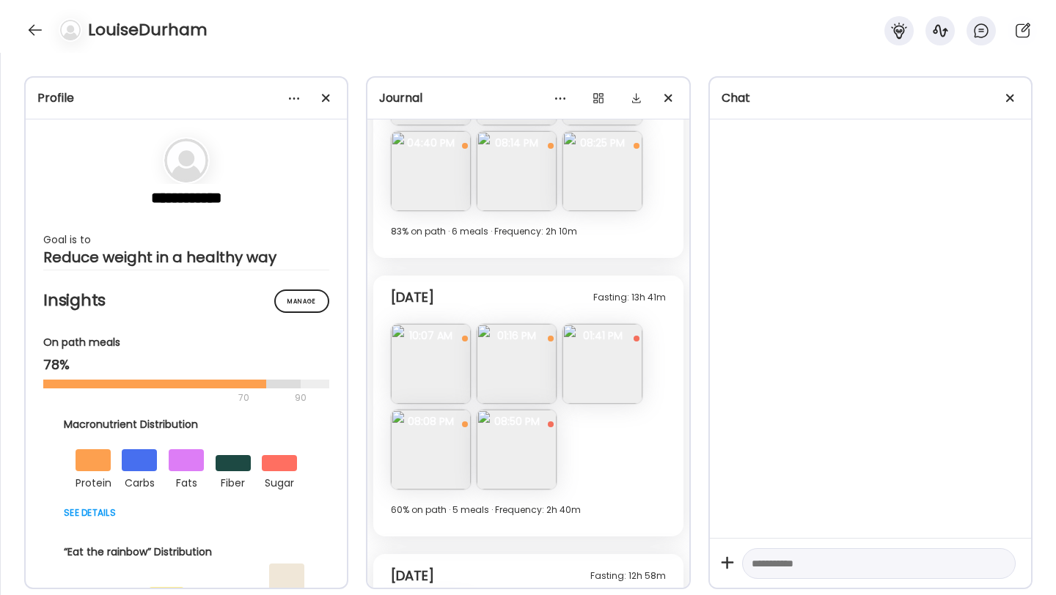
click at [592, 376] on img at bounding box center [602, 364] width 80 height 80
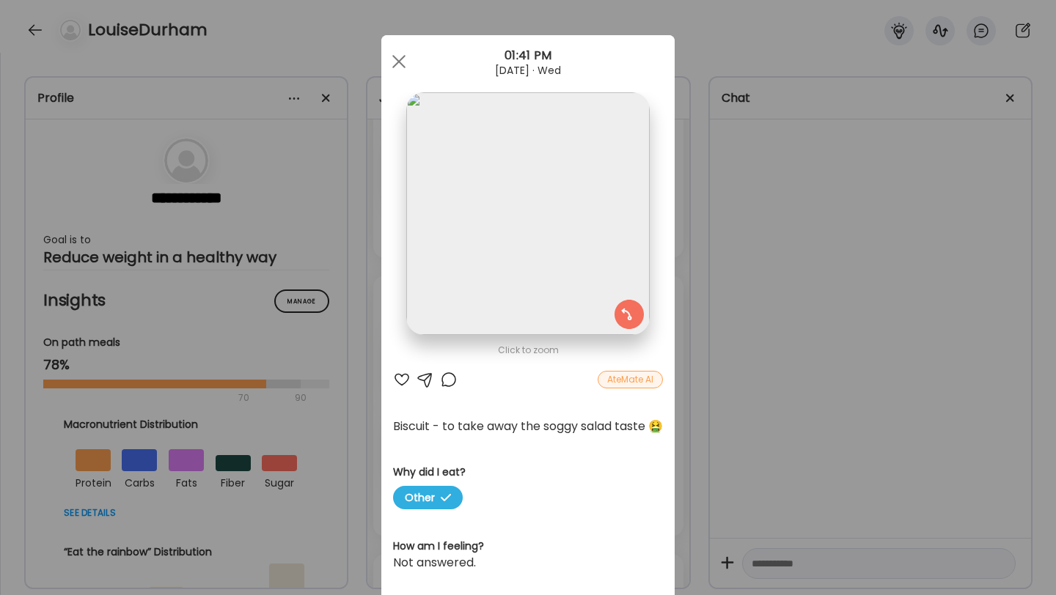
click at [397, 376] on div at bounding box center [402, 380] width 18 height 18
click at [399, 61] on span at bounding box center [398, 61] width 13 height 13
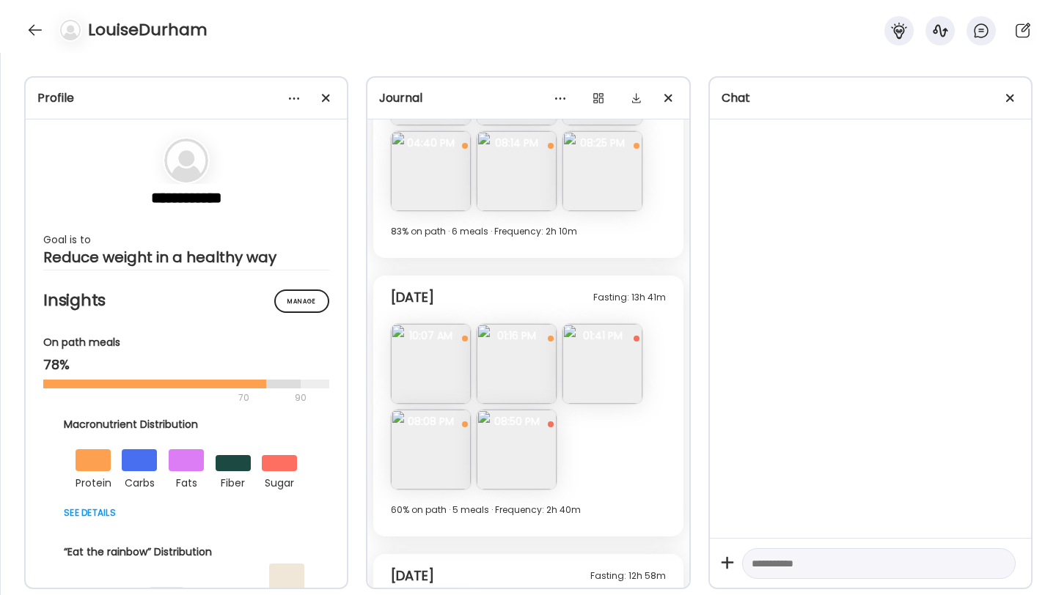
click at [427, 466] on img at bounding box center [431, 450] width 80 height 80
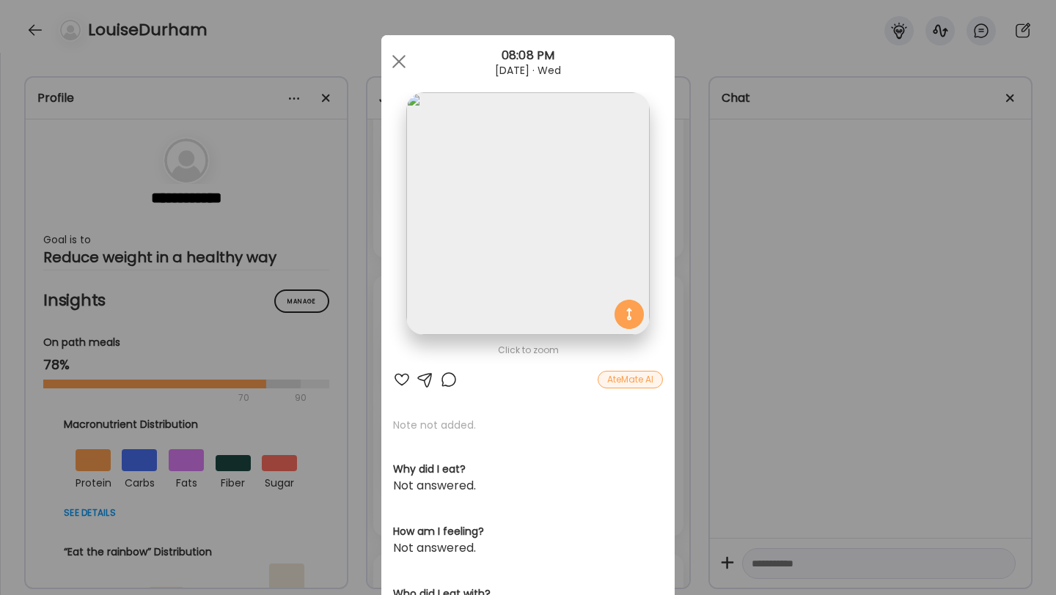
click at [402, 377] on div at bounding box center [402, 380] width 18 height 18
click at [406, 65] on div at bounding box center [398, 61] width 29 height 29
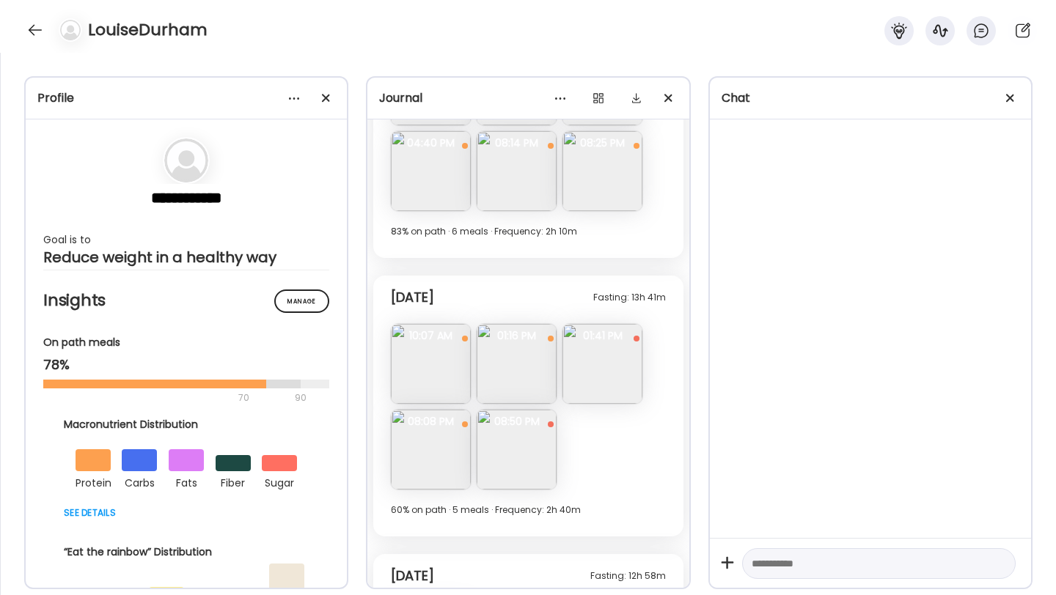
click at [490, 460] on img at bounding box center [517, 450] width 80 height 80
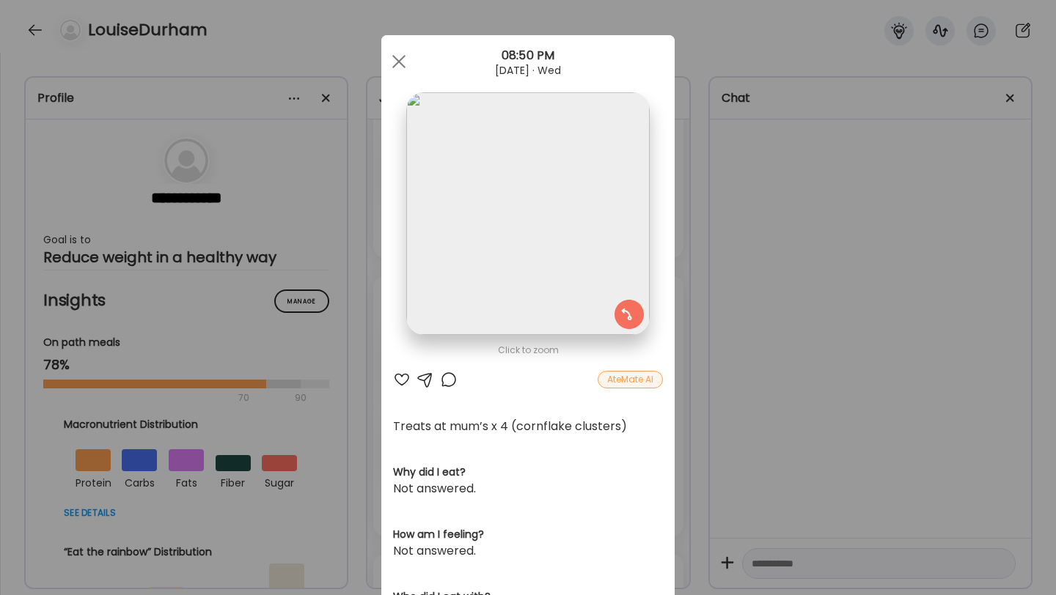
click at [397, 374] on div at bounding box center [402, 380] width 18 height 18
click at [400, 62] on span at bounding box center [398, 61] width 13 height 13
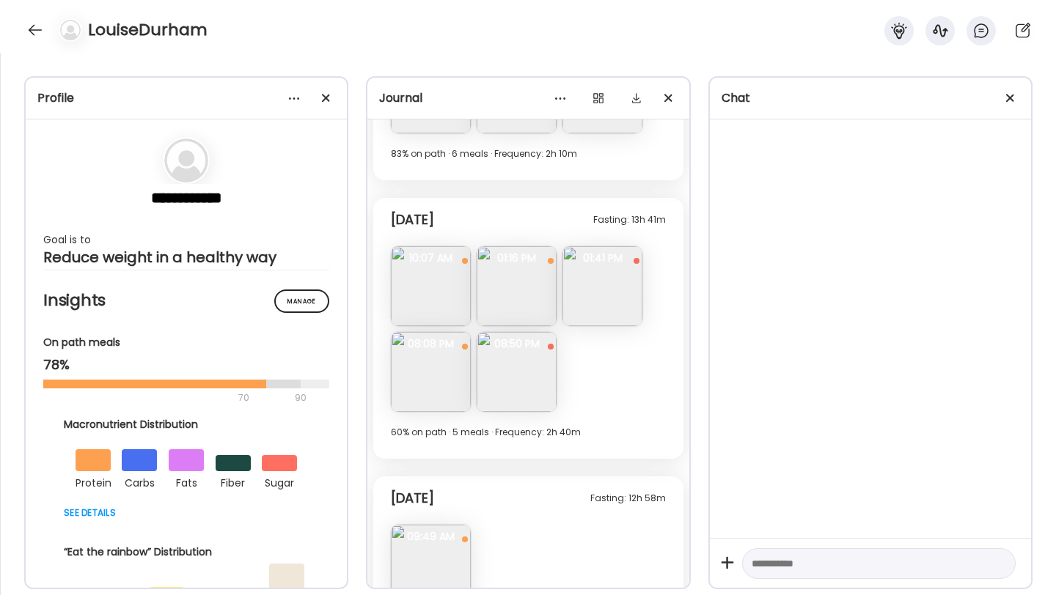
scroll to position [4206, 0]
click at [39, 37] on div at bounding box center [34, 29] width 23 height 23
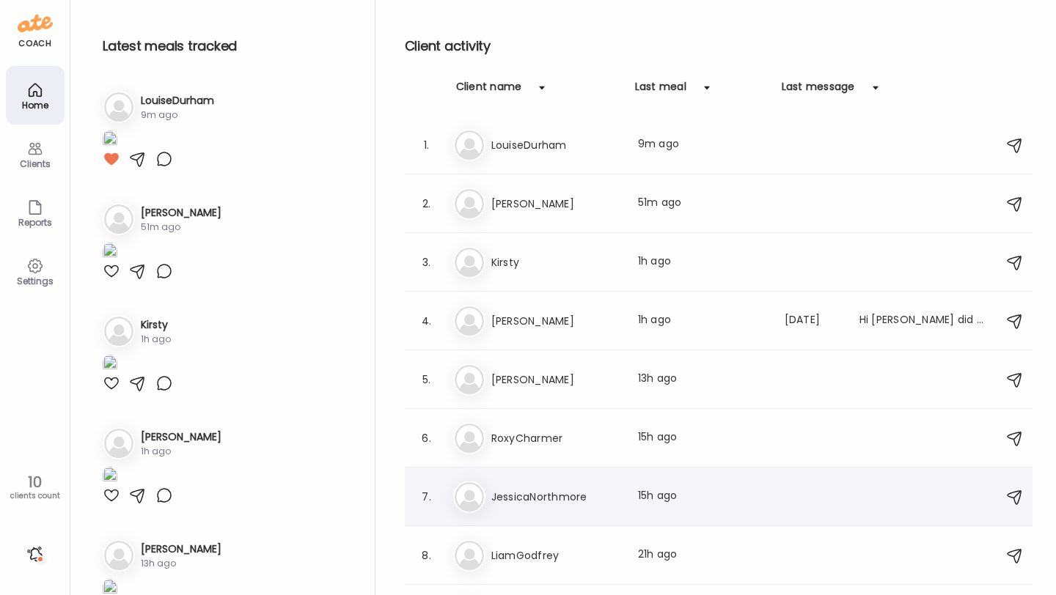
click at [538, 491] on h3 "JessicaNorthmore" at bounding box center [555, 497] width 129 height 18
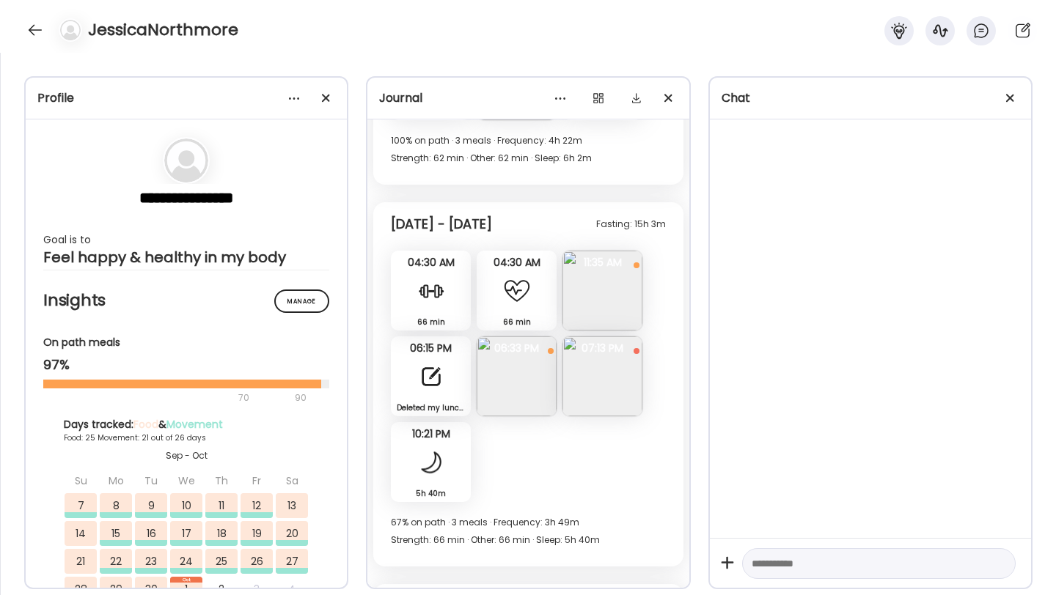
scroll to position [10135, 0]
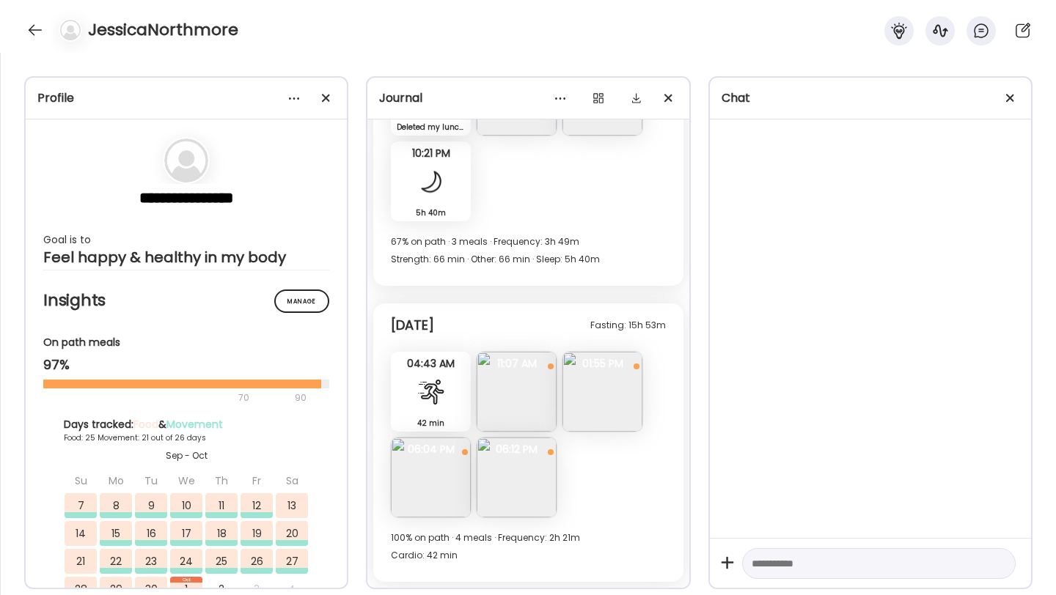
click at [416, 474] on img at bounding box center [431, 478] width 80 height 80
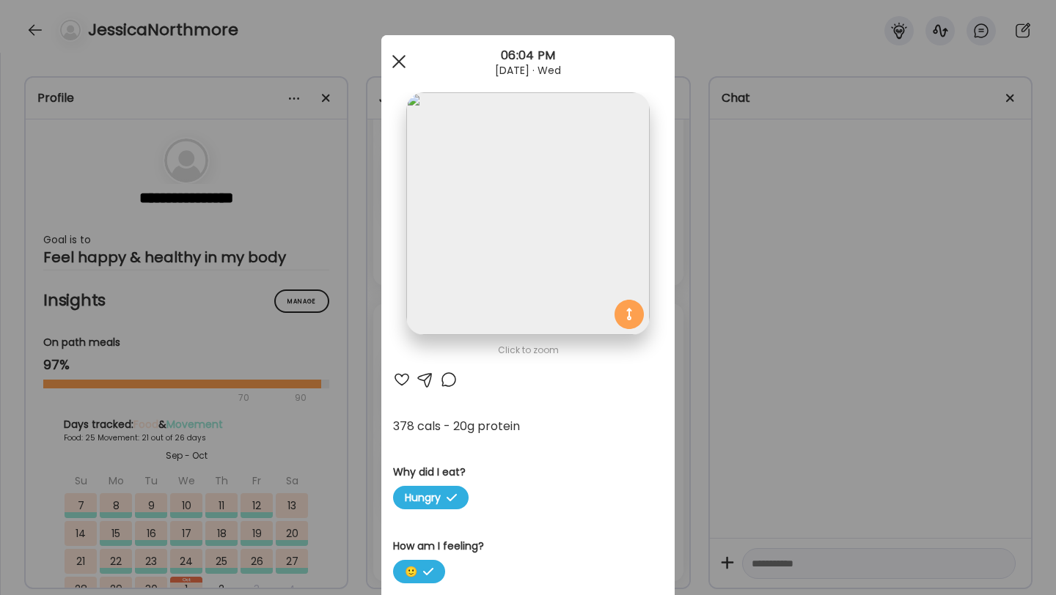
click at [394, 56] on span at bounding box center [398, 61] width 13 height 13
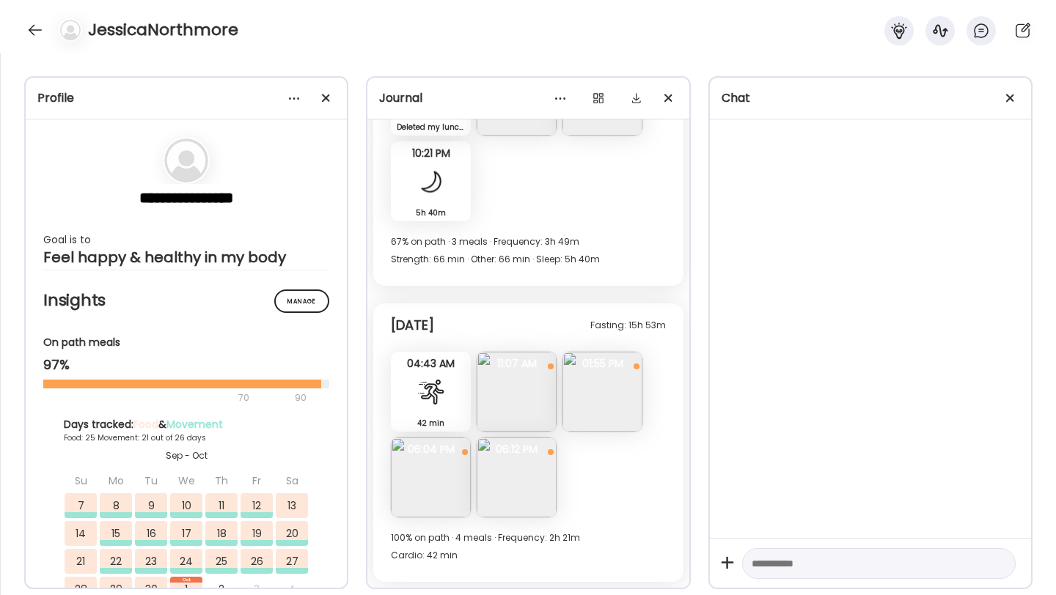
click at [532, 381] on img at bounding box center [517, 392] width 80 height 80
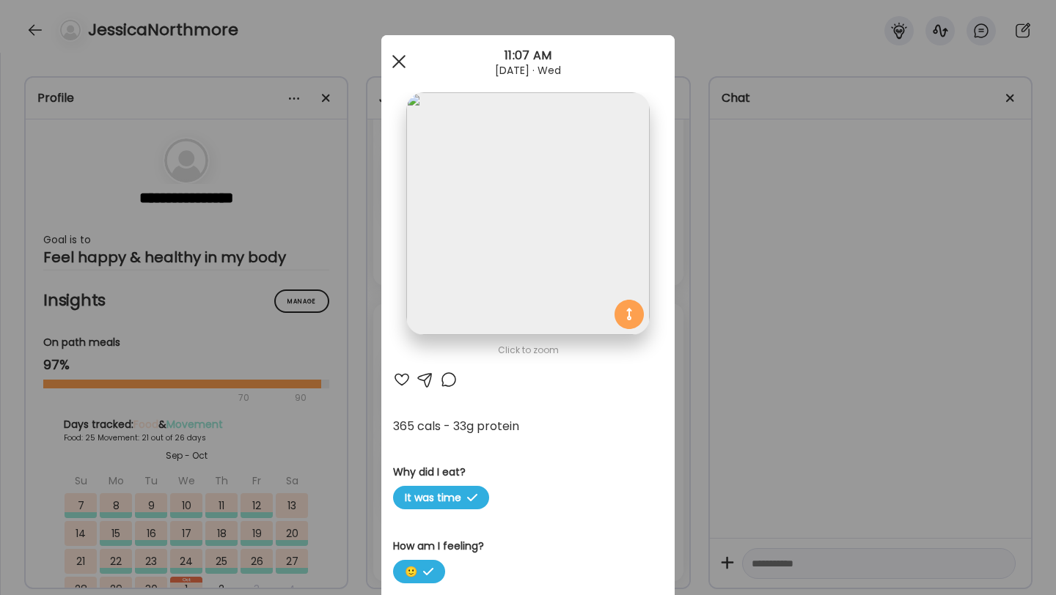
click at [400, 59] on span at bounding box center [398, 61] width 13 height 13
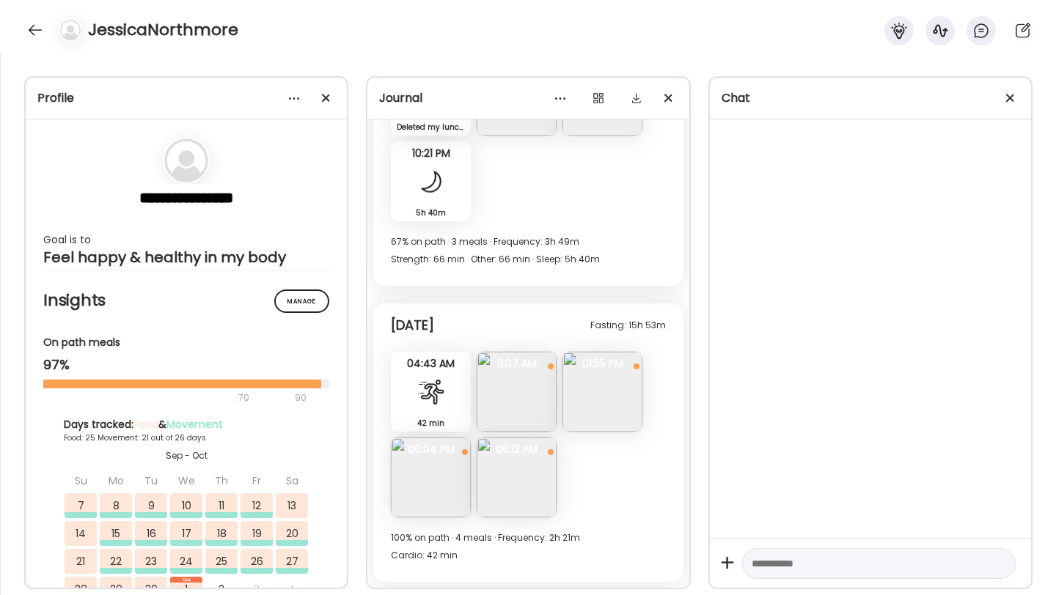
click at [600, 394] on img at bounding box center [602, 392] width 80 height 80
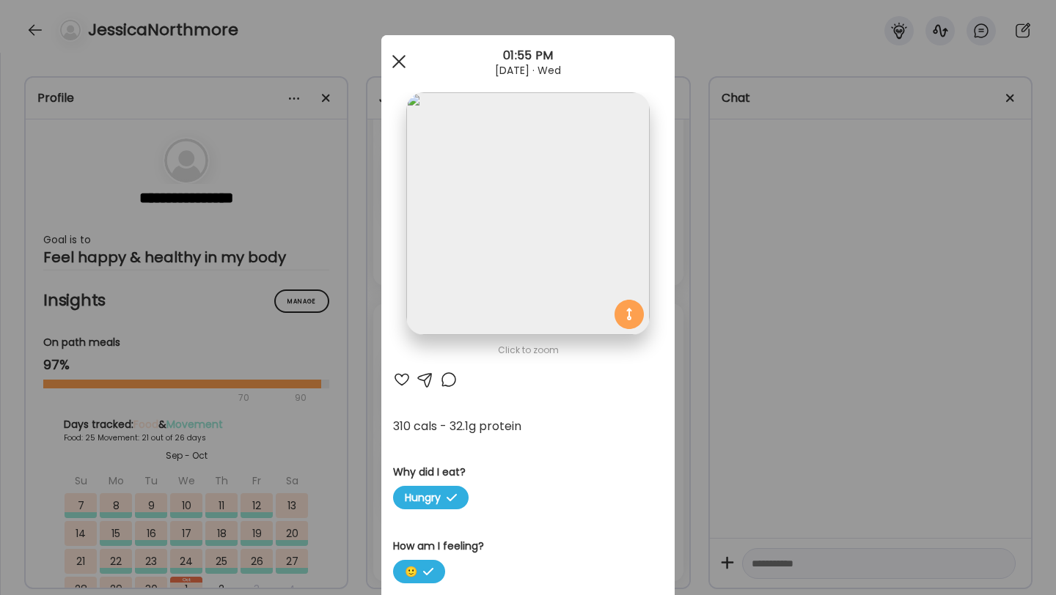
click at [400, 59] on span at bounding box center [398, 61] width 13 height 13
